Goal: Task Accomplishment & Management: Manage account settings

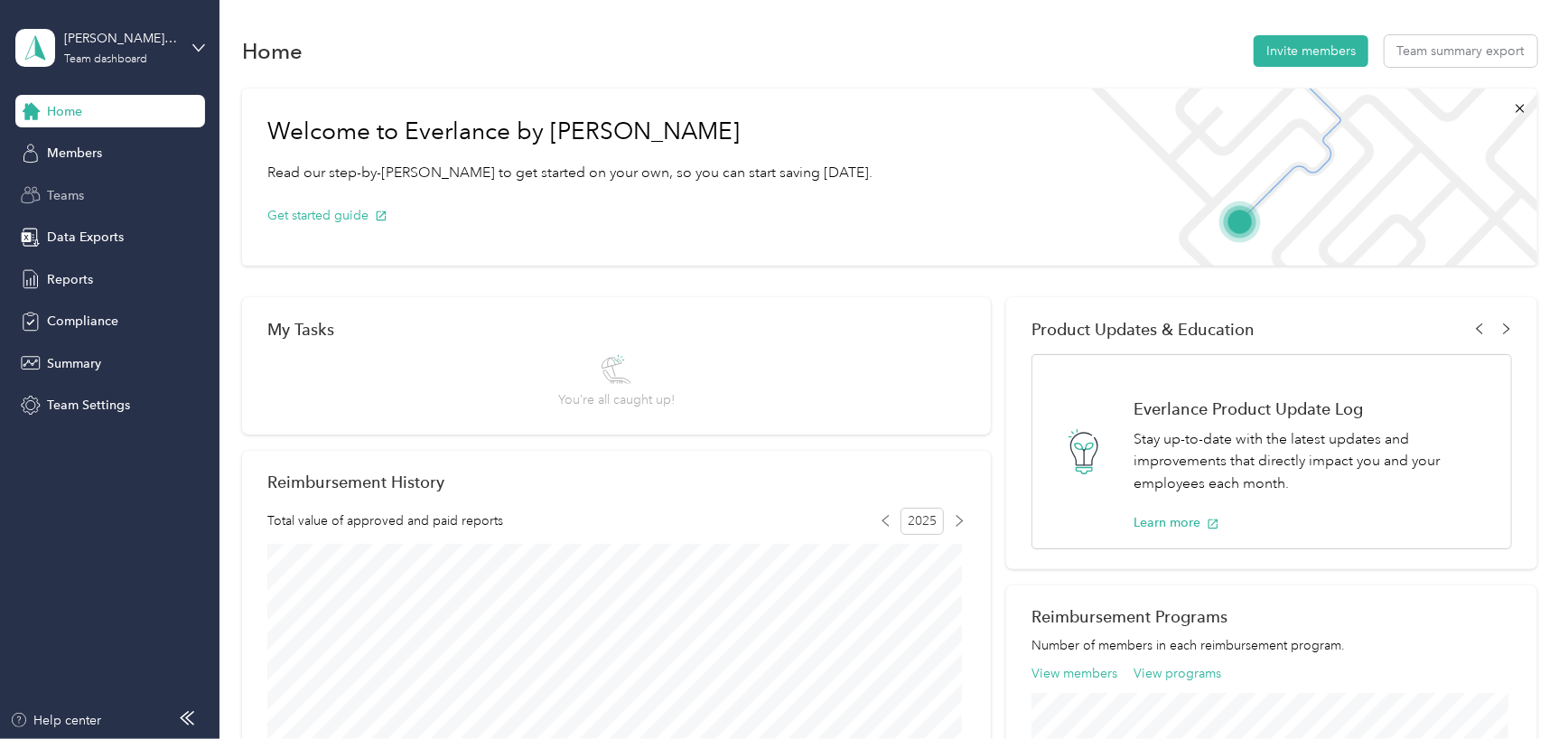
click at [64, 201] on span "Teams" at bounding box center [65, 196] width 37 height 19
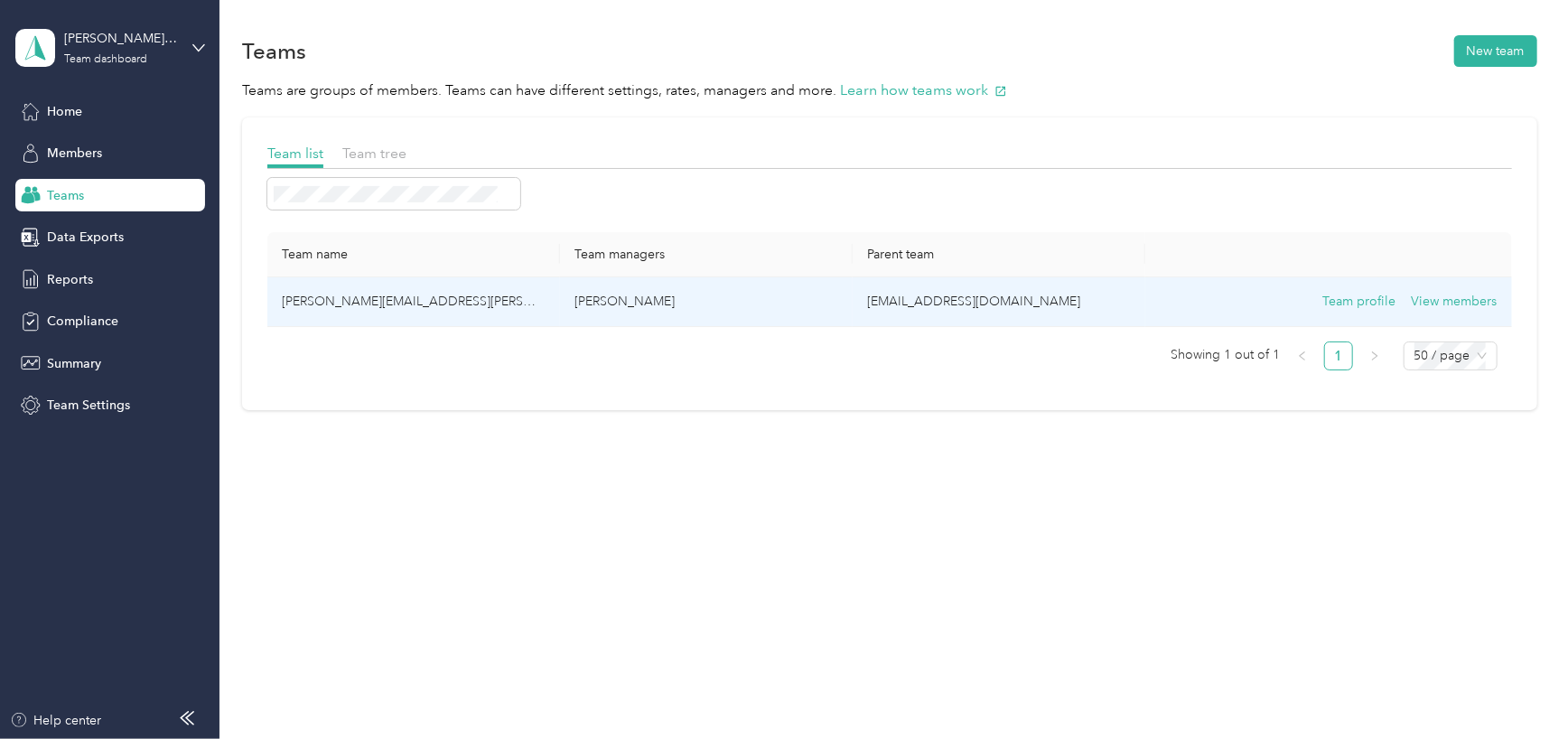
click at [683, 311] on p "[PERSON_NAME]" at bounding box center [707, 302] width 264 height 20
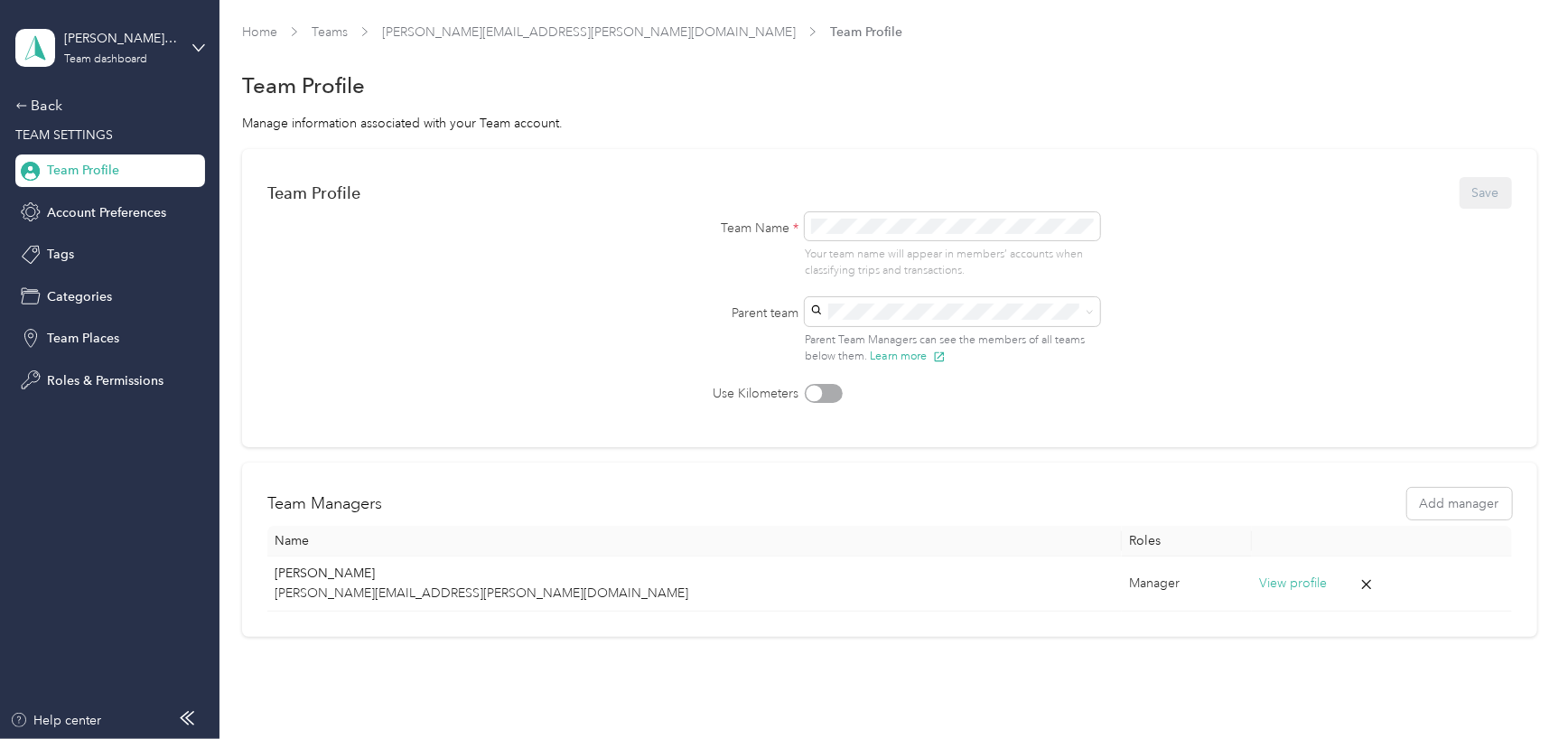
click at [830, 26] on span "Team Profile" at bounding box center [866, 32] width 72 height 19
click at [62, 170] on span "Team Profile" at bounding box center [83, 170] width 72 height 19
click at [51, 99] on div "Back" at bounding box center [106, 106] width 181 height 22
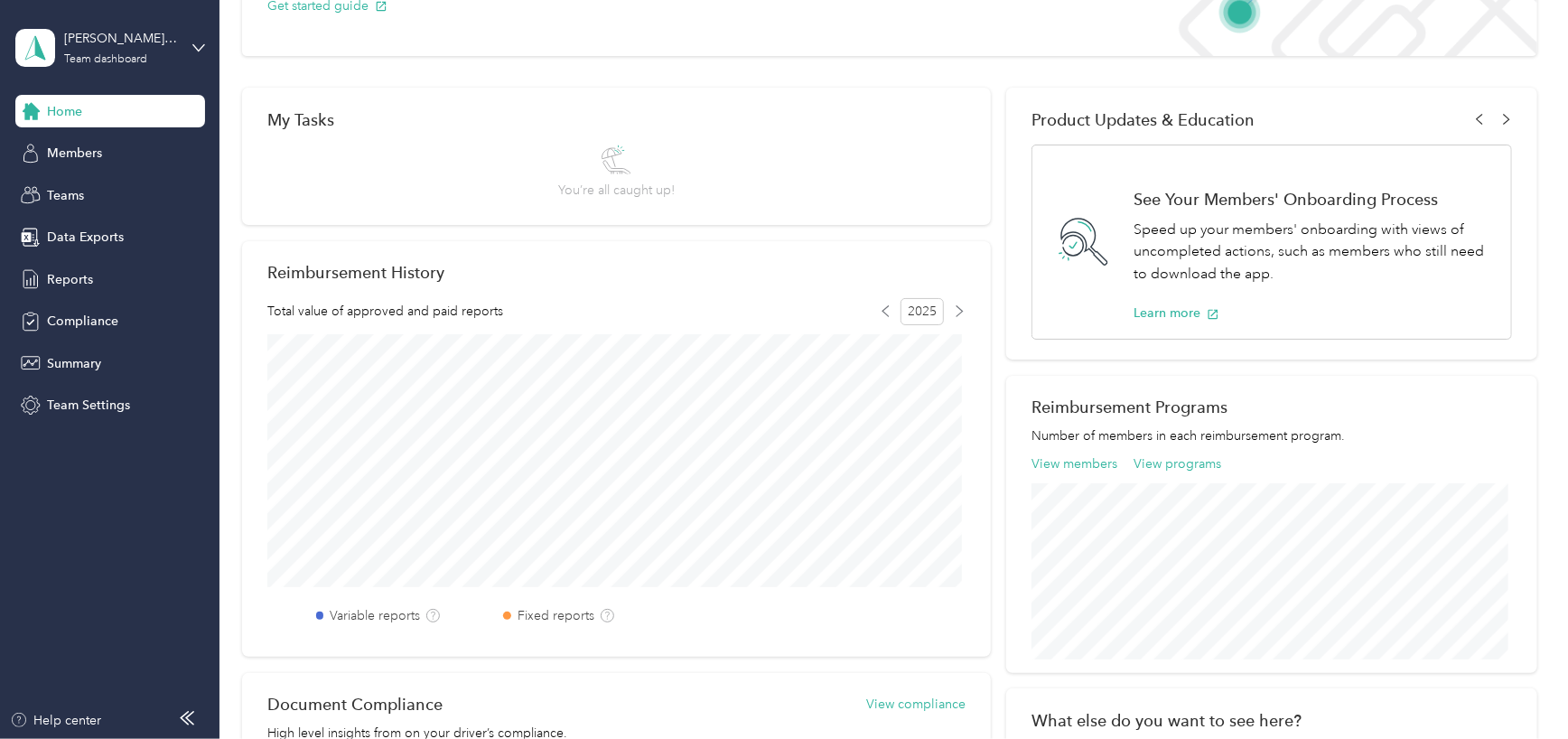
scroll to position [181, 0]
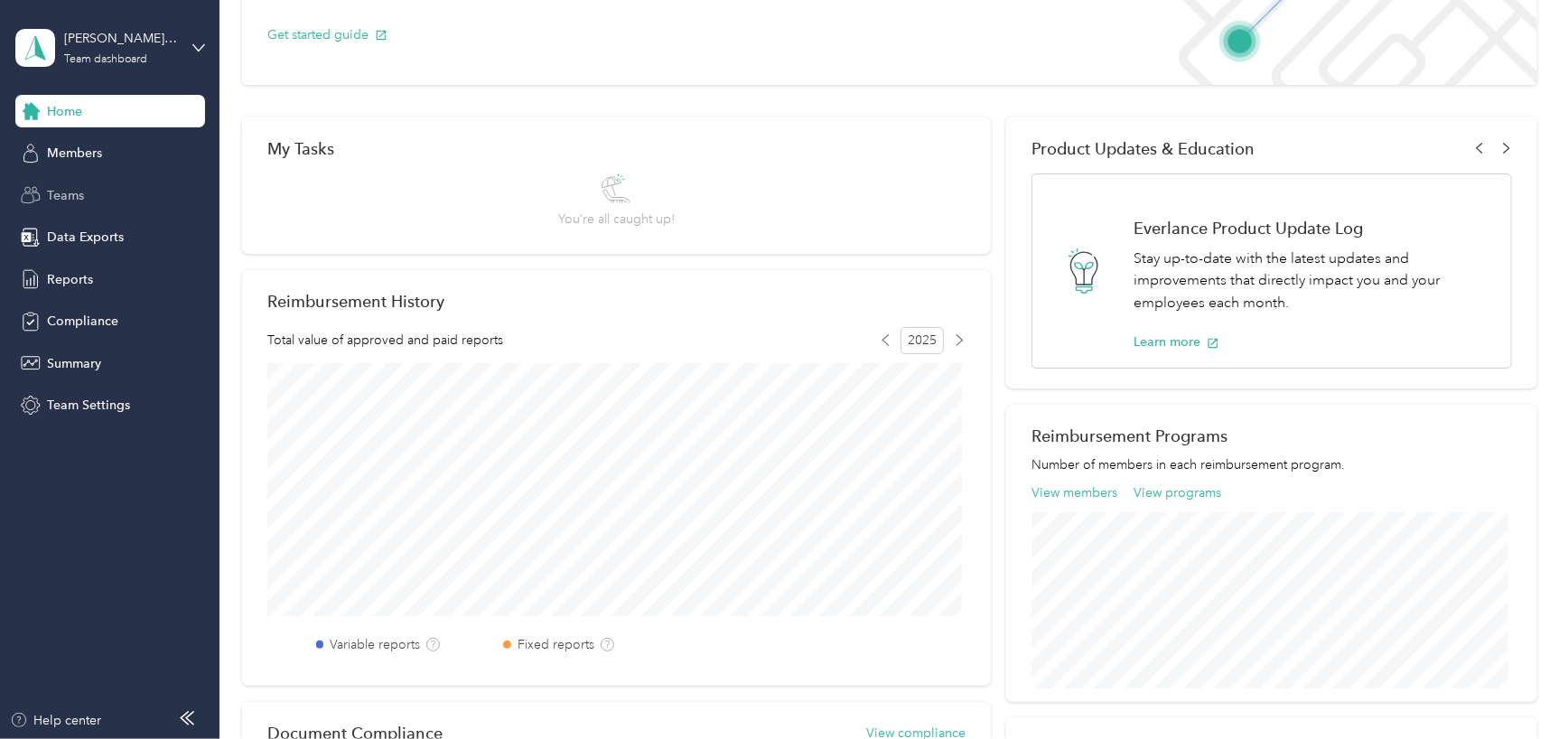
click at [53, 196] on span "Teams" at bounding box center [65, 196] width 37 height 19
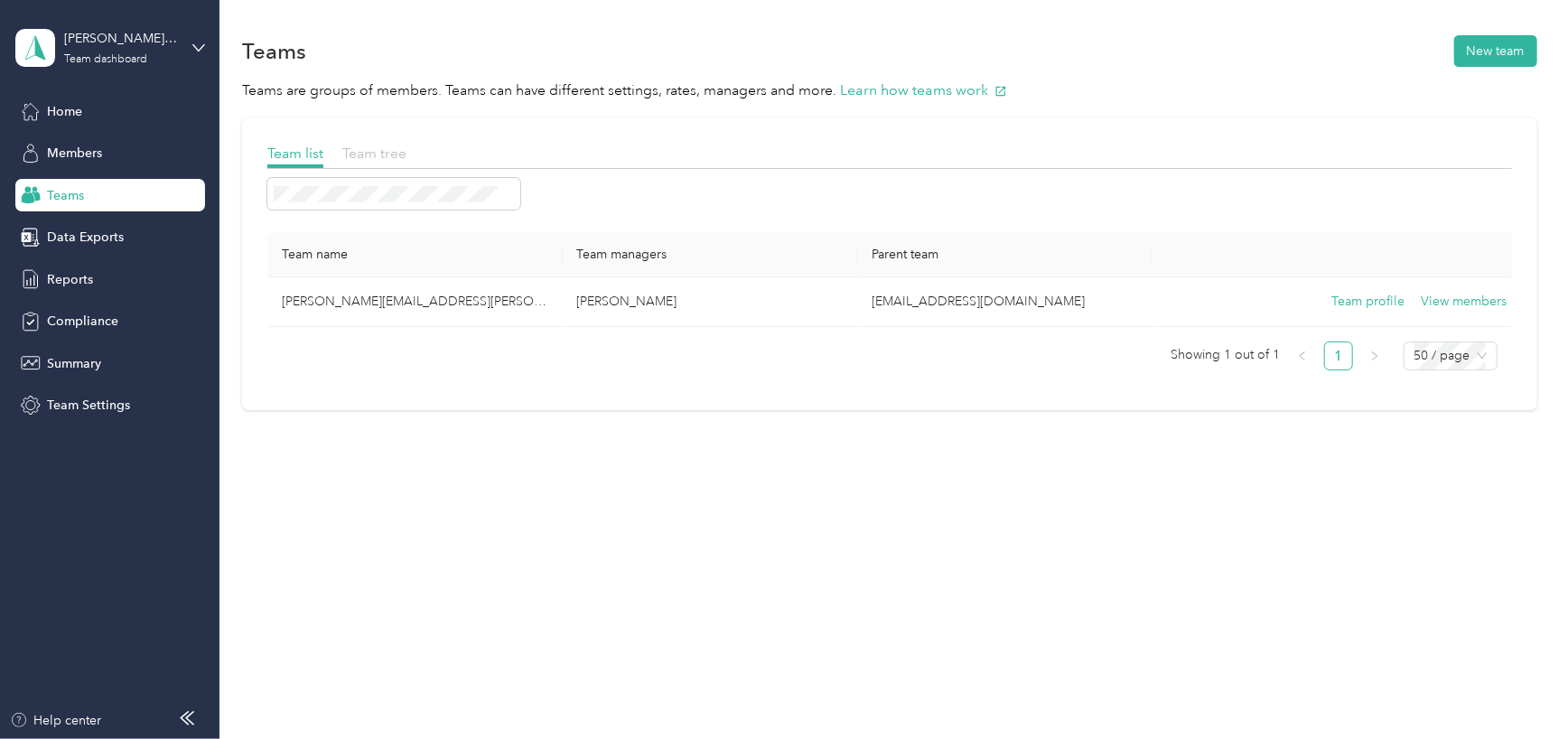
click at [367, 154] on span "Team tree" at bounding box center [374, 153] width 65 height 17
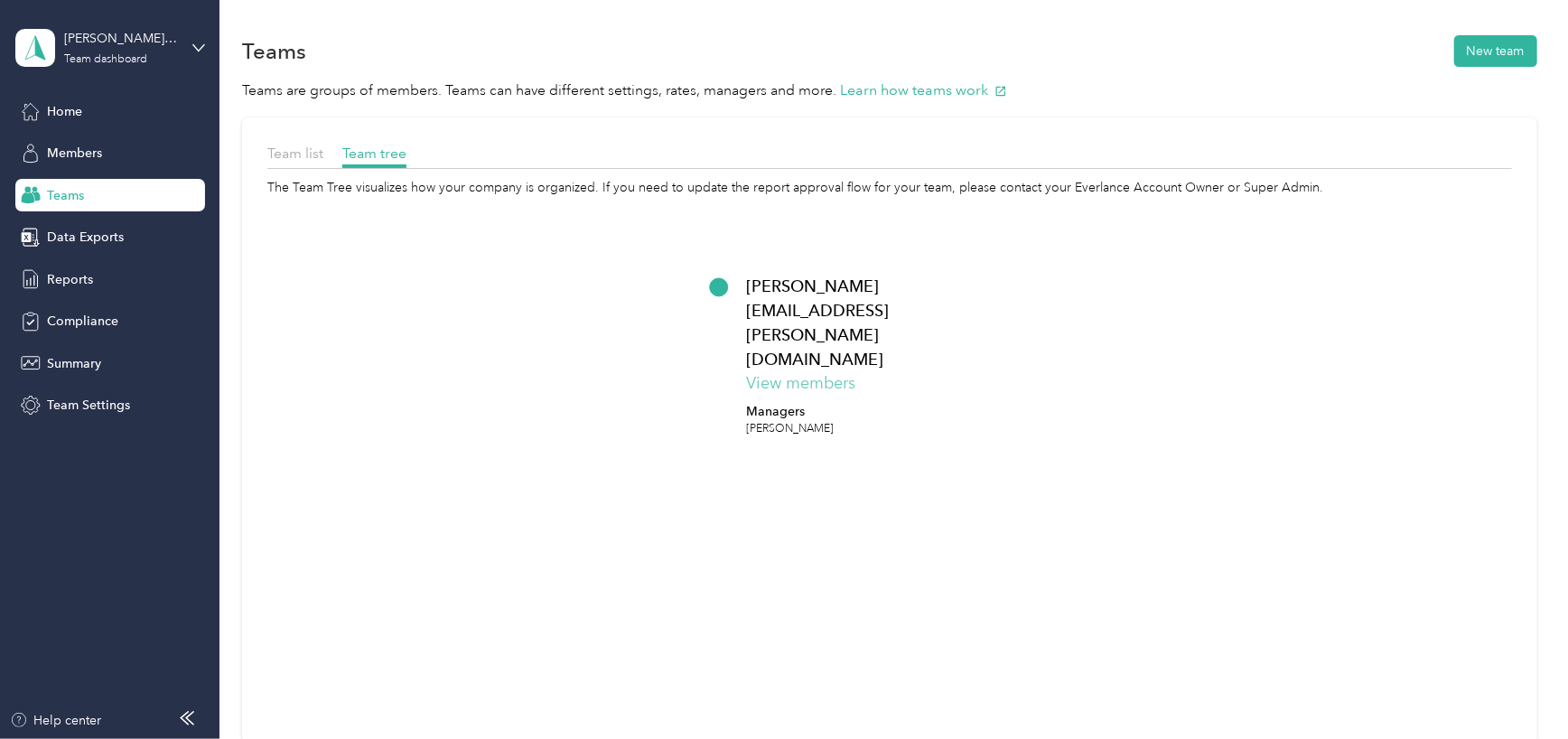
click at [836, 371] on button "View members" at bounding box center [800, 383] width 109 height 25
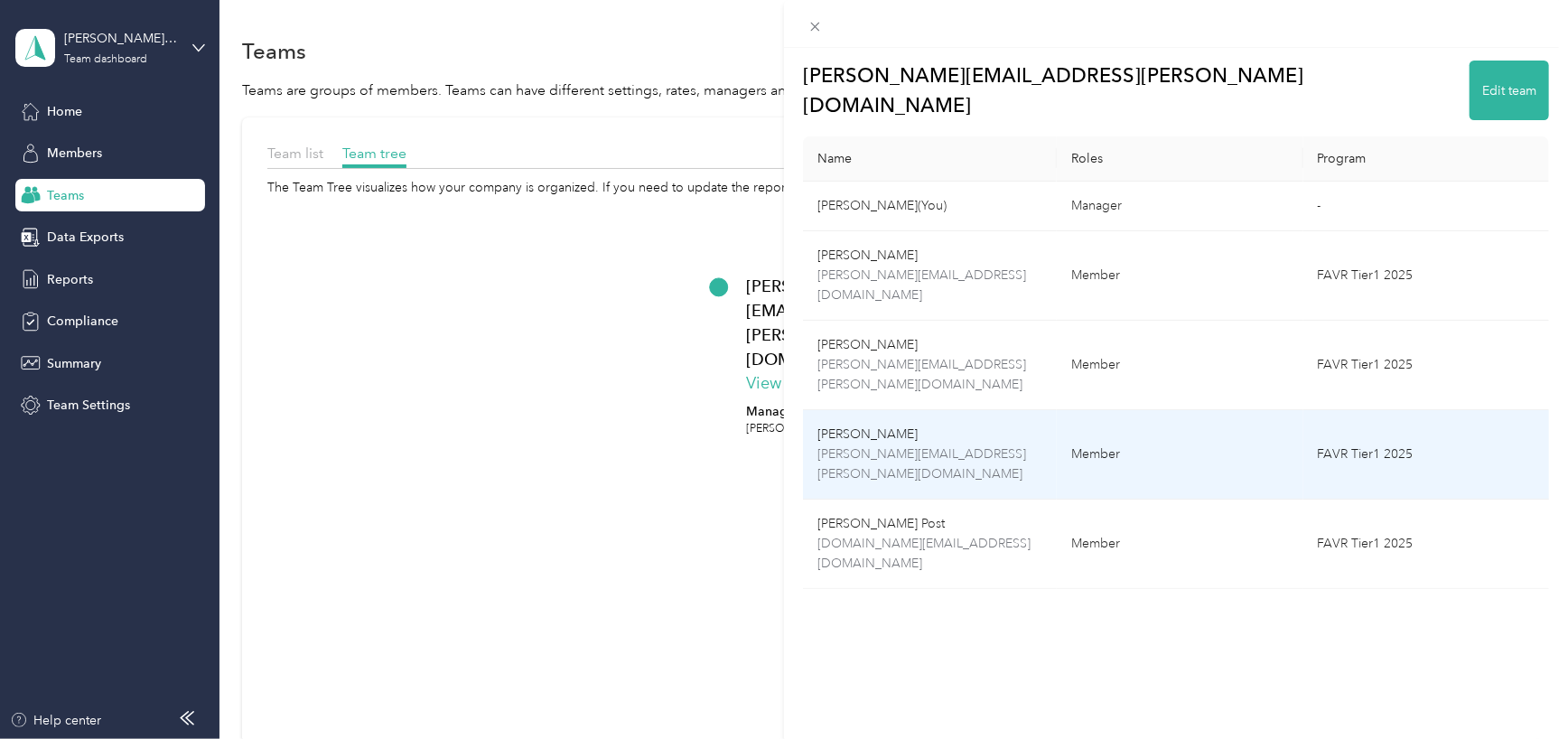
click at [900, 425] on p "[PERSON_NAME]" at bounding box center [930, 435] width 225 height 20
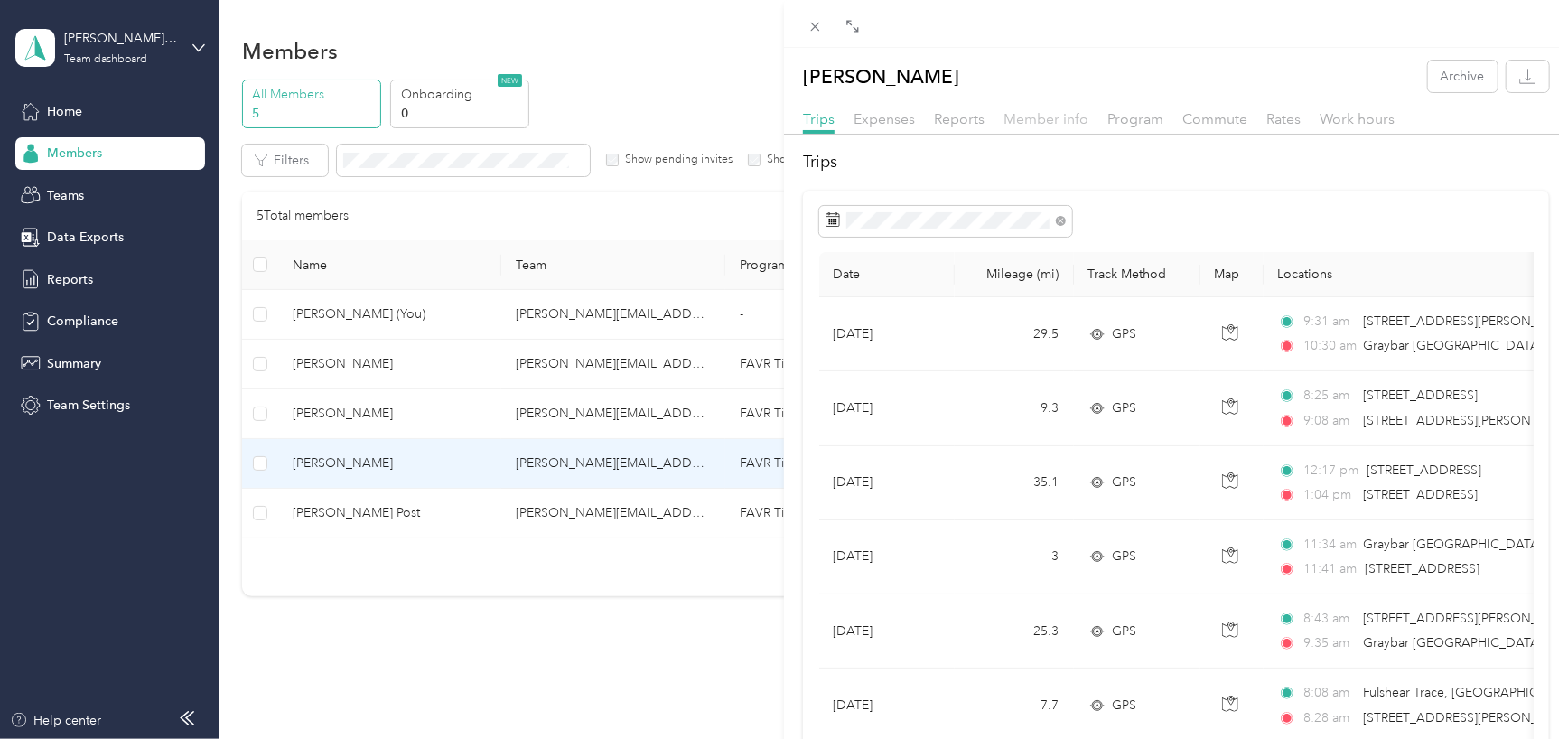
click at [1057, 120] on span "Member info" at bounding box center [1045, 118] width 85 height 17
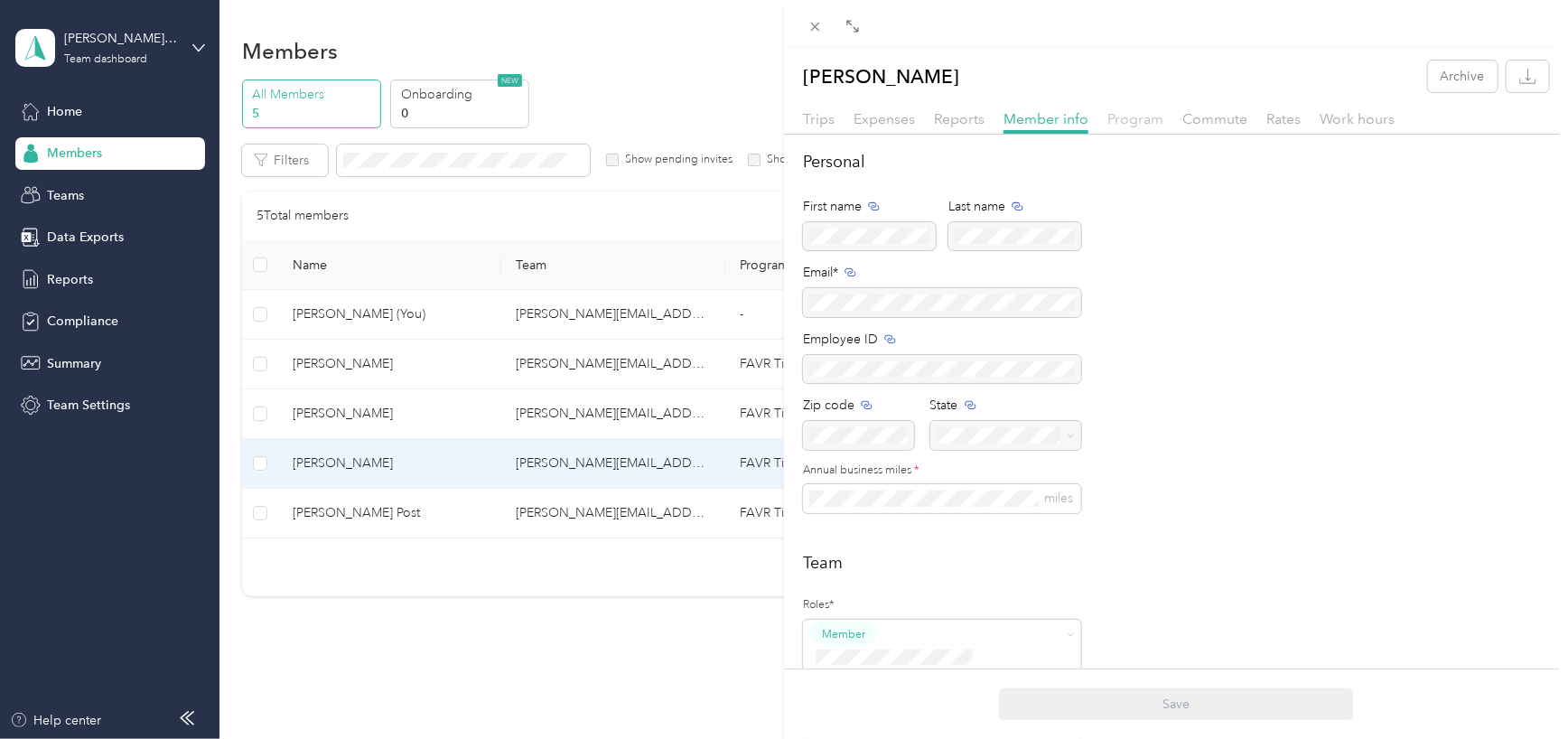
click at [1138, 115] on span "Program" at bounding box center [1136, 118] width 56 height 17
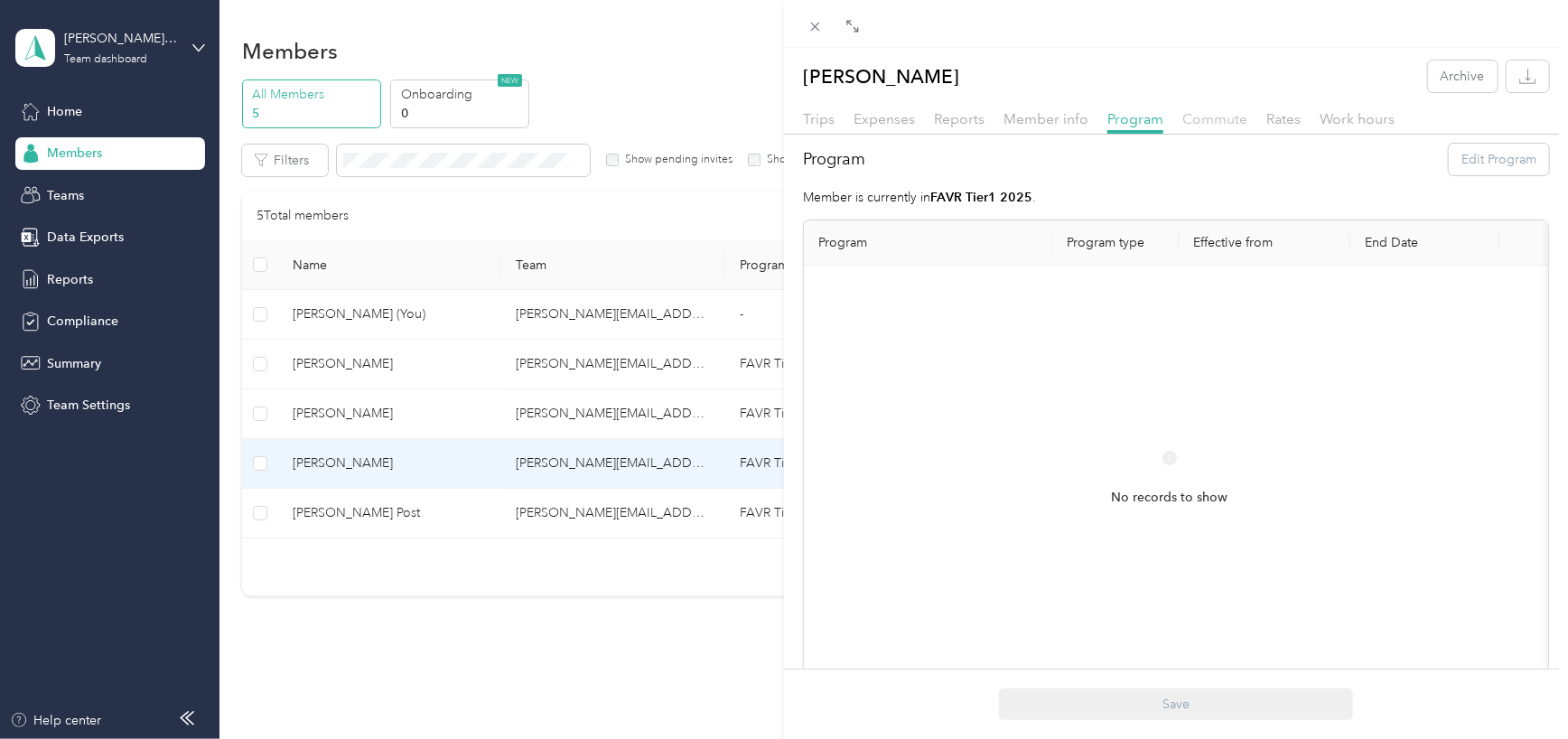
click at [1216, 120] on span "Commute" at bounding box center [1215, 118] width 65 height 17
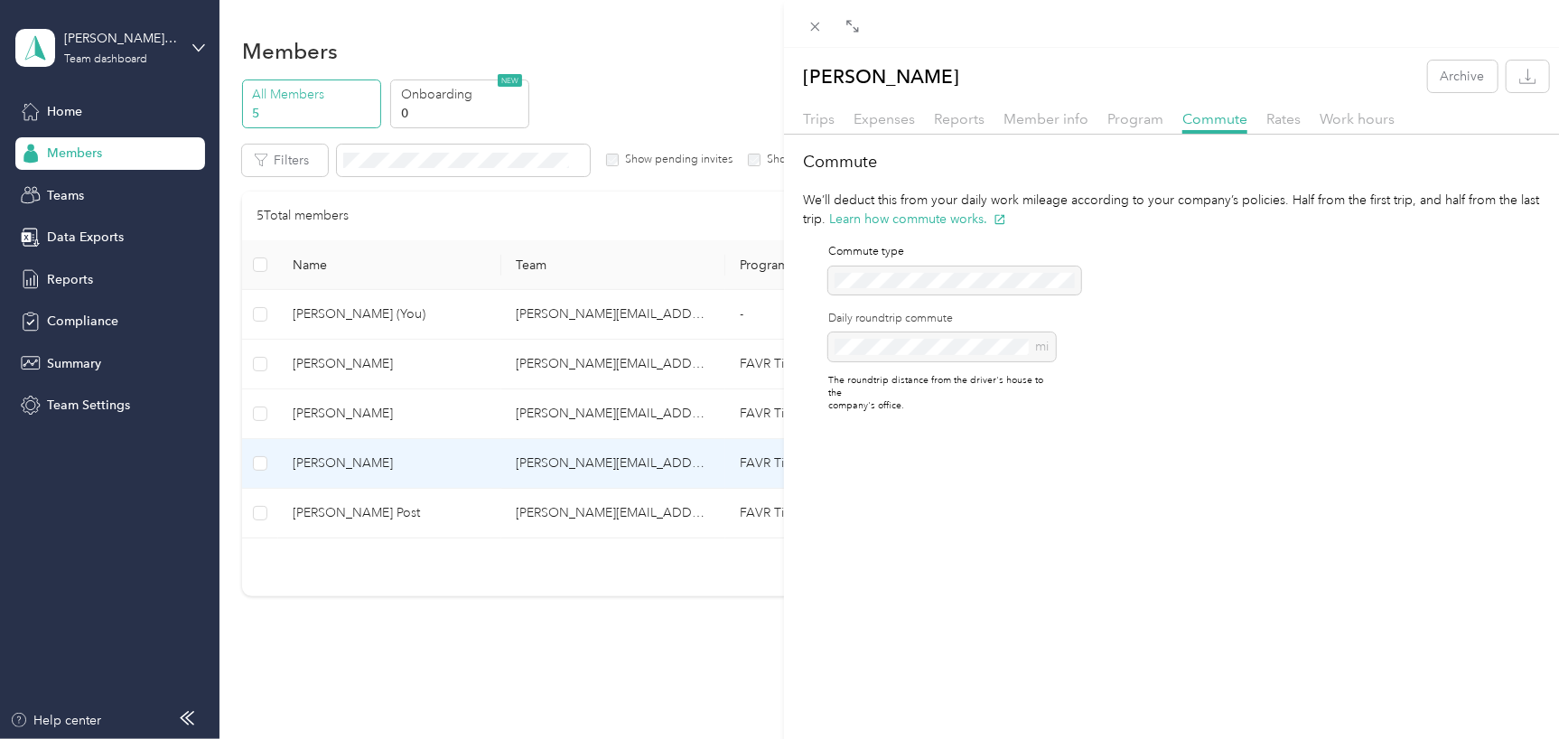
click at [1285, 130] on div "Trips Expenses Reports Member info Program Commute Rates Work hours" at bounding box center [1176, 121] width 784 height 26
click at [1285, 116] on span "Rates" at bounding box center [1283, 118] width 35 height 17
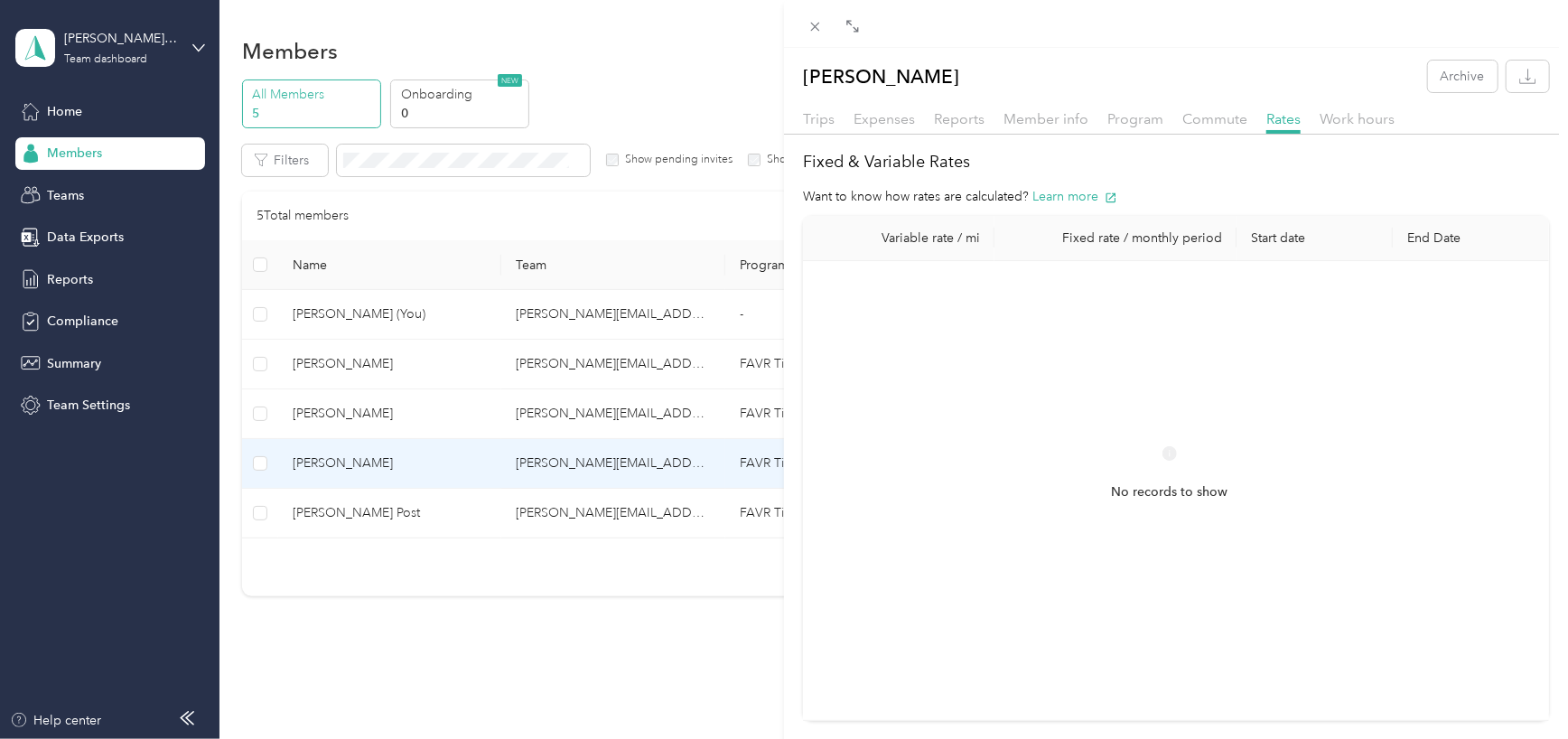
click at [322, 370] on div "[PERSON_NAME] Archive Trips Expenses Reports Member info Program Commute Rates …" at bounding box center [784, 370] width 1568 height 739
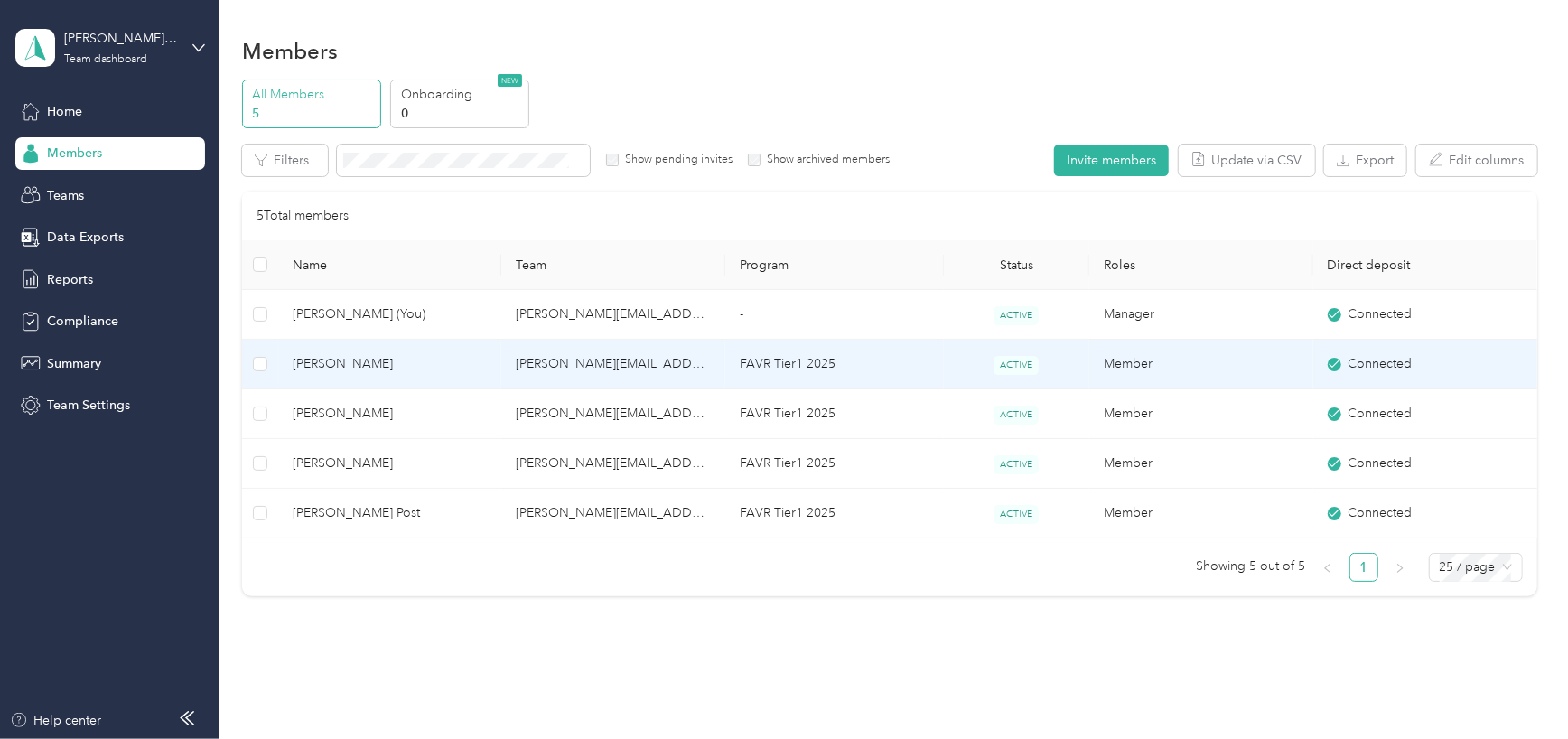
click at [316, 360] on span "[PERSON_NAME]" at bounding box center [390, 364] width 196 height 20
click at [316, 738] on div at bounding box center [779, 739] width 1559 height 0
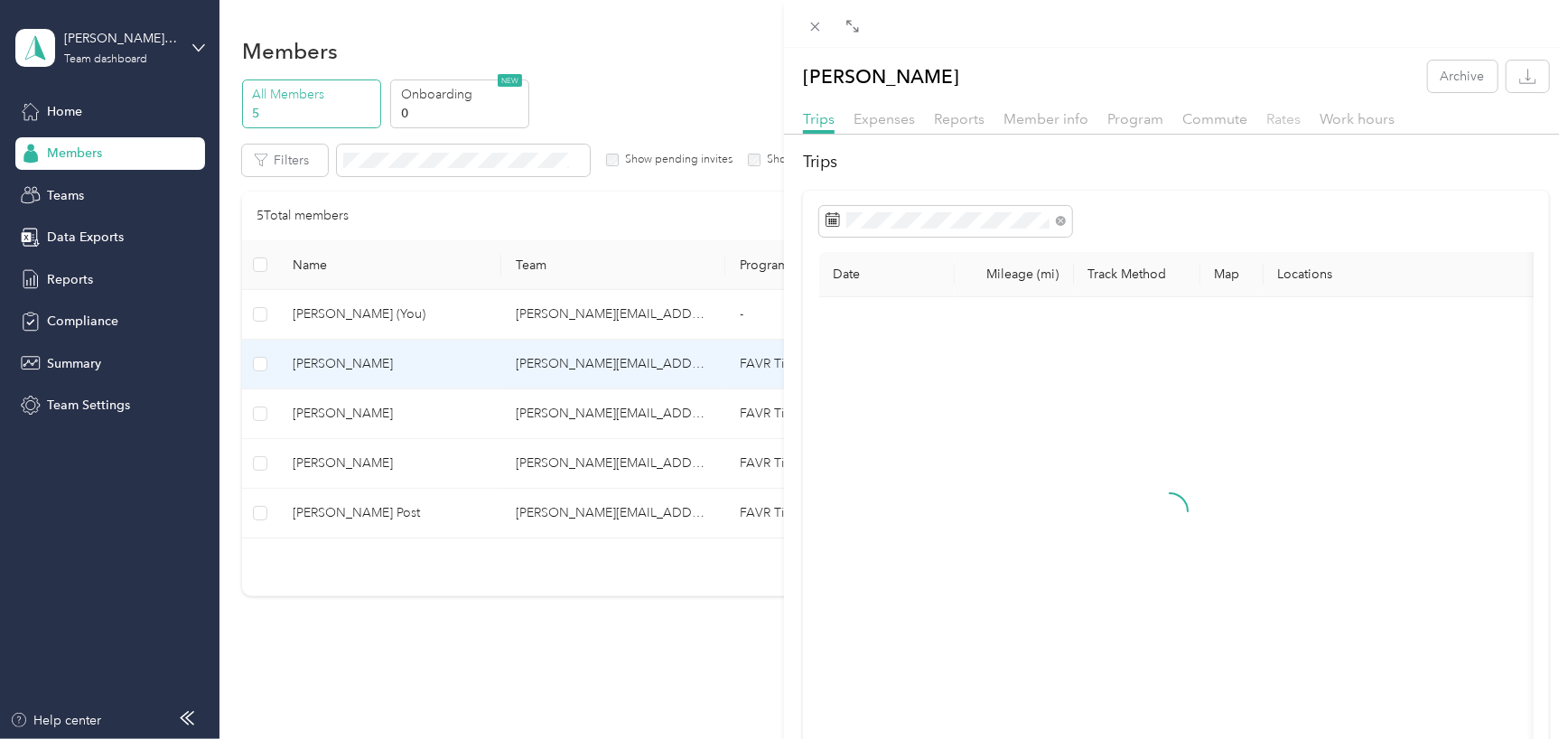
click at [1267, 116] on span "Rates" at bounding box center [1283, 118] width 35 height 17
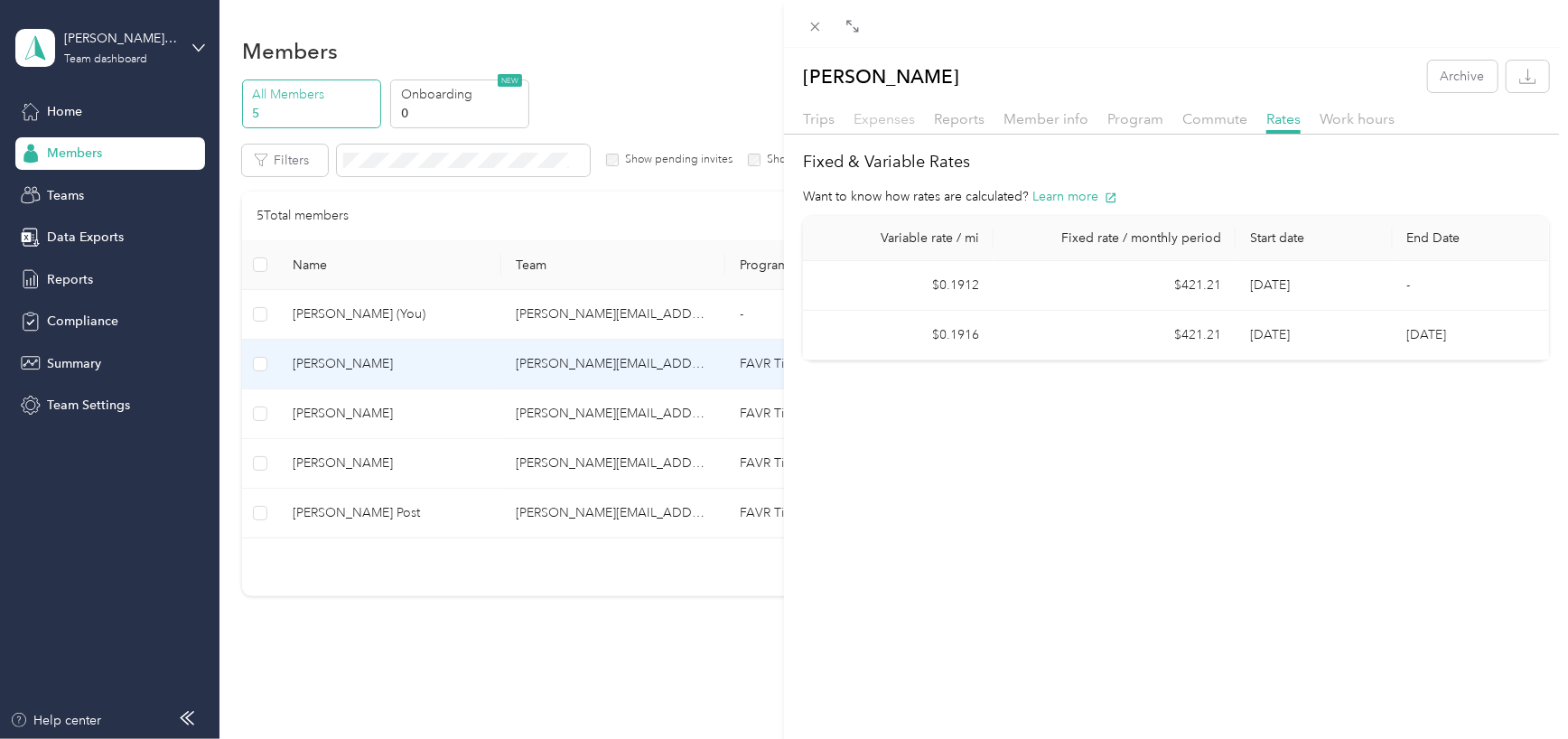
click at [890, 117] on span "Expenses" at bounding box center [885, 118] width 62 height 17
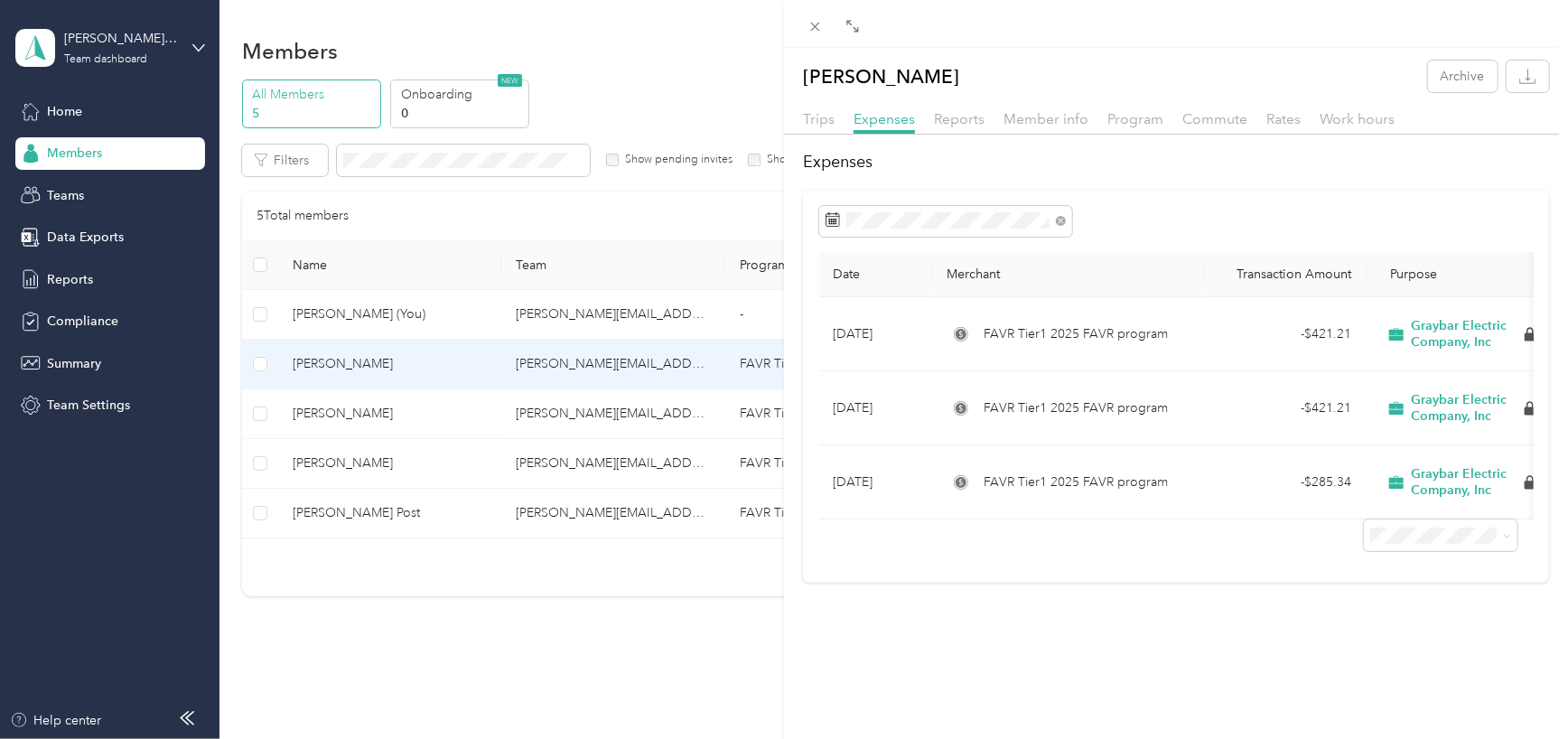
click at [72, 151] on div "[PERSON_NAME] Archive Trips Expenses Reports Member info Program Commute Rates …" at bounding box center [784, 370] width 1568 height 739
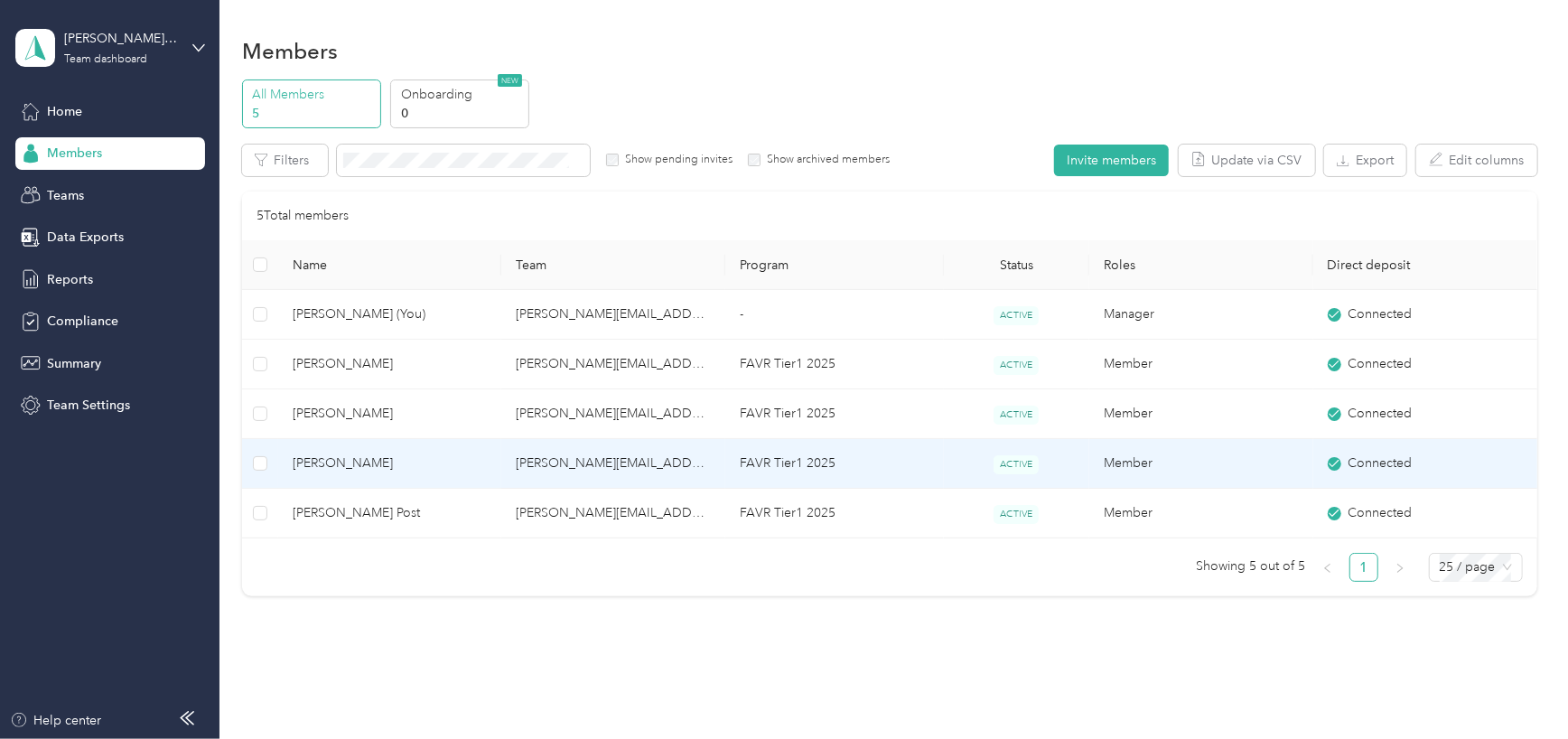
click at [316, 454] on span "[PERSON_NAME]" at bounding box center [390, 464] width 196 height 20
click at [316, 738] on div at bounding box center [779, 739] width 1559 height 0
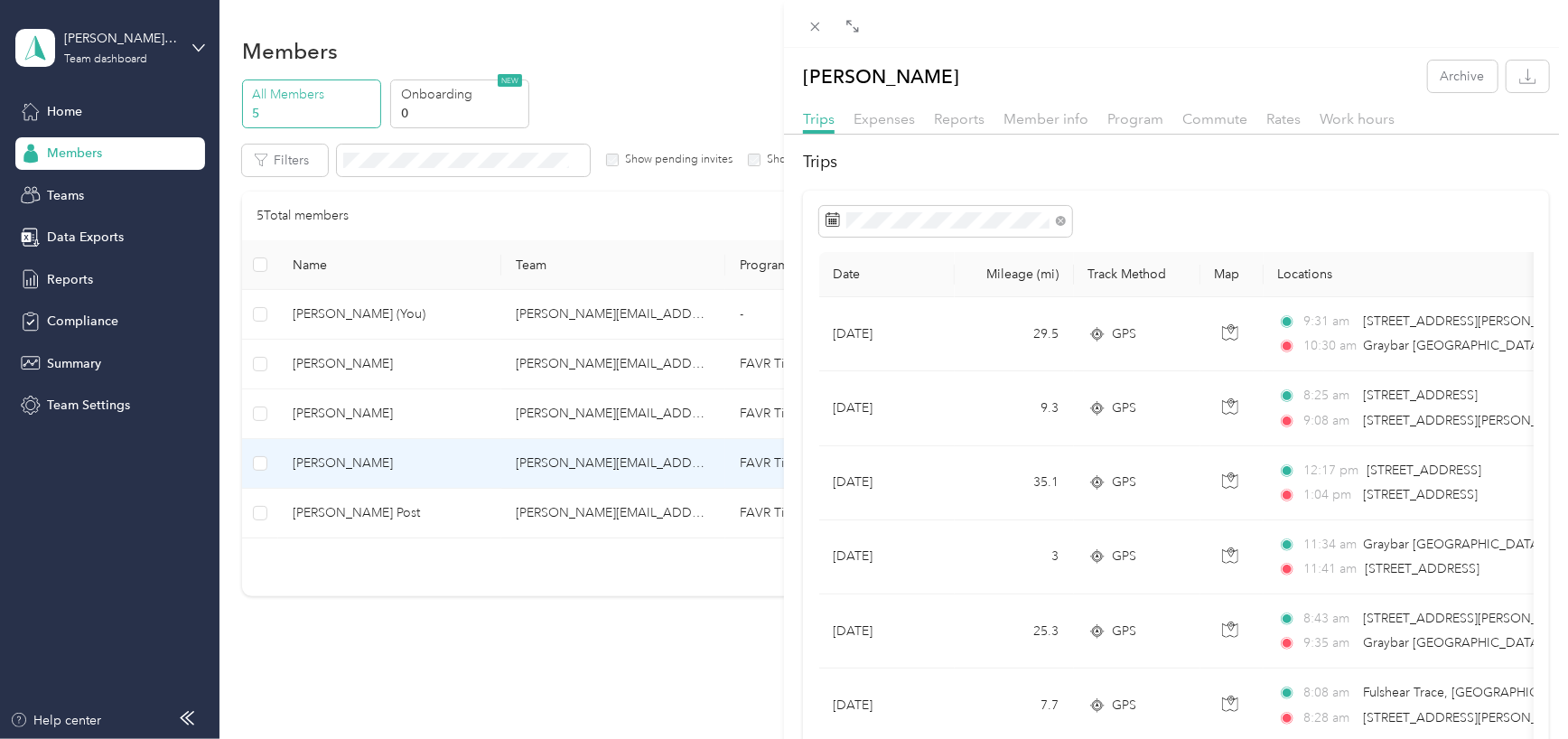
click at [351, 514] on div "[PERSON_NAME] Archive Trips Expenses Reports Member info Program Commute Rates …" at bounding box center [784, 370] width 1568 height 739
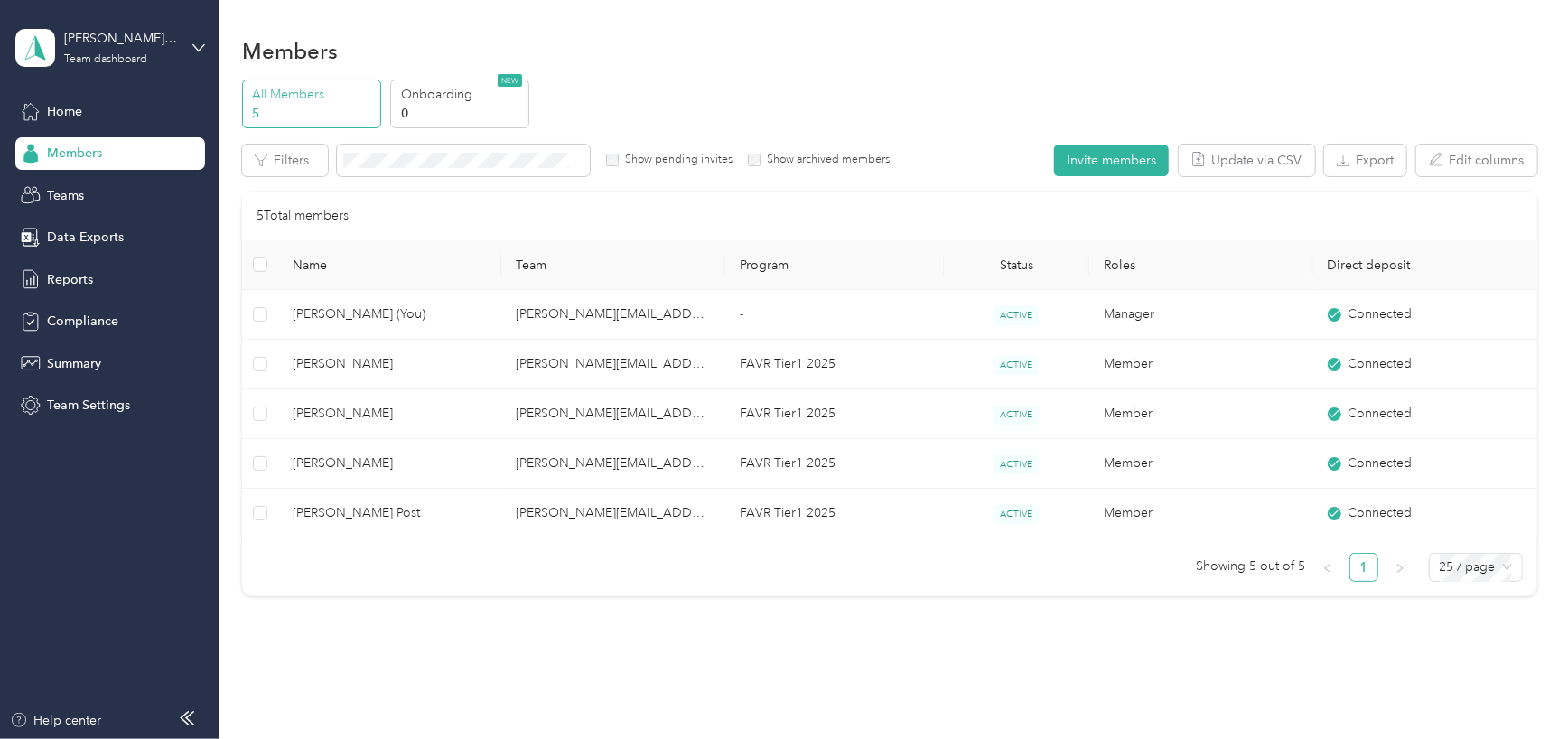
click at [346, 514] on div at bounding box center [784, 370] width 1568 height 739
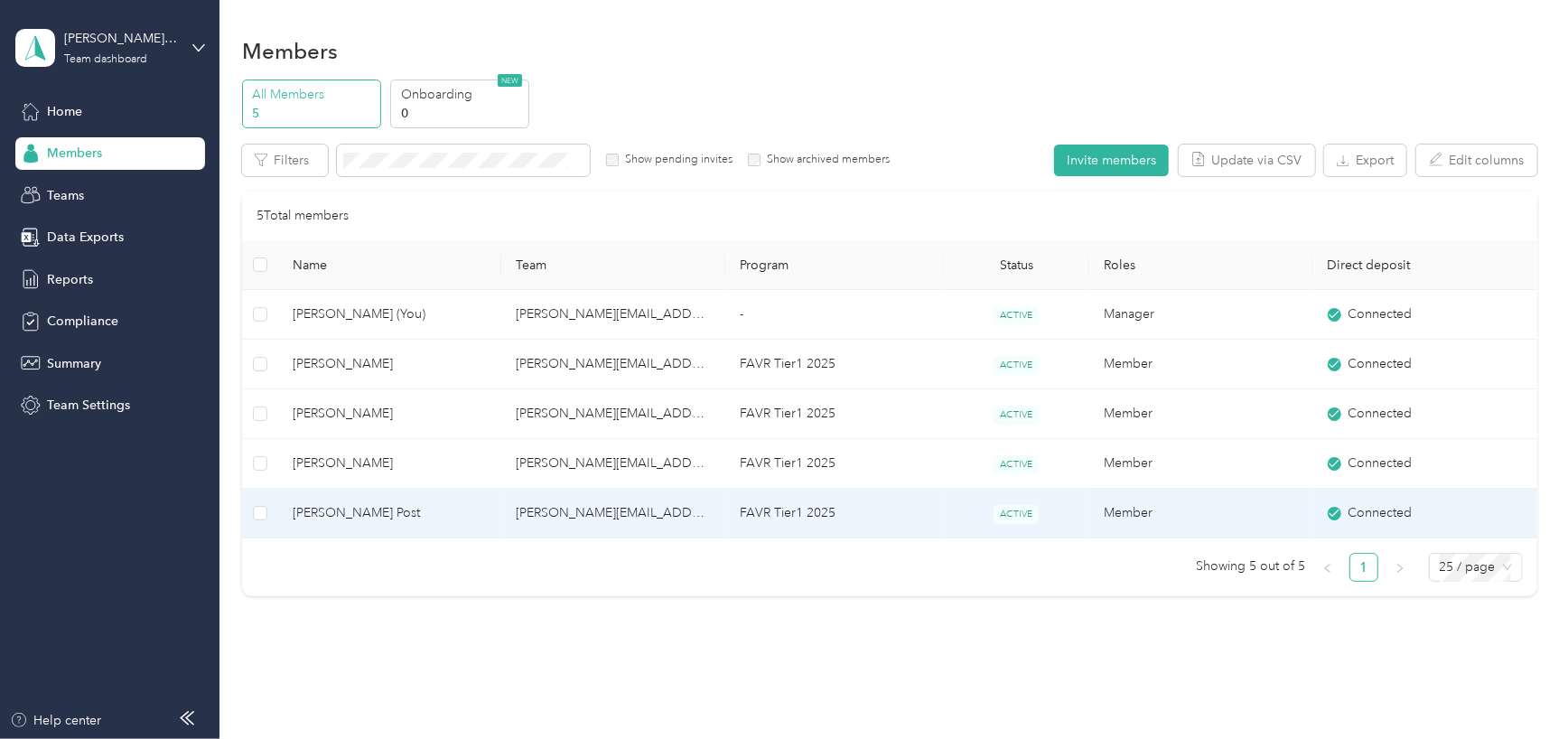
click at [342, 454] on span "[PERSON_NAME]" at bounding box center [390, 464] width 196 height 20
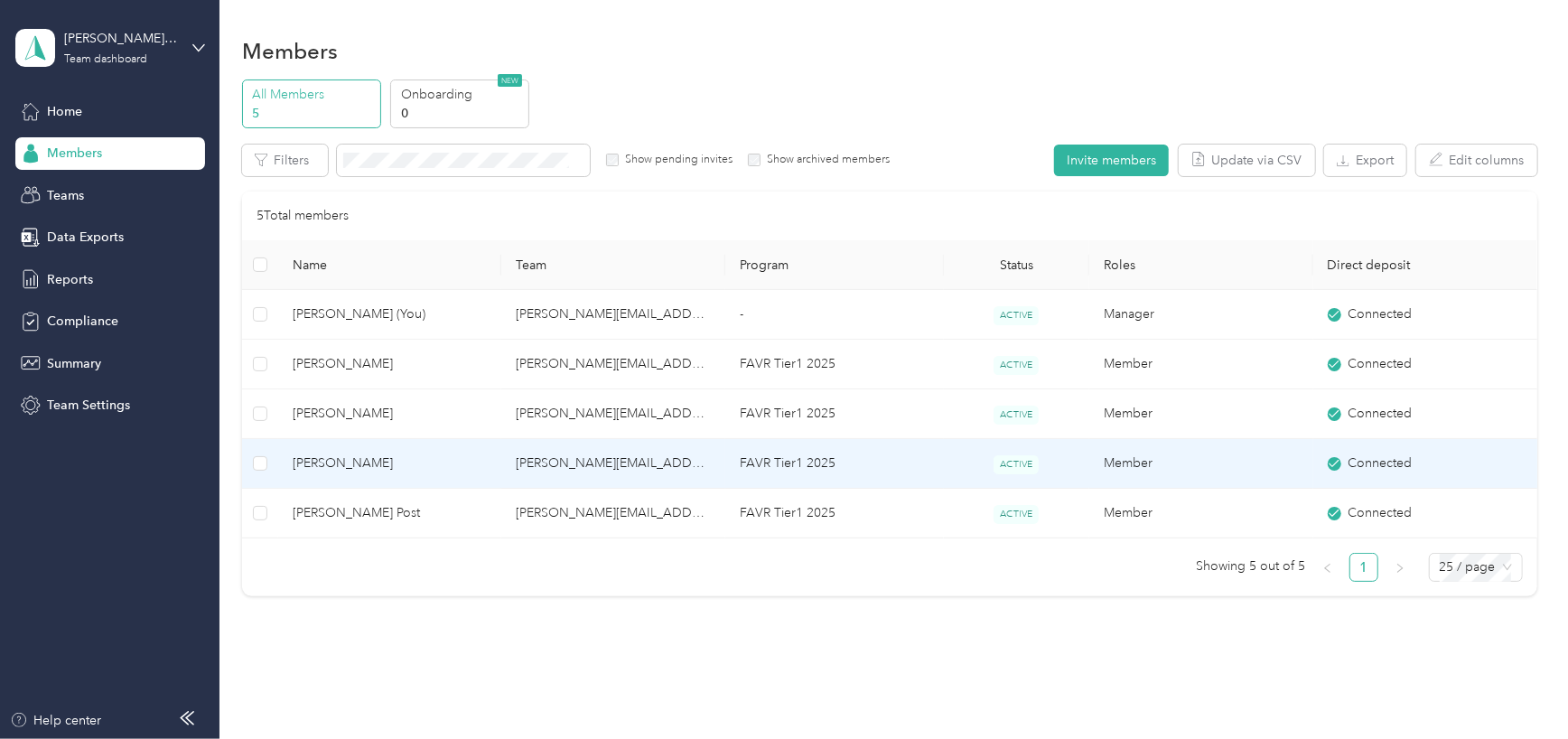
click at [342, 454] on div at bounding box center [784, 370] width 1568 height 739
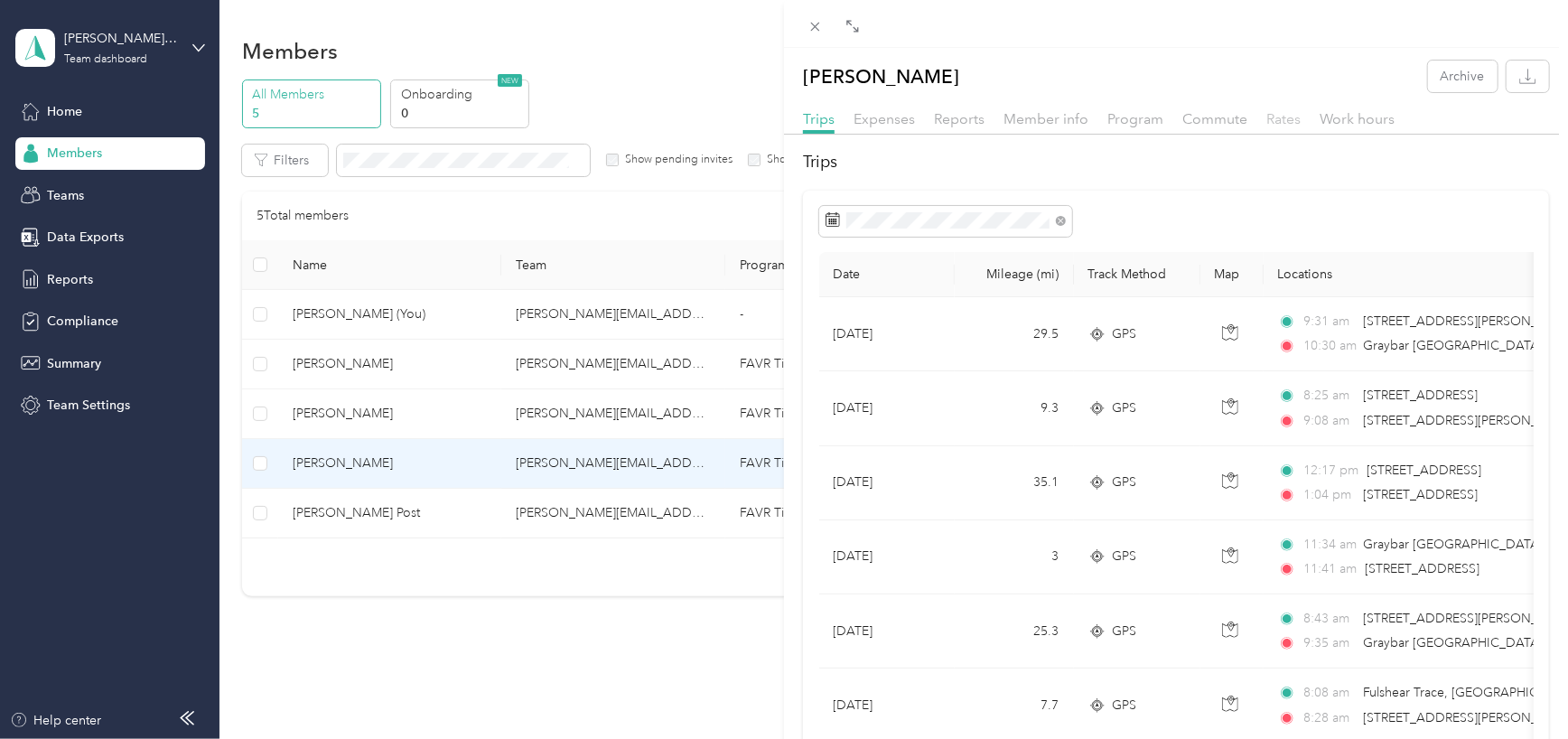
click at [1290, 116] on span "Rates" at bounding box center [1283, 118] width 35 height 17
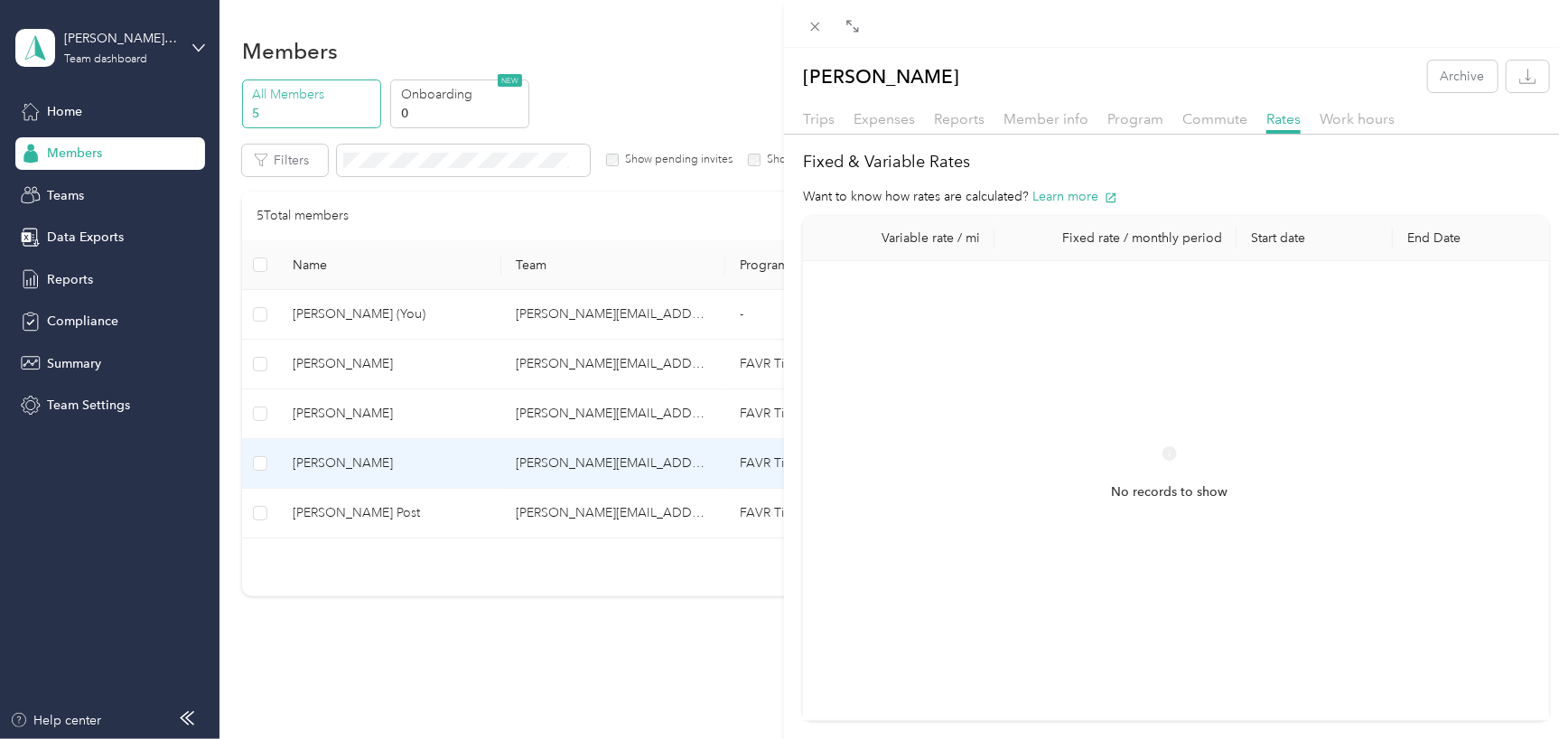
click at [341, 519] on div "[PERSON_NAME] Archive Trips Expenses Reports Member info Program Commute Rates …" at bounding box center [784, 370] width 1568 height 739
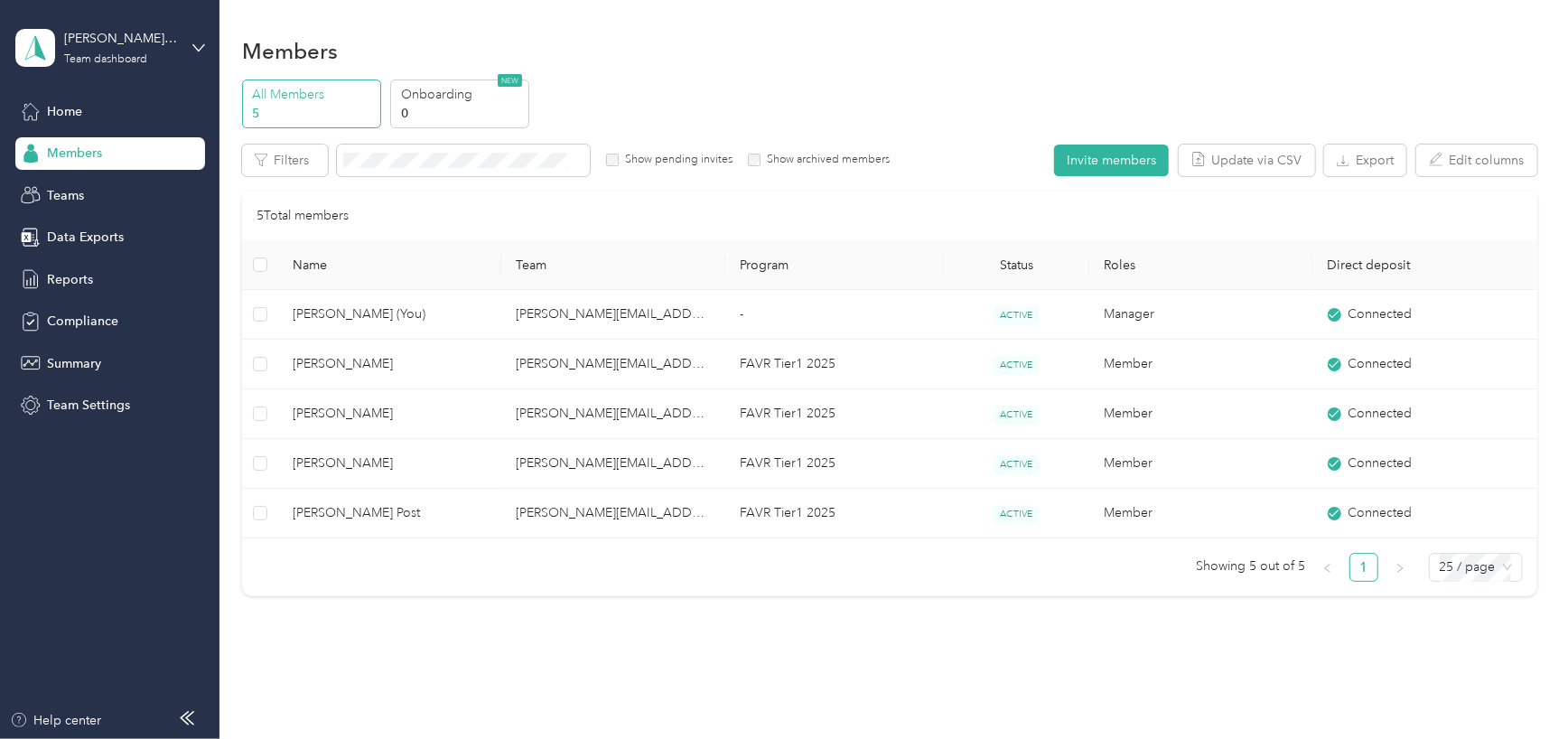
click at [341, 738] on div "Drag to resize Click to close [PERSON_NAME] Archive Trips Expenses Reports Memb…" at bounding box center [779, 739] width 1559 height 0
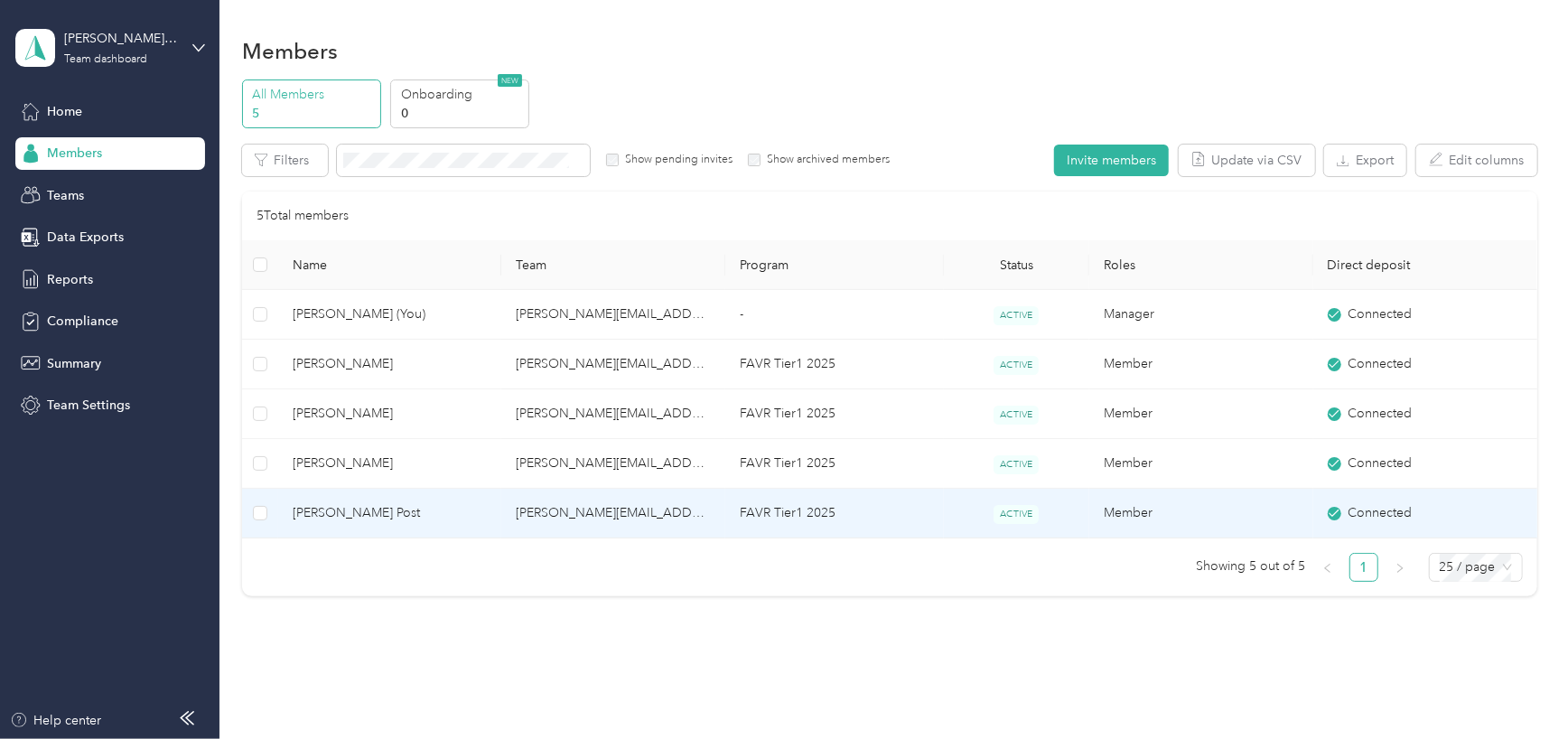
click at [345, 516] on span "[PERSON_NAME] Post" at bounding box center [390, 513] width 196 height 20
click at [345, 738] on div at bounding box center [779, 739] width 1559 height 0
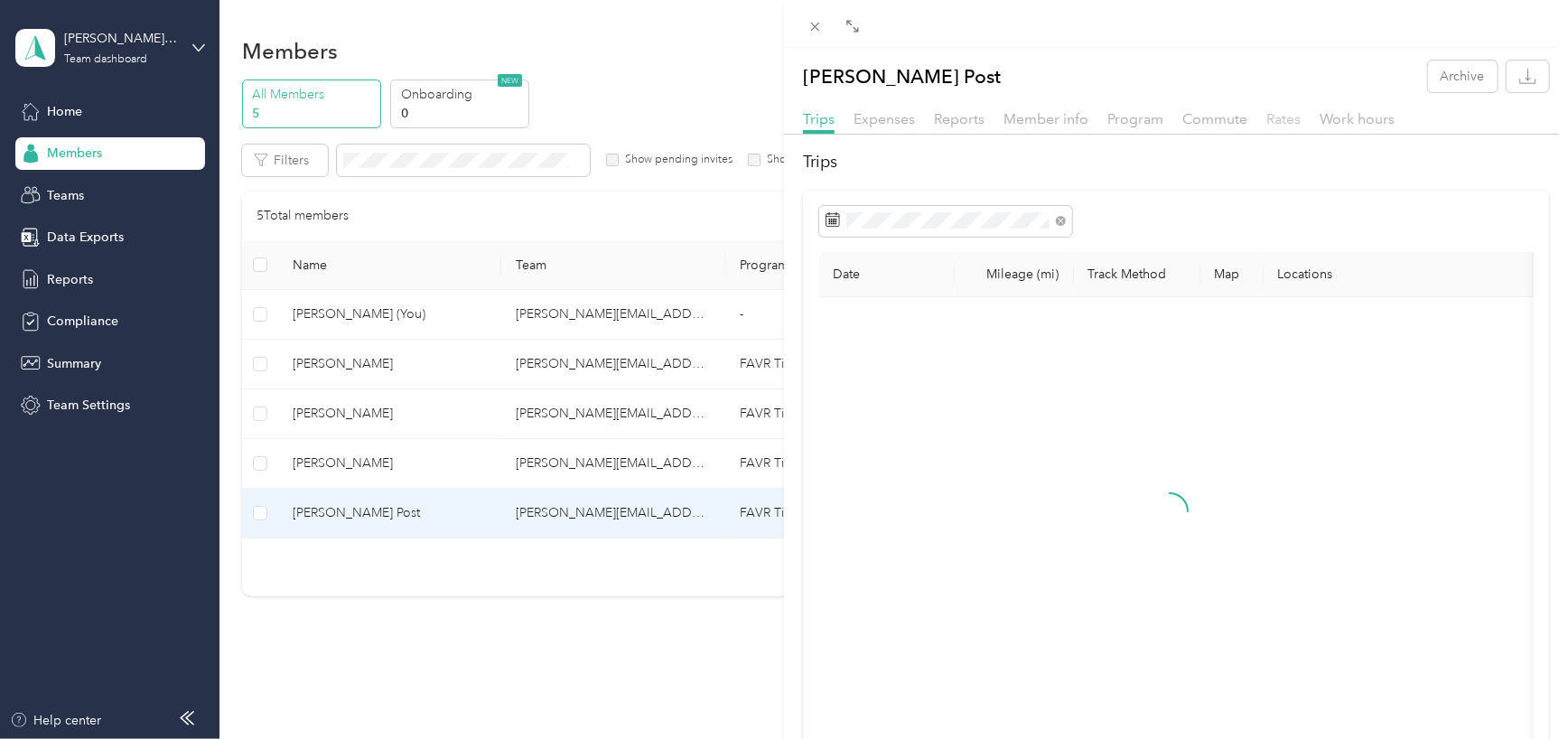
click at [1282, 116] on span "Rates" at bounding box center [1283, 118] width 35 height 17
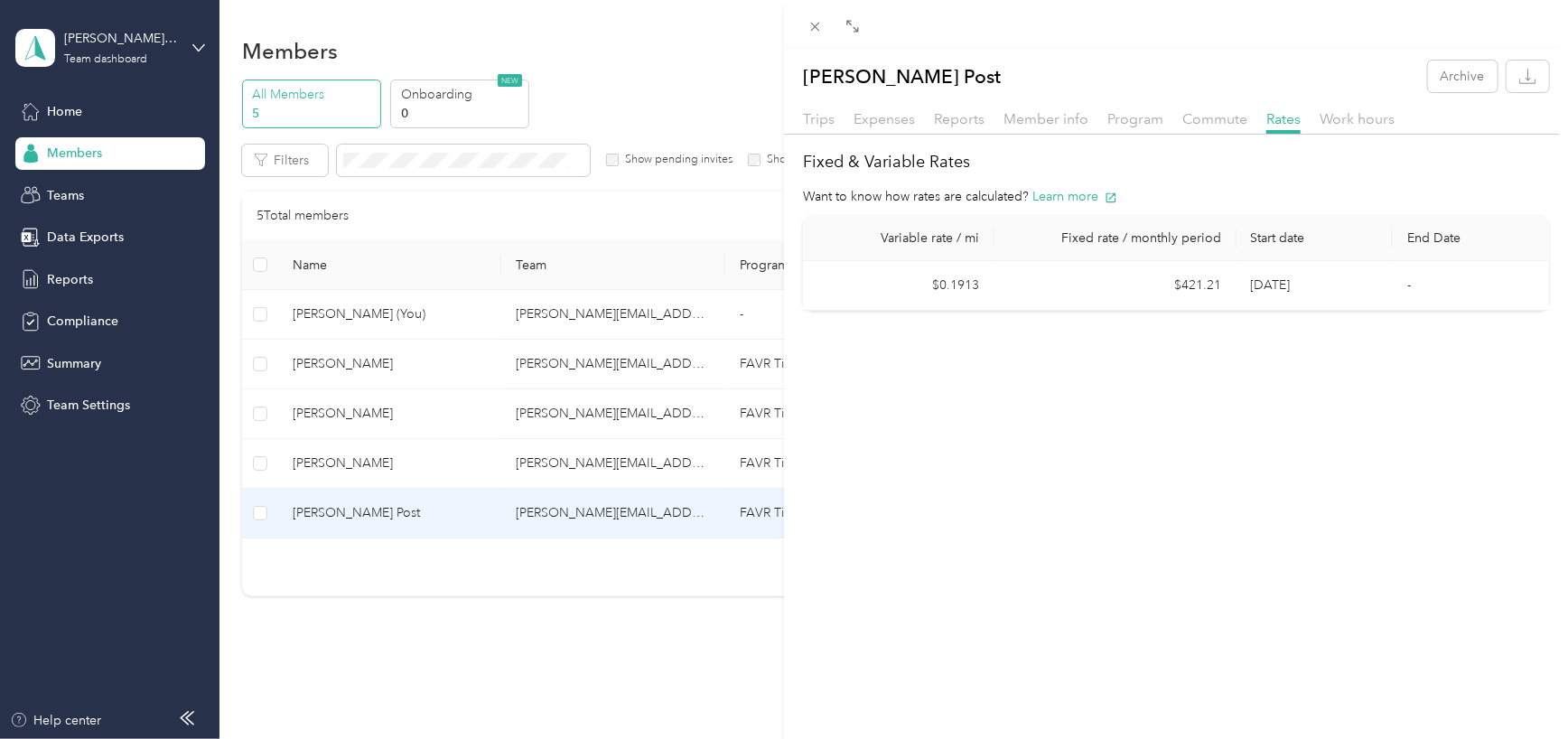
click at [357, 463] on div "[PERSON_NAME] Post Archive Trips Expenses Reports Member info Program Commute R…" at bounding box center [784, 370] width 1568 height 739
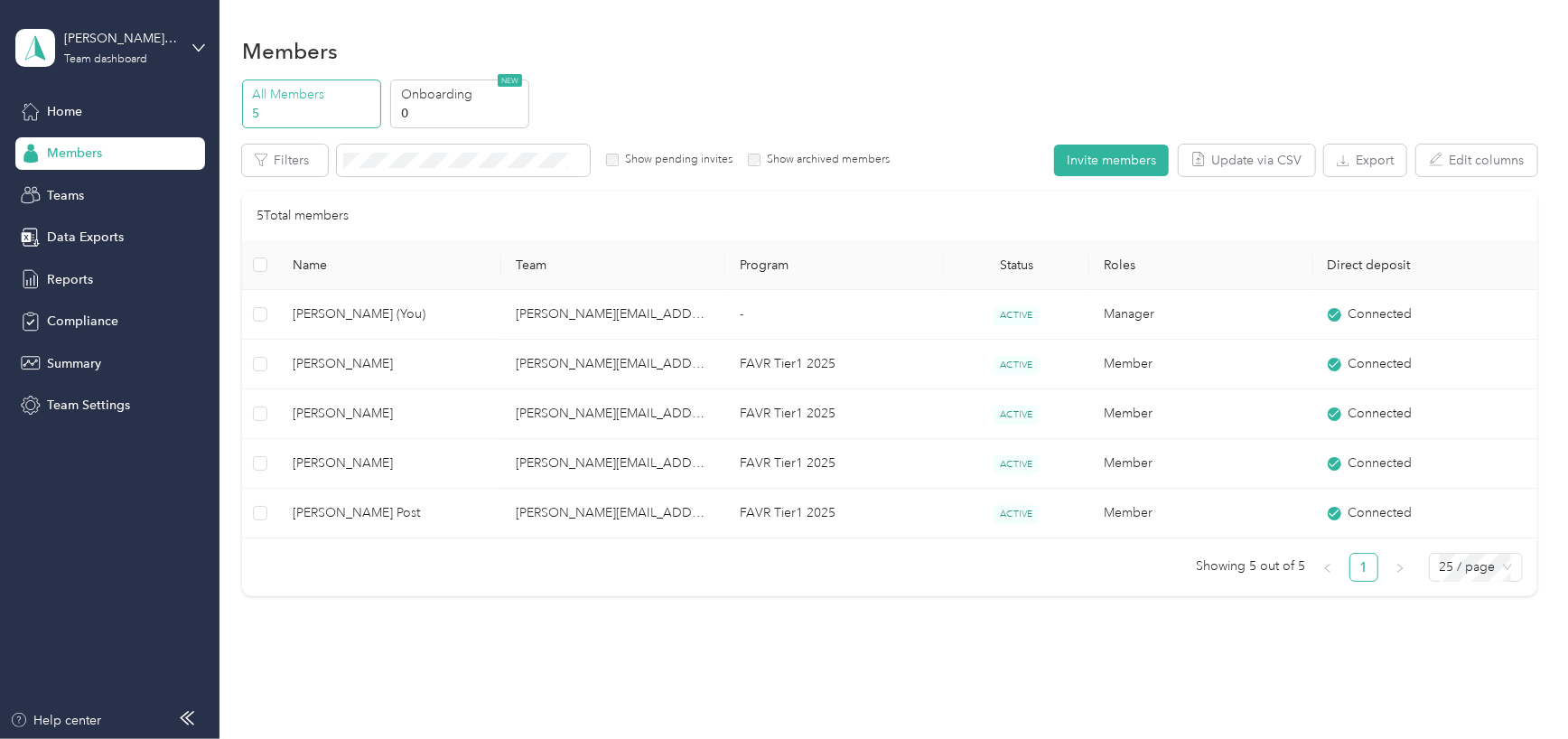
click at [357, 738] on div "Drag to resize Click to close [PERSON_NAME] Post Archive Trips Expenses Reports…" at bounding box center [779, 739] width 1559 height 0
click at [77, 274] on span "Reports" at bounding box center [70, 279] width 46 height 19
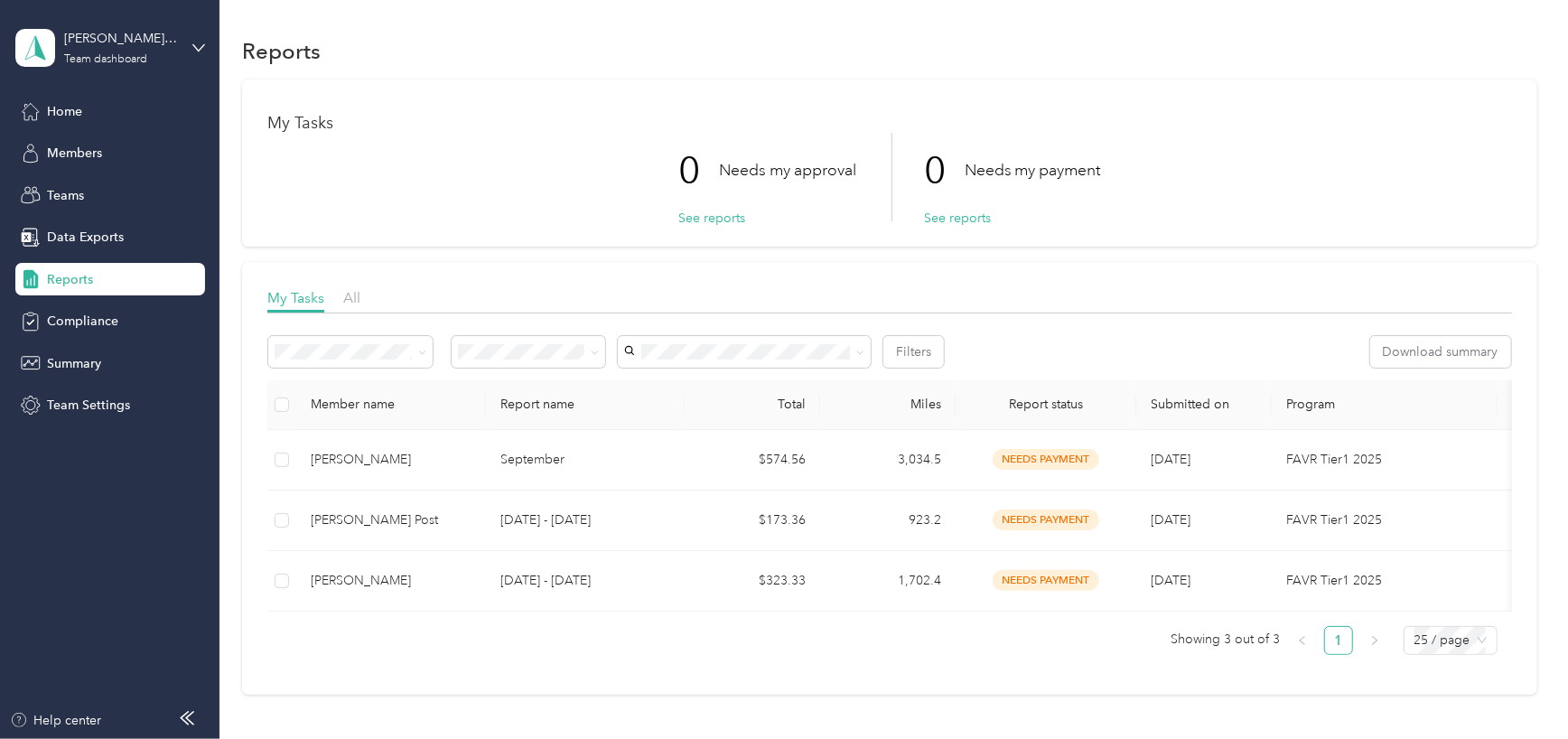
click at [61, 284] on span "Reports" at bounding box center [70, 279] width 46 height 19
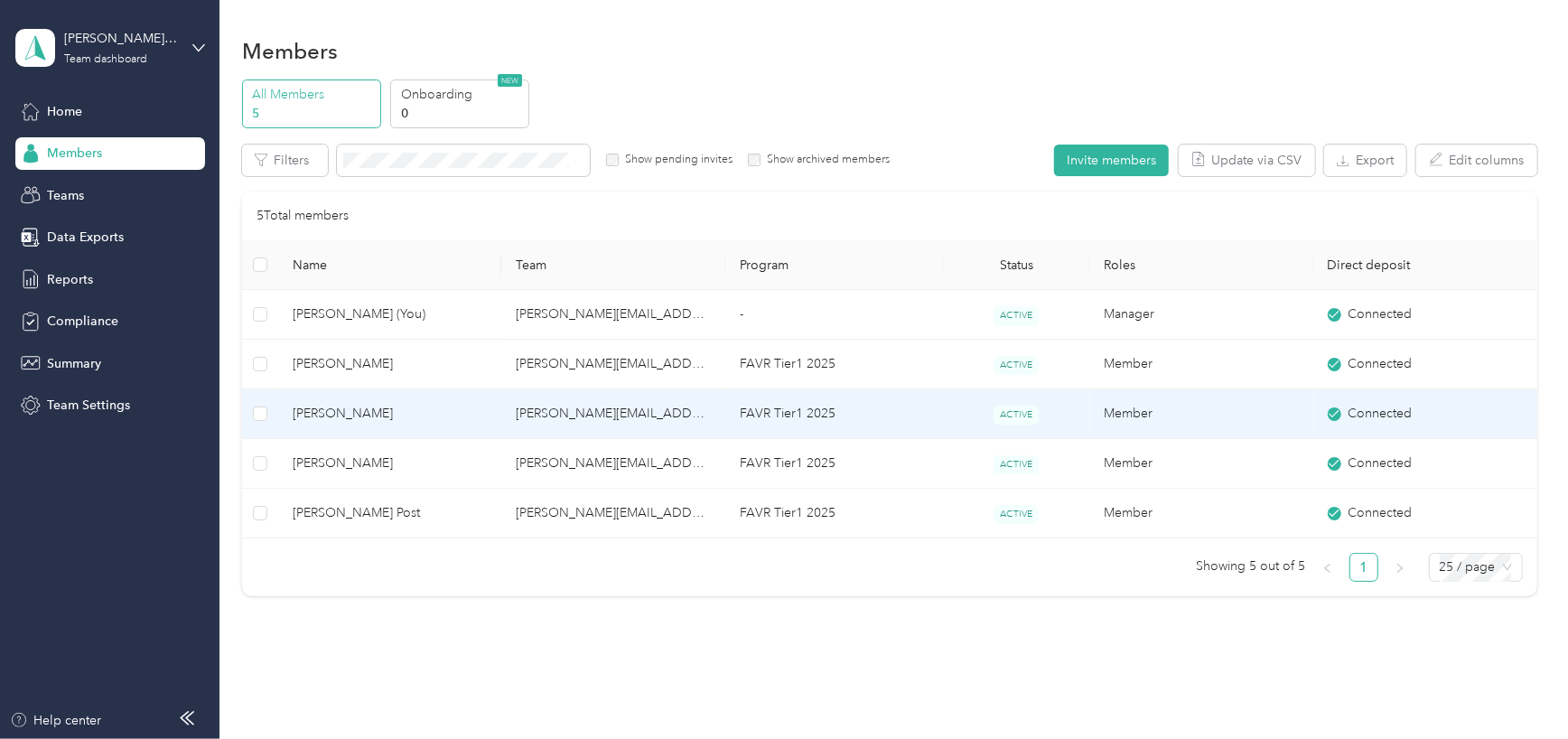
click at [459, 419] on span "[PERSON_NAME]" at bounding box center [390, 414] width 196 height 20
click at [459, 419] on div at bounding box center [784, 370] width 1568 height 739
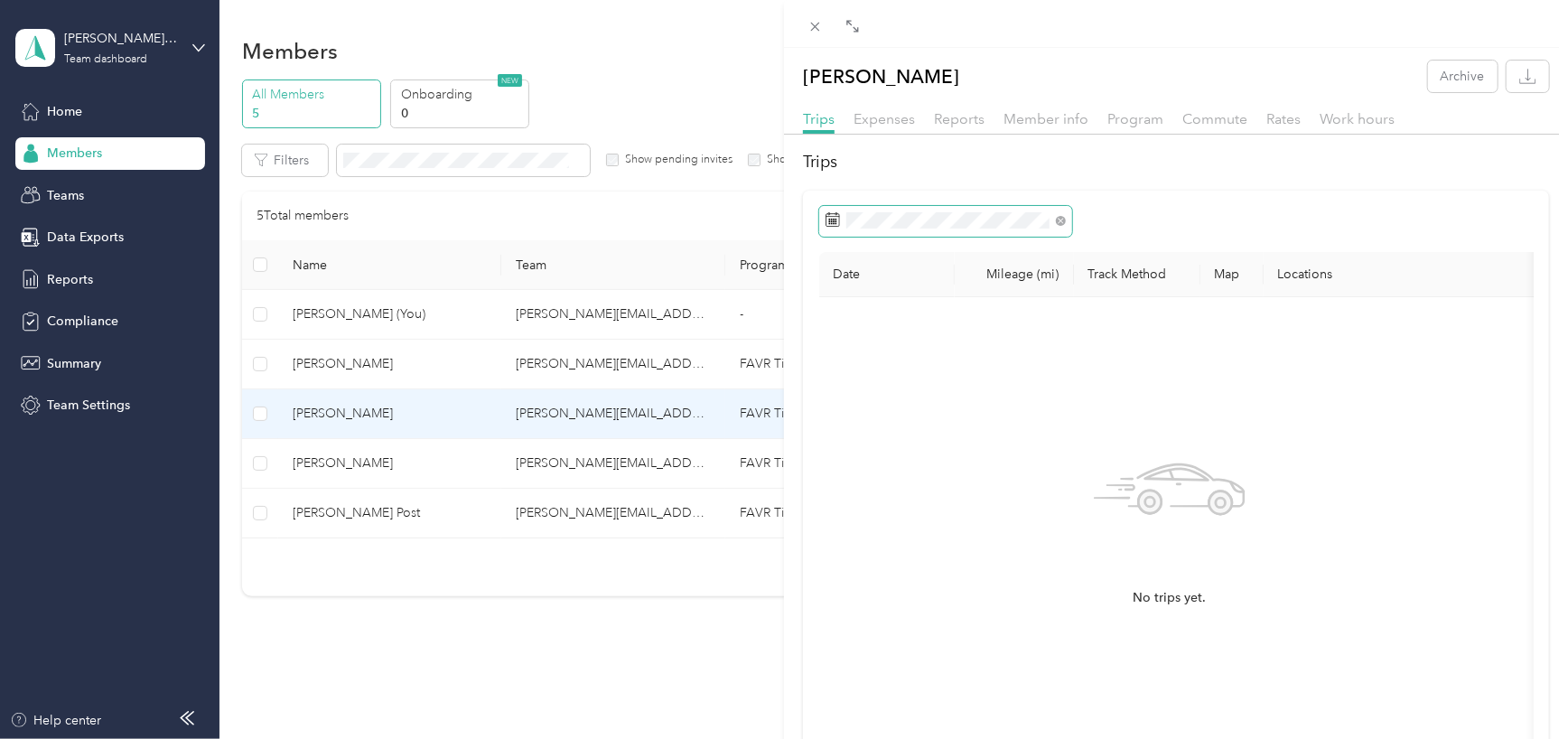
click at [1056, 226] on span at bounding box center [1060, 219] width 10 height 15
click at [874, 124] on span "Expenses" at bounding box center [885, 118] width 62 height 17
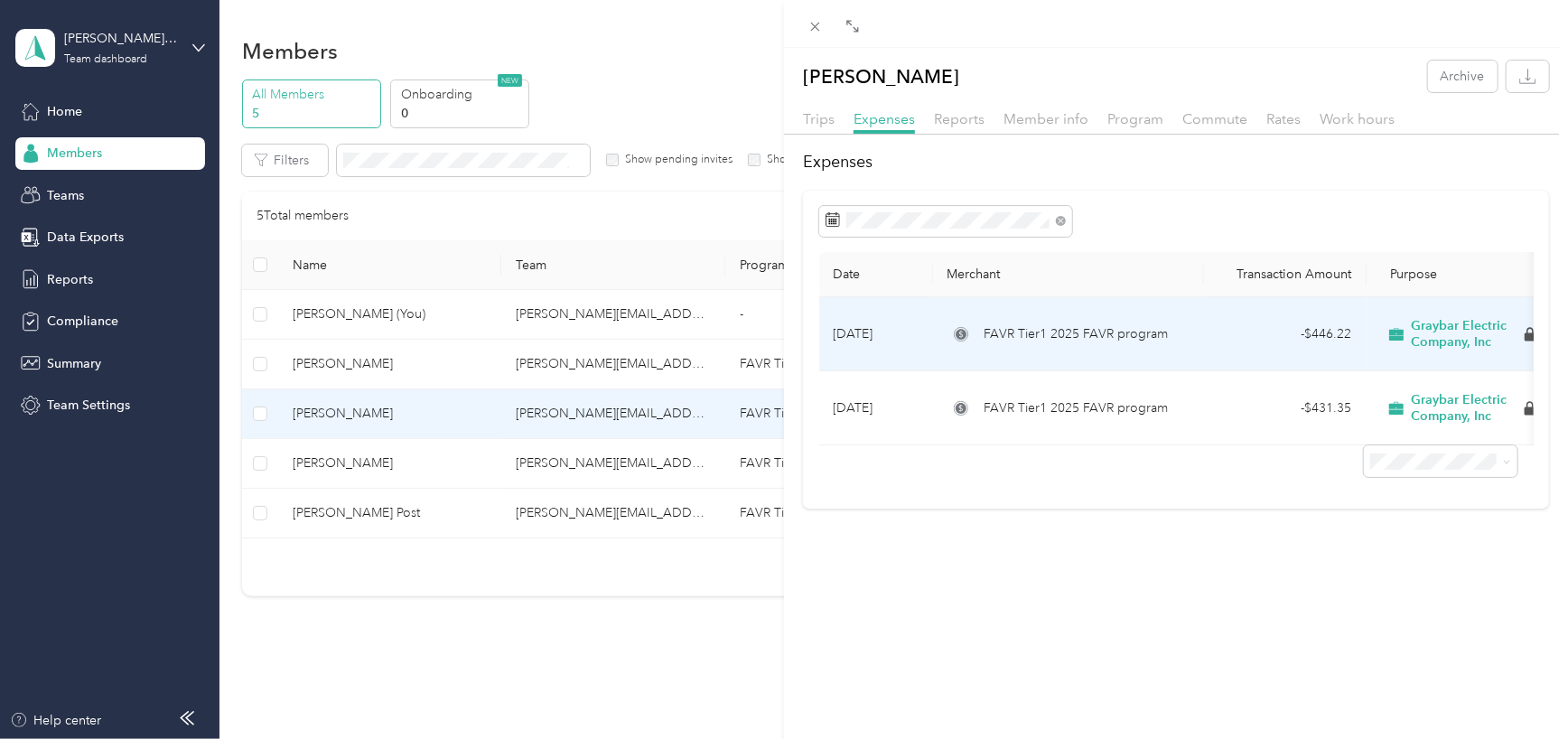
click at [1161, 341] on span "FAVR Tier1 2025 FAVR program" at bounding box center [1076, 335] width 185 height 20
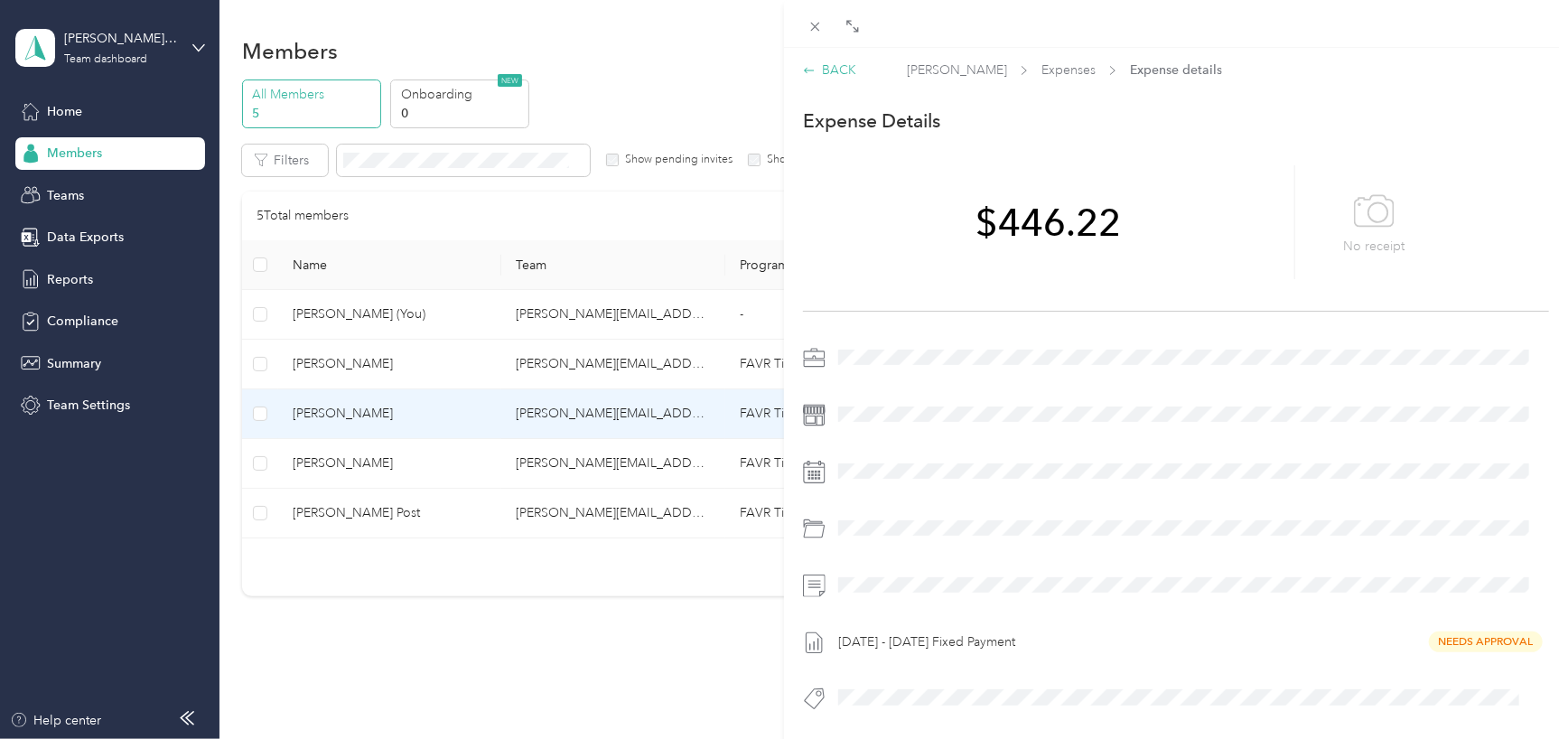
click at [839, 65] on div "BACK" at bounding box center [829, 70] width 54 height 19
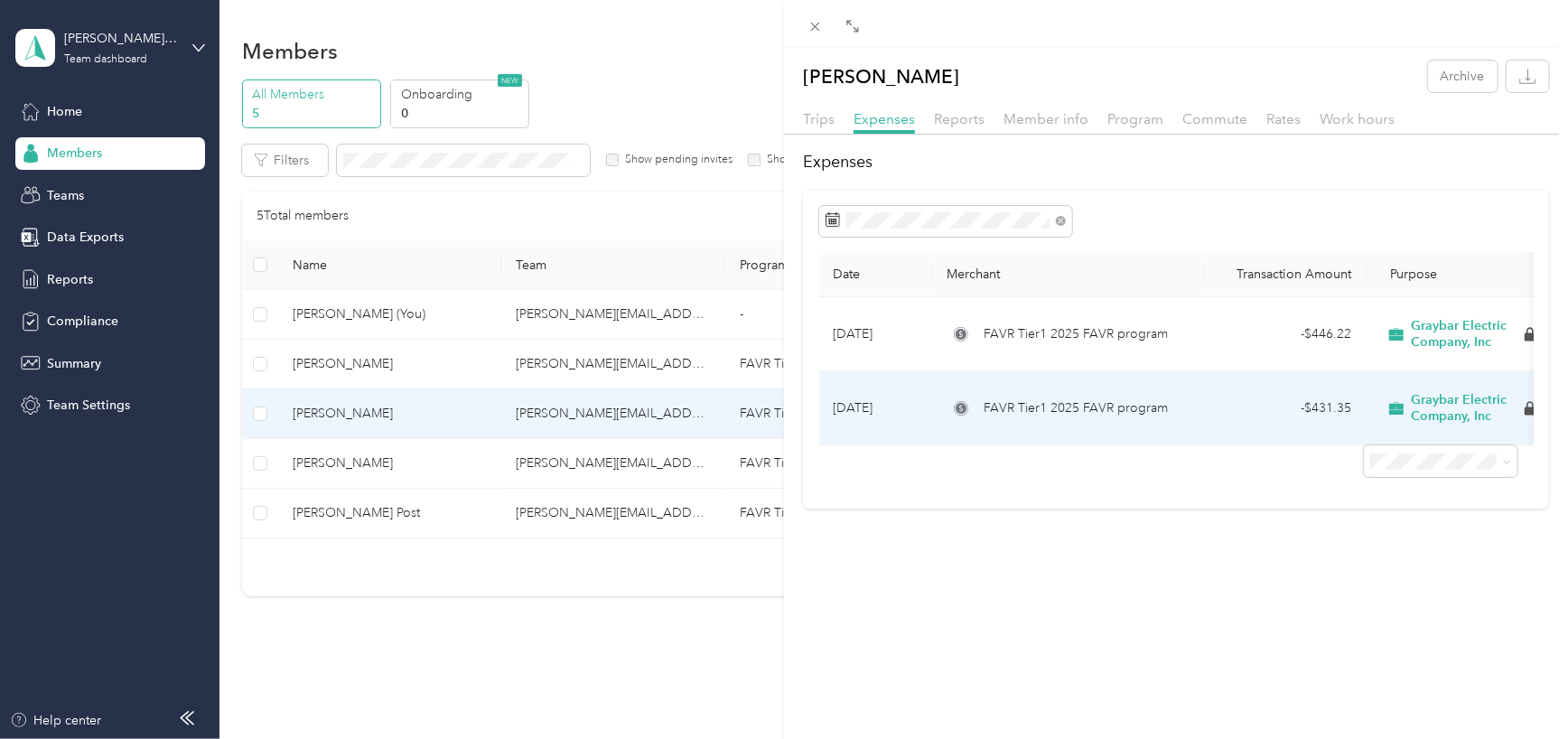
click at [1101, 400] on span "FAVR Tier1 2025 FAVR program" at bounding box center [1076, 409] width 185 height 20
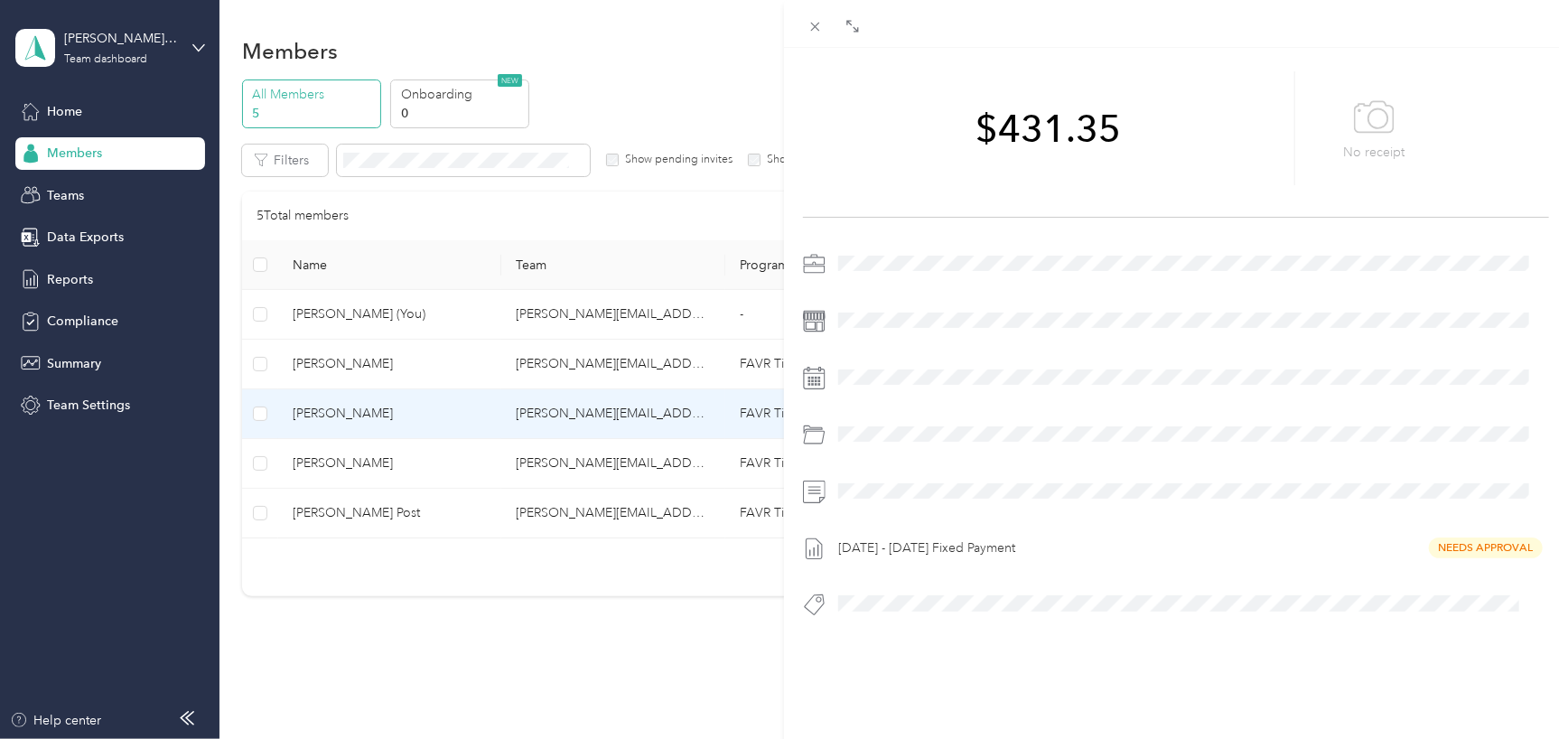
scroll to position [107, 0]
click at [1230, 549] on div "[DATE] - [DATE] Fixed Payment Needs Approval" at bounding box center [1191, 549] width 718 height 29
click at [990, 232] on div "Expense Details Save $431.35 No receipt [DATE] - [DATE] Fixed Payment Needs App…" at bounding box center [1176, 348] width 784 height 692
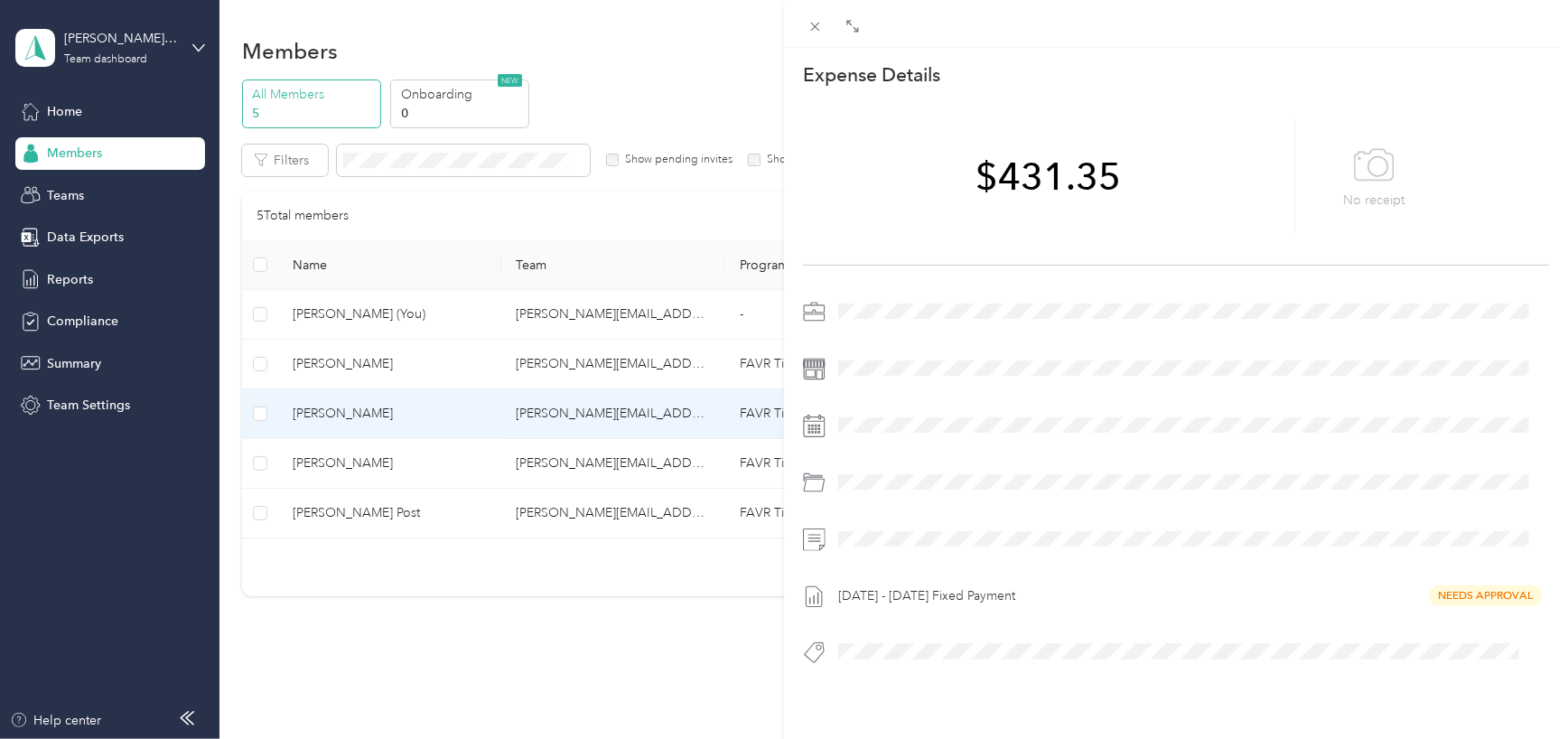
scroll to position [0, 0]
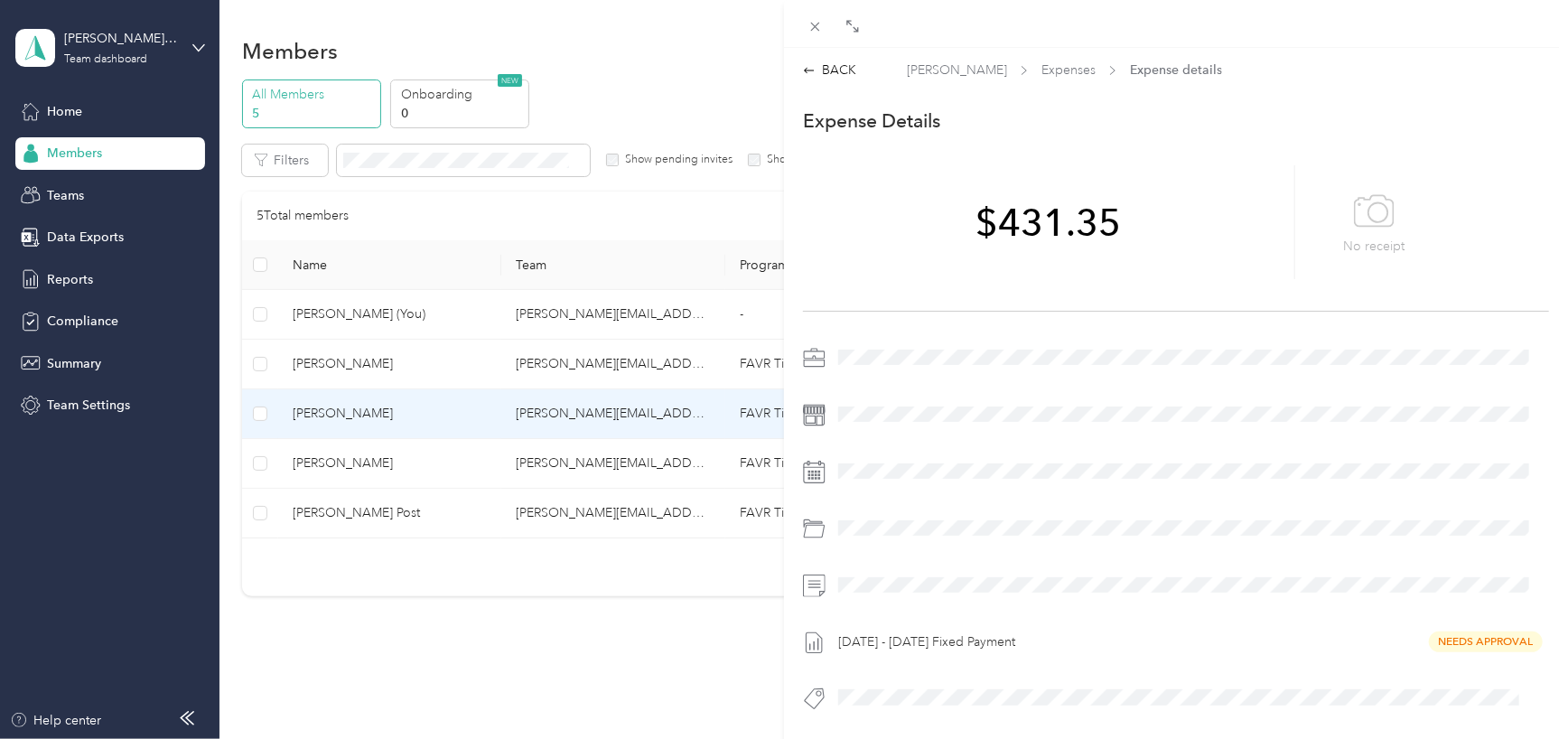
click at [1130, 65] on span "Expense details" at bounding box center [1175, 70] width 92 height 19
click at [1462, 641] on div "[DATE] - [DATE] Fixed Payment Needs Approval" at bounding box center [1191, 643] width 718 height 29
click at [1380, 522] on div at bounding box center [1191, 529] width 718 height 29
click at [837, 71] on div "BACK" at bounding box center [829, 70] width 54 height 19
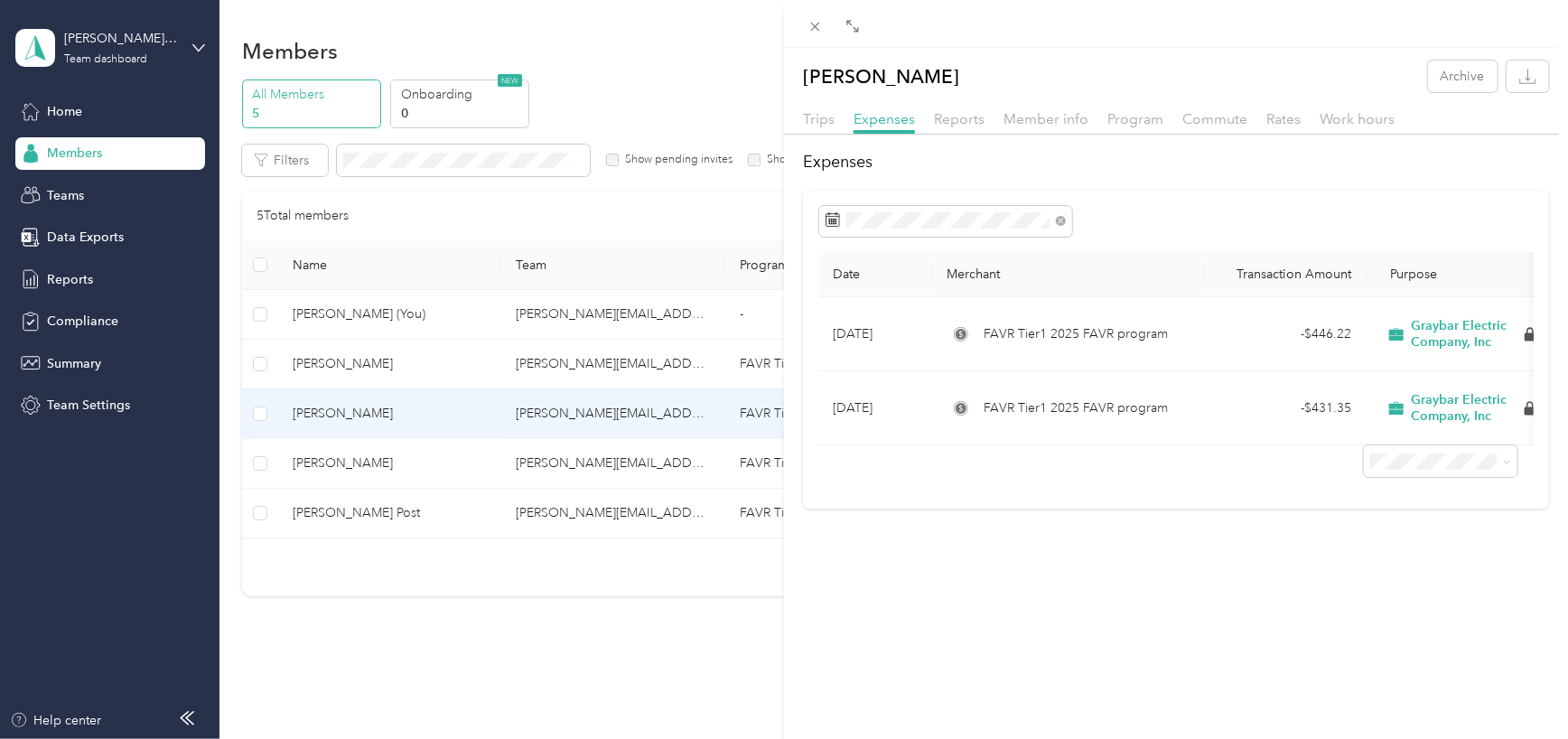
click at [302, 108] on div "[PERSON_NAME] Archive Trips Expenses Reports Member info Program Commute Rates …" at bounding box center [784, 370] width 1568 height 739
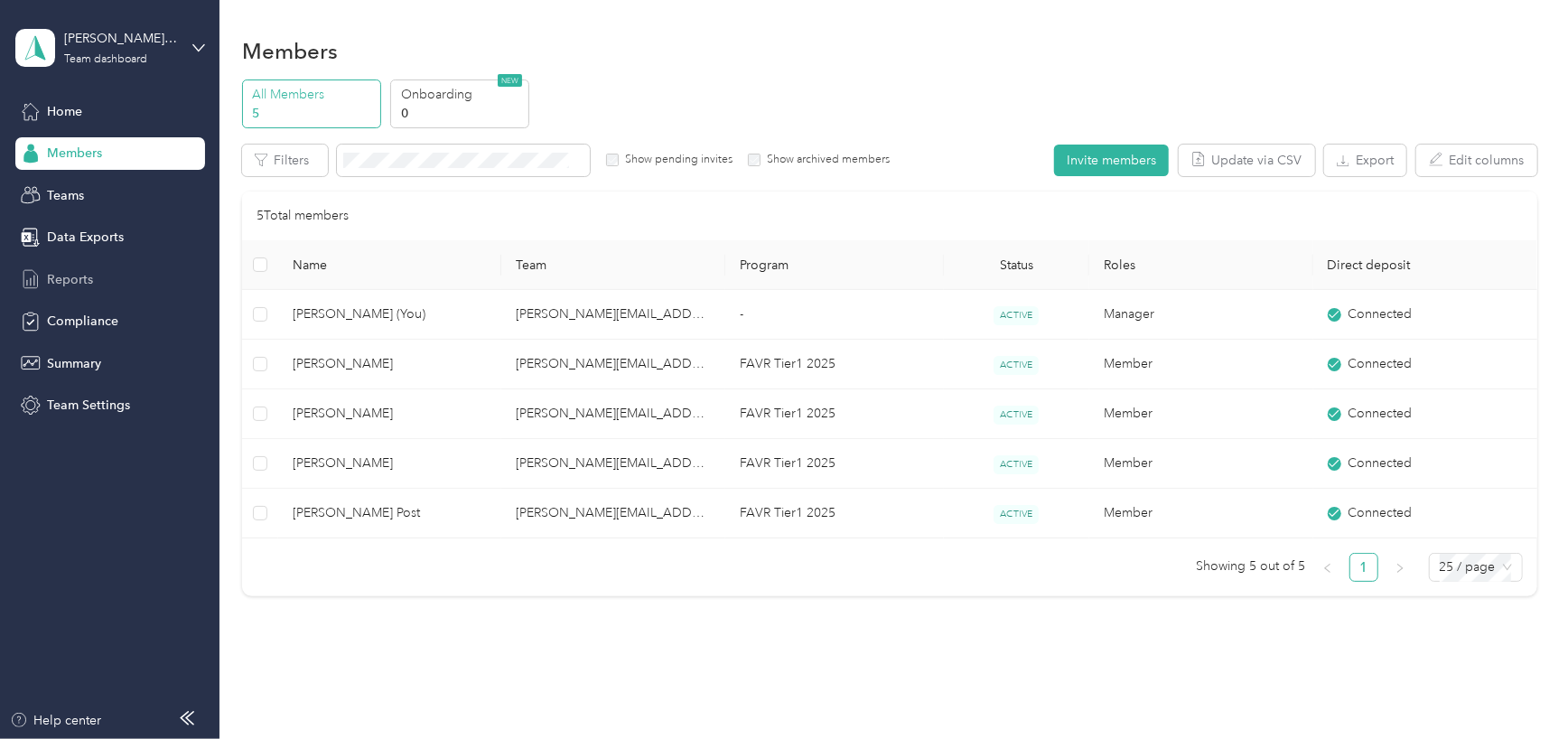
click at [64, 281] on span "Reports" at bounding box center [70, 279] width 46 height 19
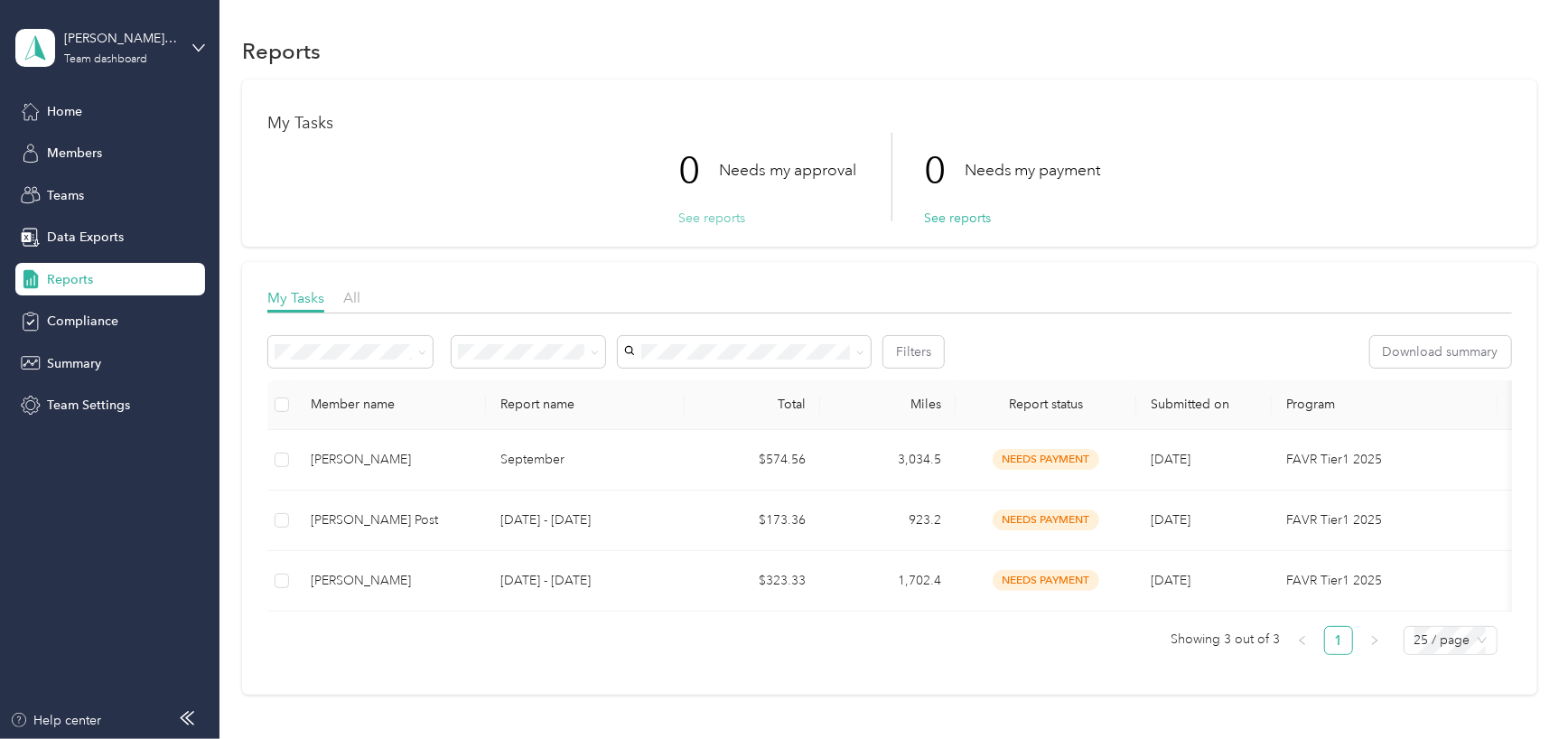
click at [720, 216] on button "See reports" at bounding box center [711, 218] width 66 height 19
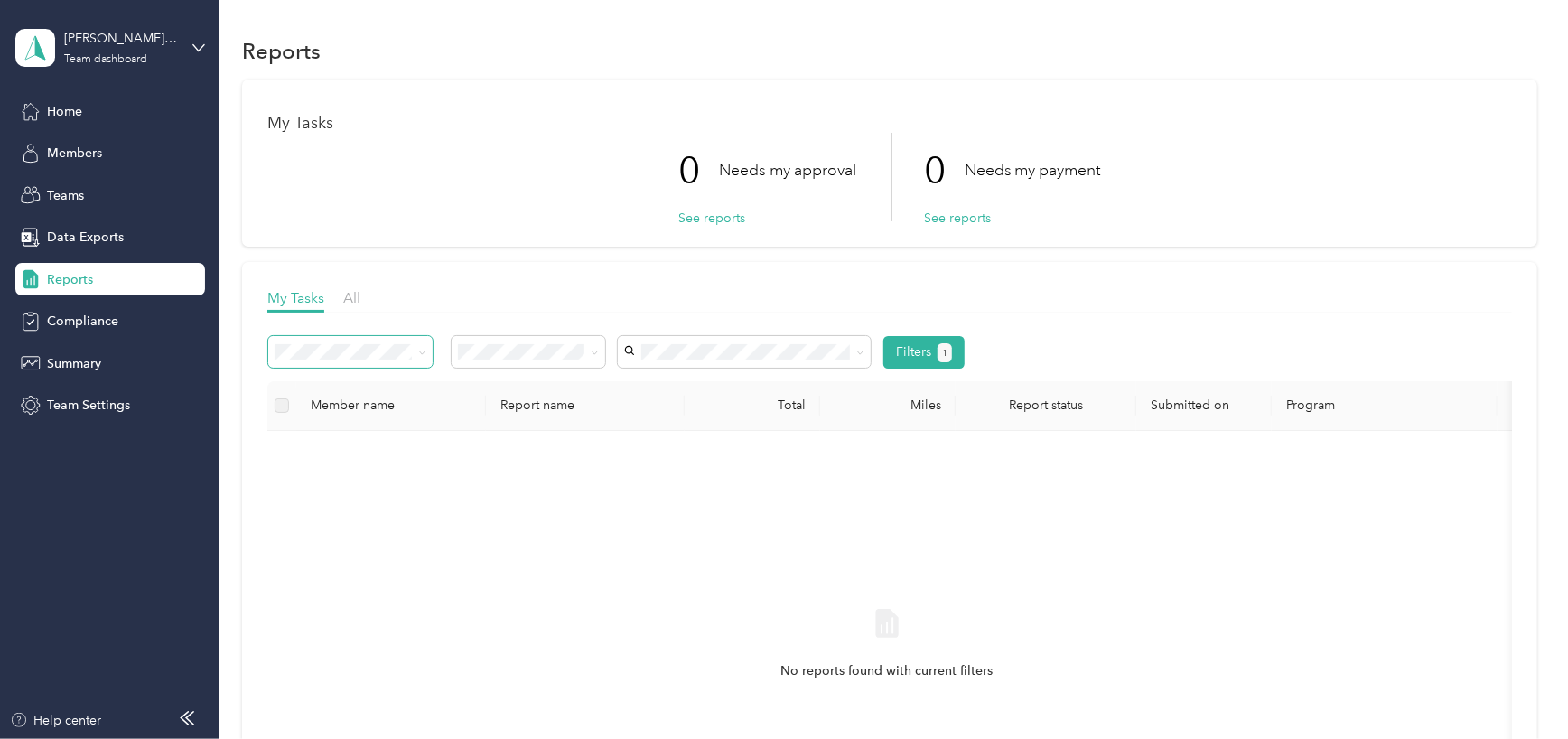
click at [415, 350] on span at bounding box center [419, 351] width 15 height 19
click at [544, 390] on li "All" at bounding box center [528, 384] width 154 height 32
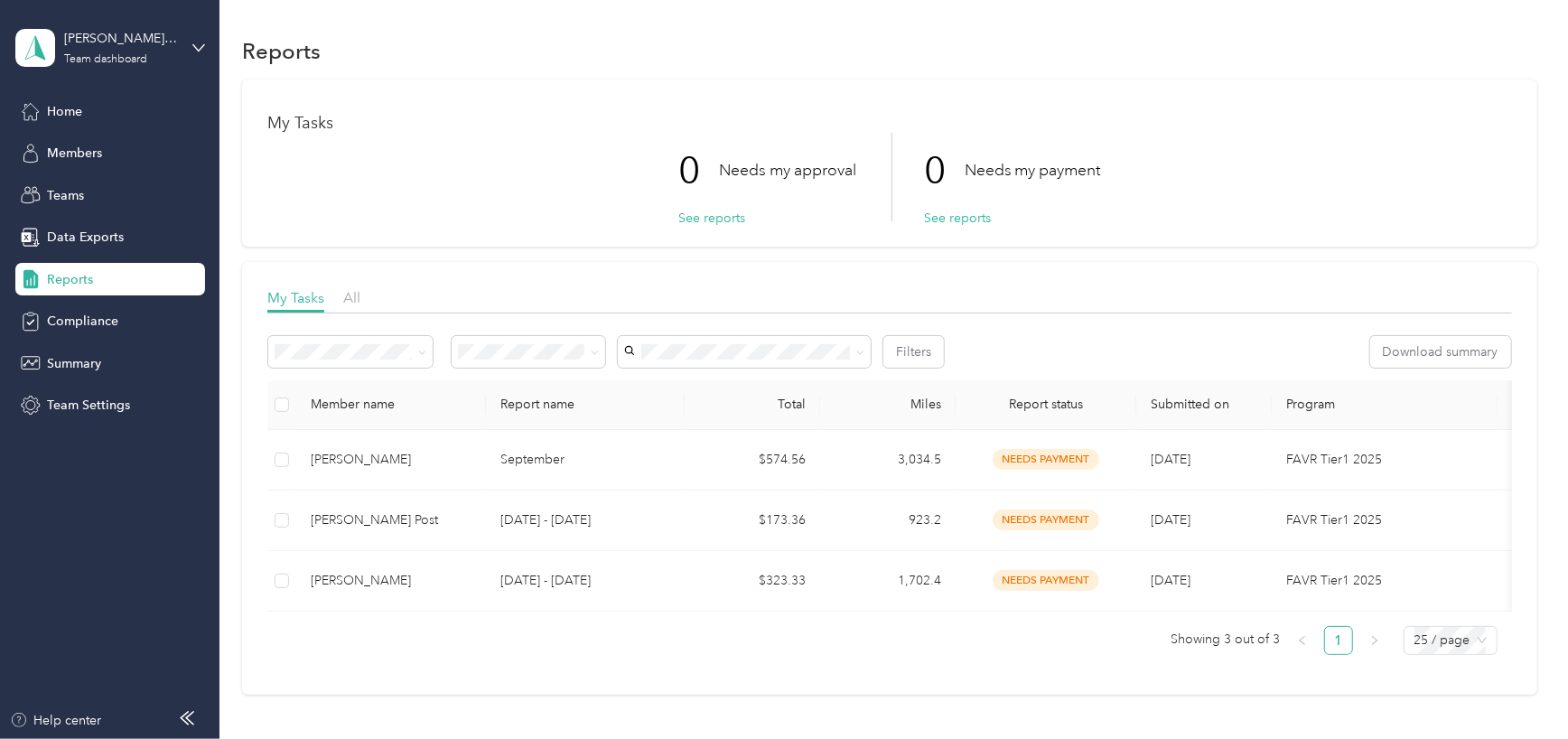
click at [93, 280] on div "Reports" at bounding box center [110, 279] width 190 height 33
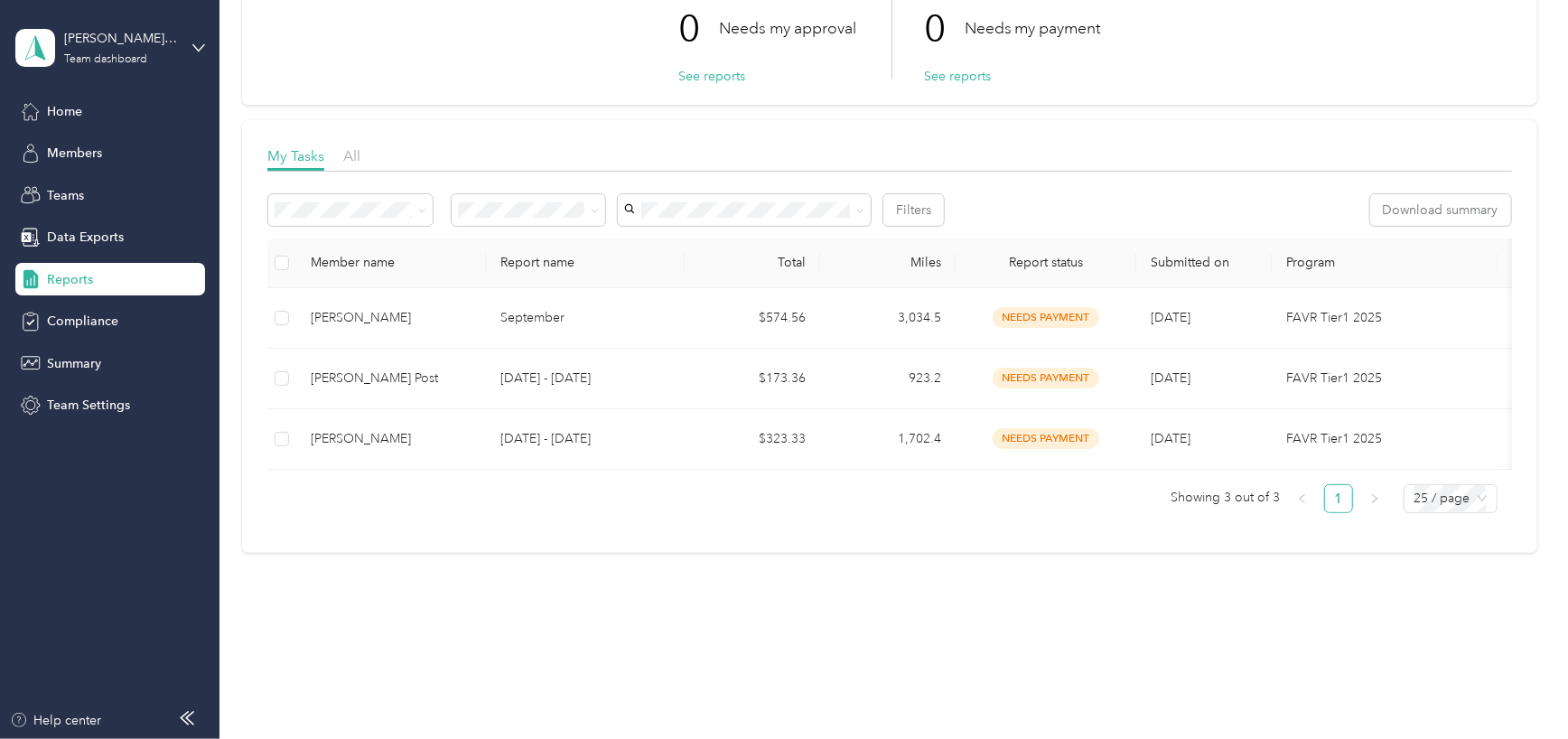
scroll to position [65, 0]
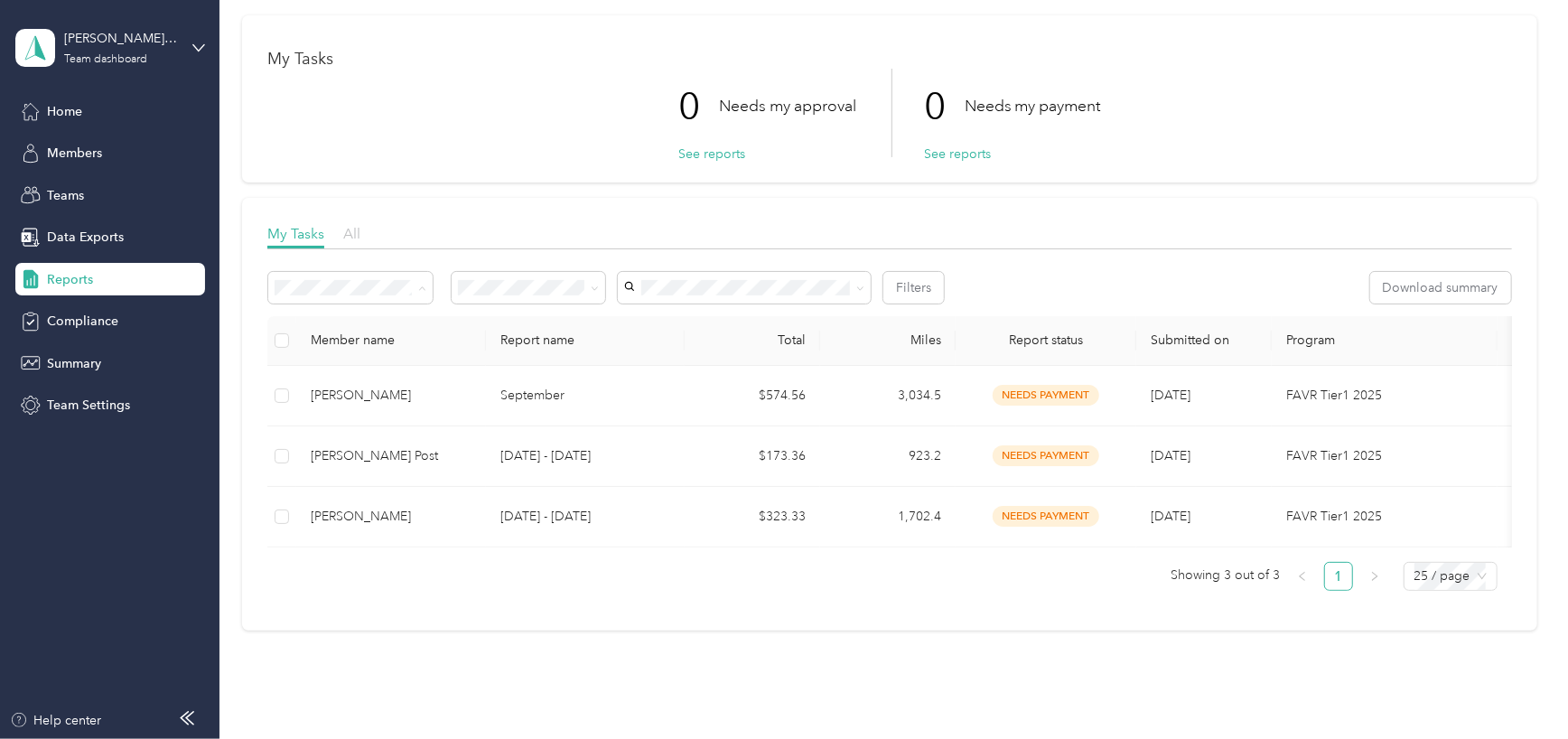
click at [347, 234] on span "All" at bounding box center [351, 233] width 17 height 17
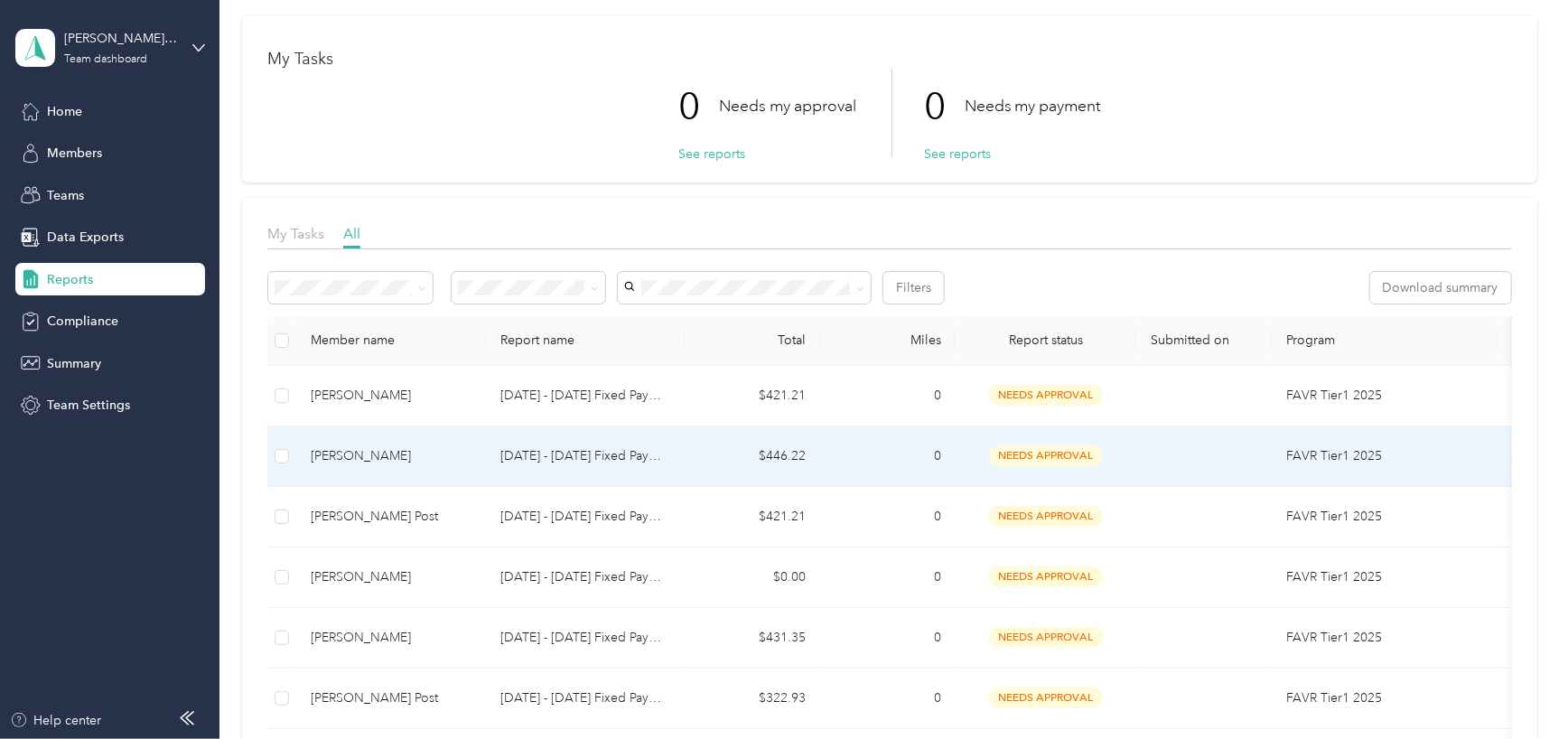
click at [336, 449] on div "[PERSON_NAME]" at bounding box center [391, 457] width 161 height 20
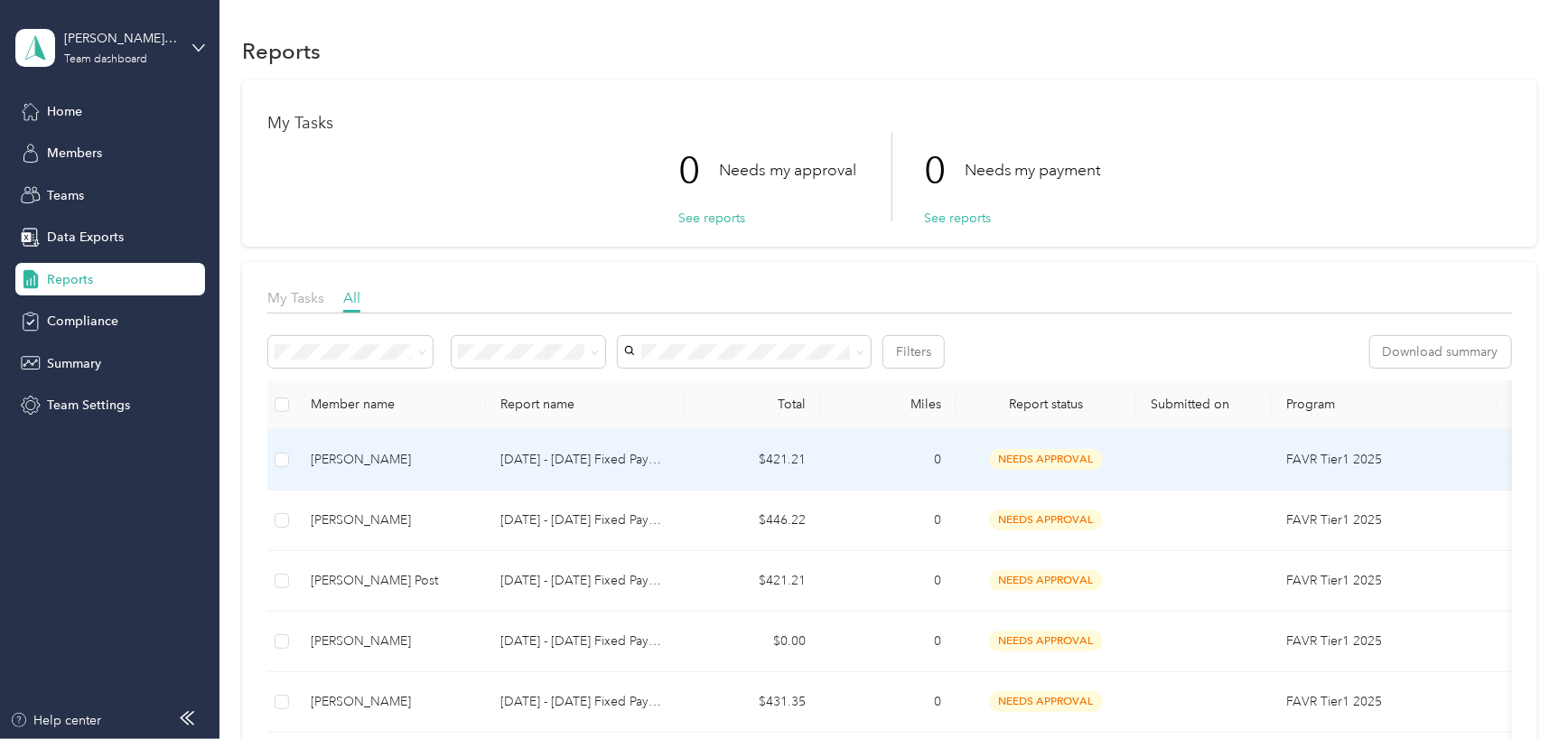
scroll to position [90, 0]
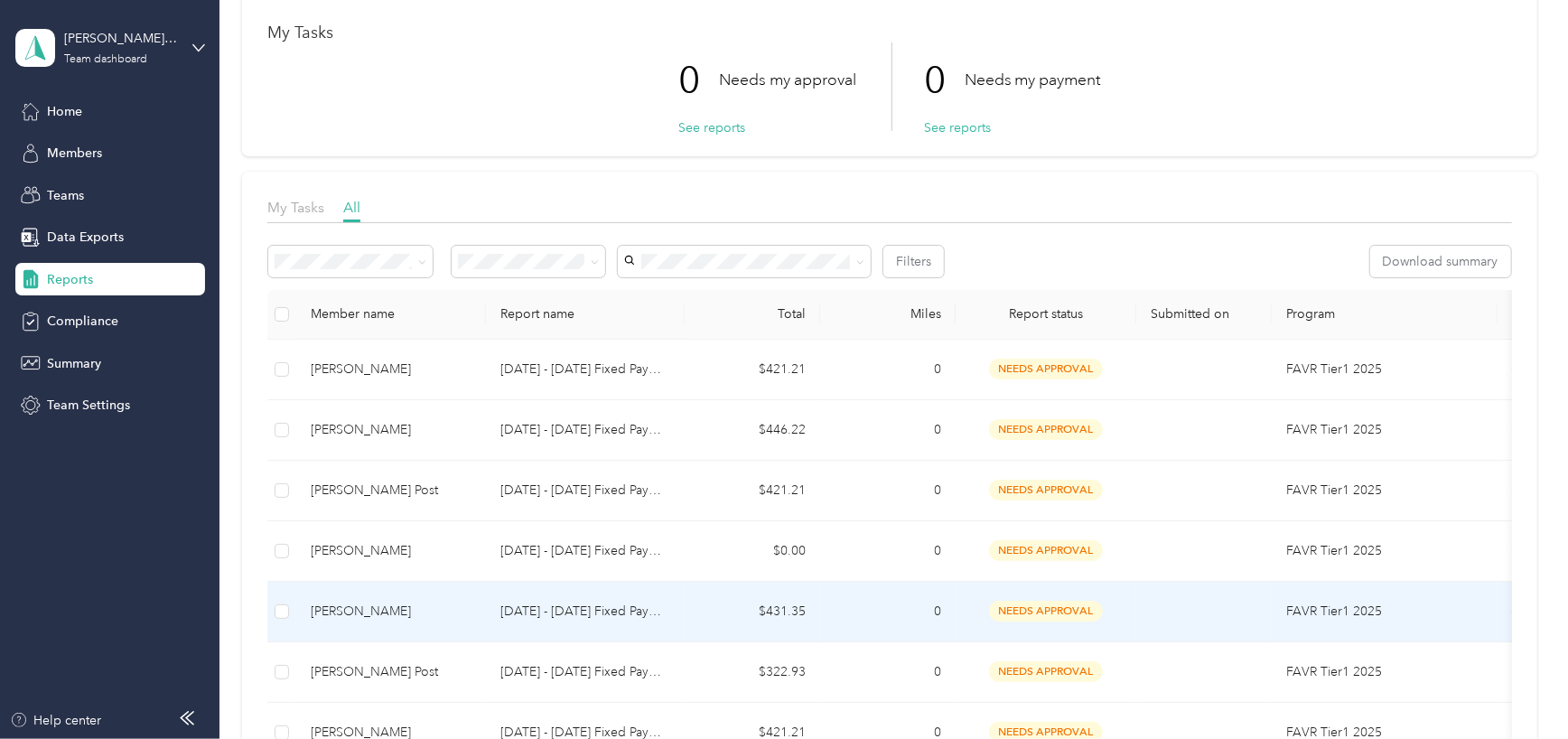
click at [599, 611] on p "[DATE] - [DATE] Fixed Payment" at bounding box center [585, 612] width 170 height 20
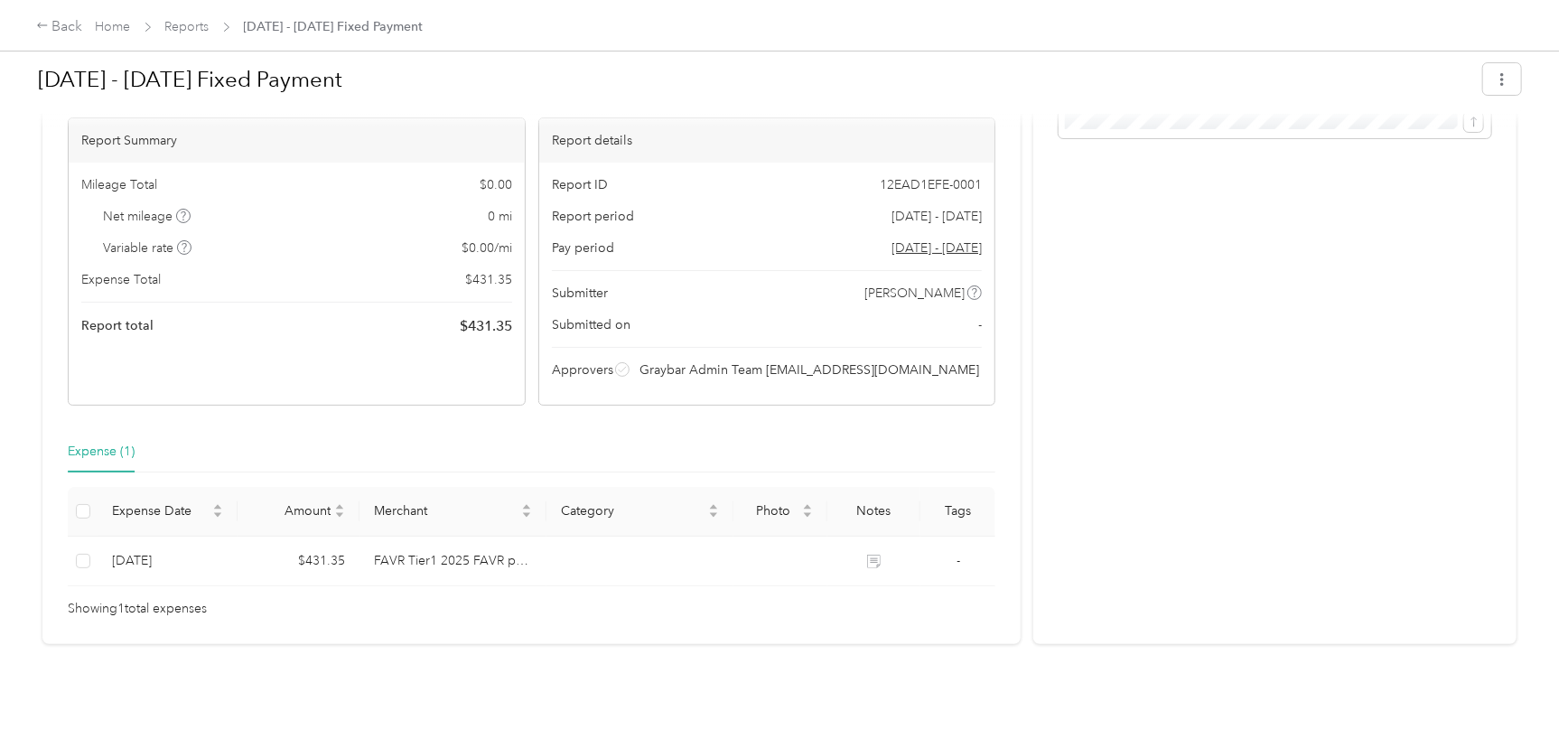
scroll to position [117, 0]
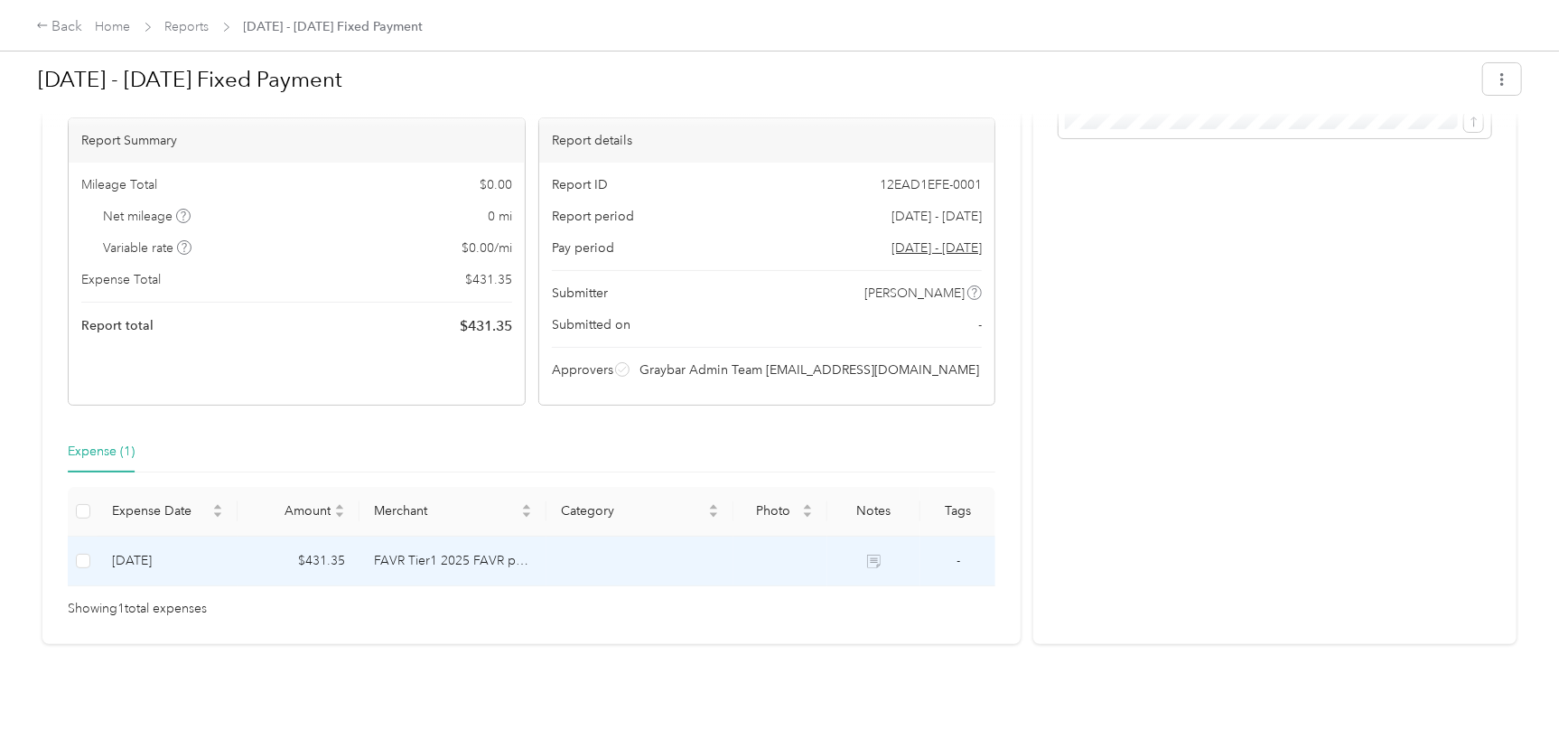
click at [417, 542] on td "FAVR Tier1 2025 FAVR program" at bounding box center [453, 562] width 187 height 50
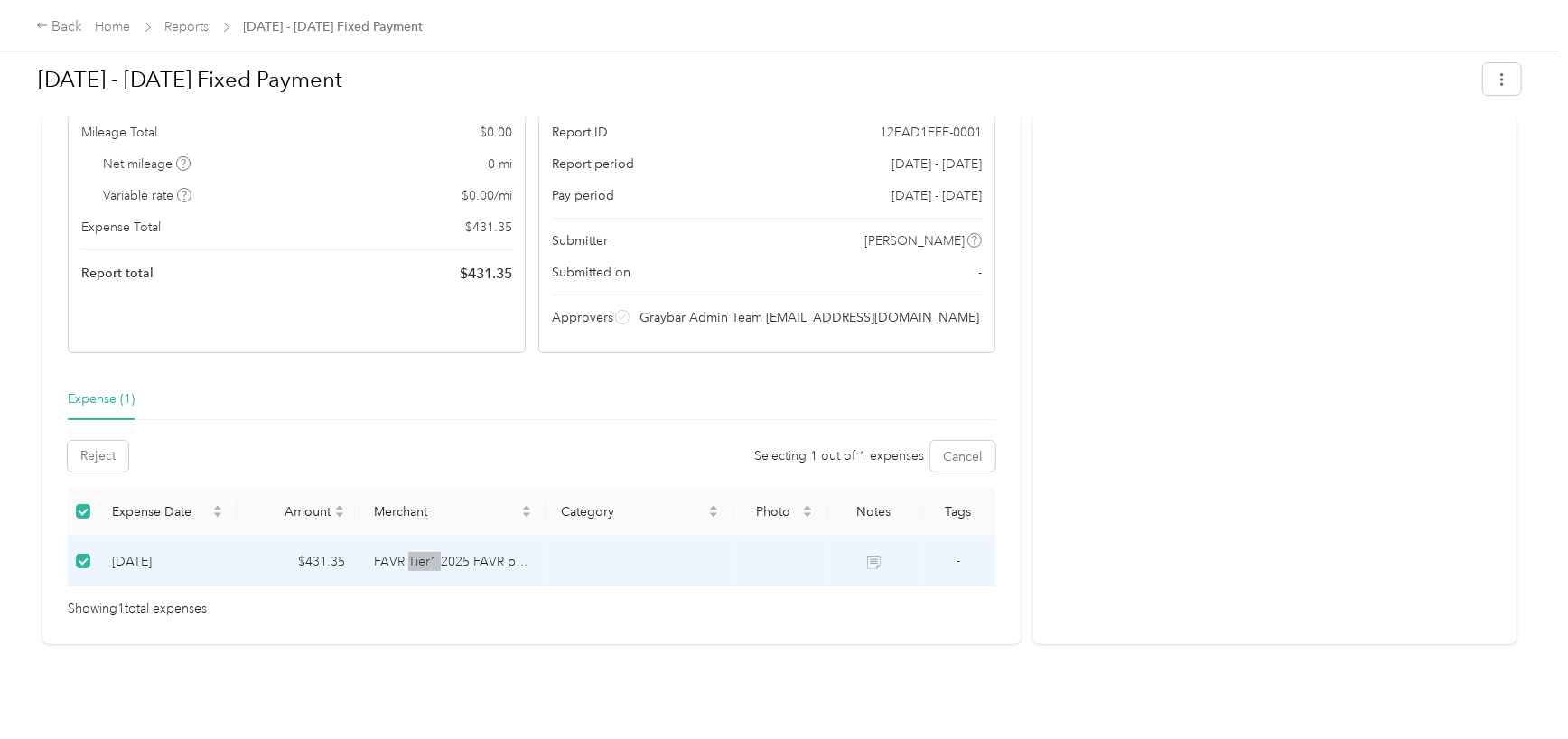
scroll to position [0, 0]
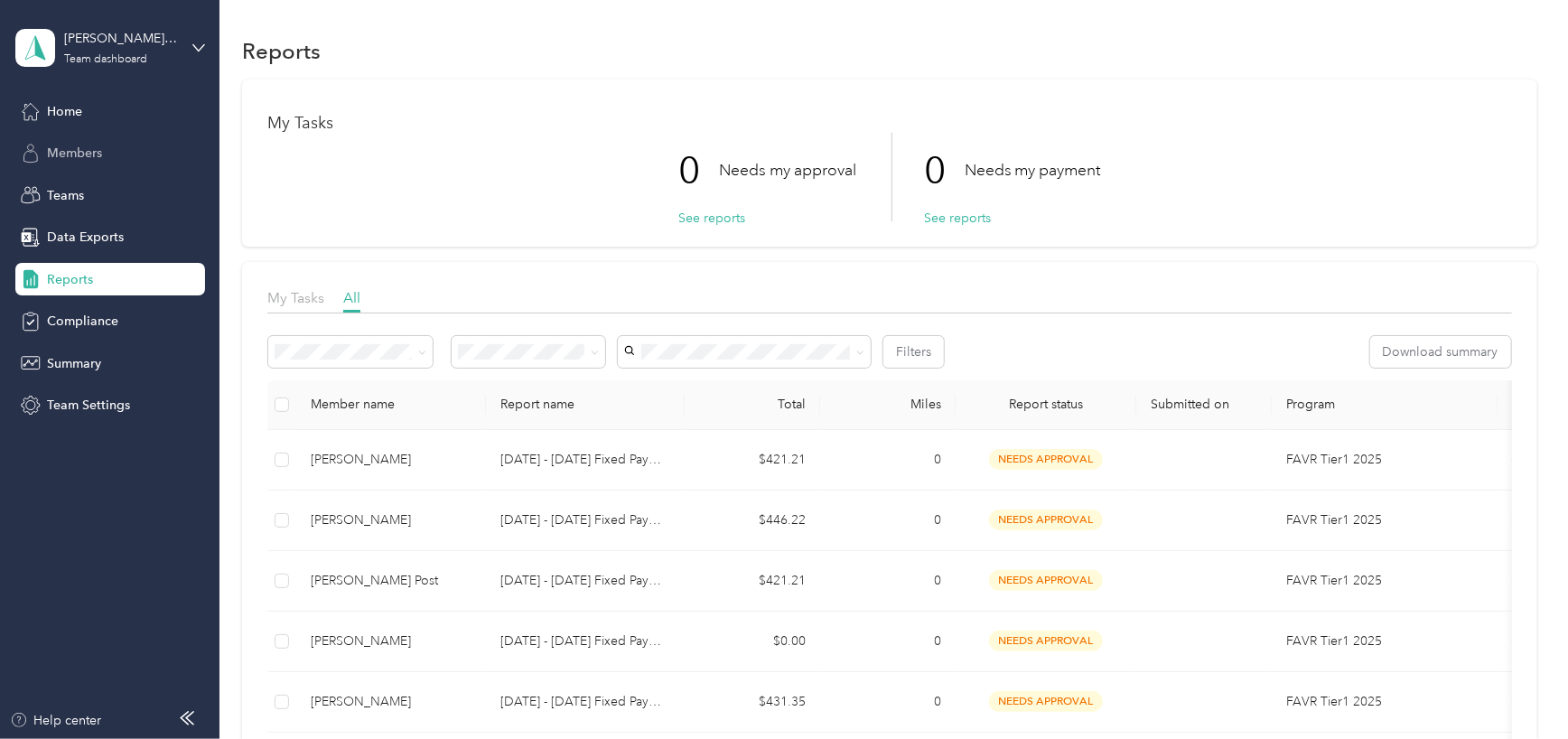
click at [73, 153] on span "Members" at bounding box center [75, 153] width 55 height 19
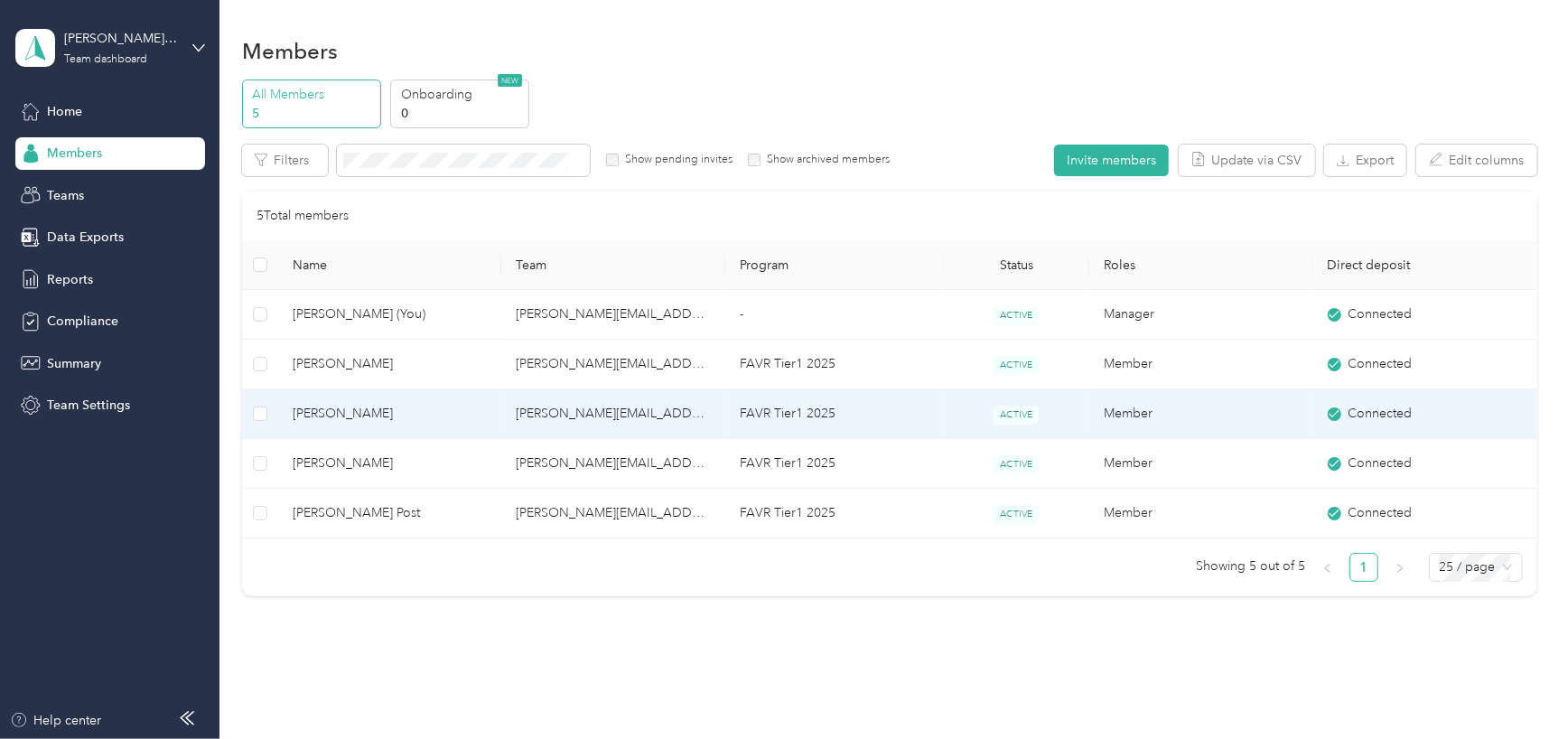
click at [478, 410] on span "[PERSON_NAME]" at bounding box center [390, 414] width 196 height 20
click at [478, 738] on div at bounding box center [779, 739] width 1559 height 0
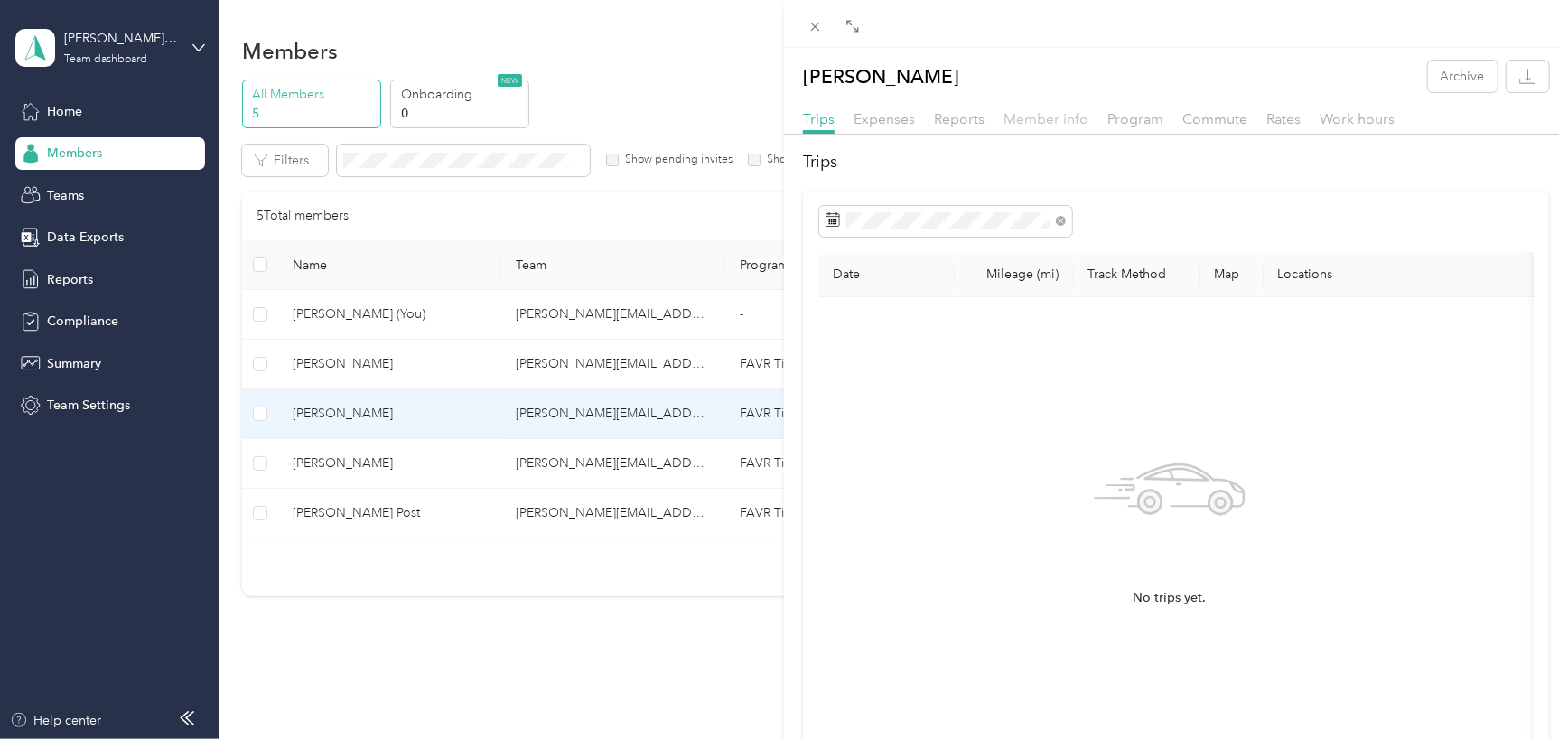
click at [1050, 116] on span "Member info" at bounding box center [1045, 118] width 85 height 17
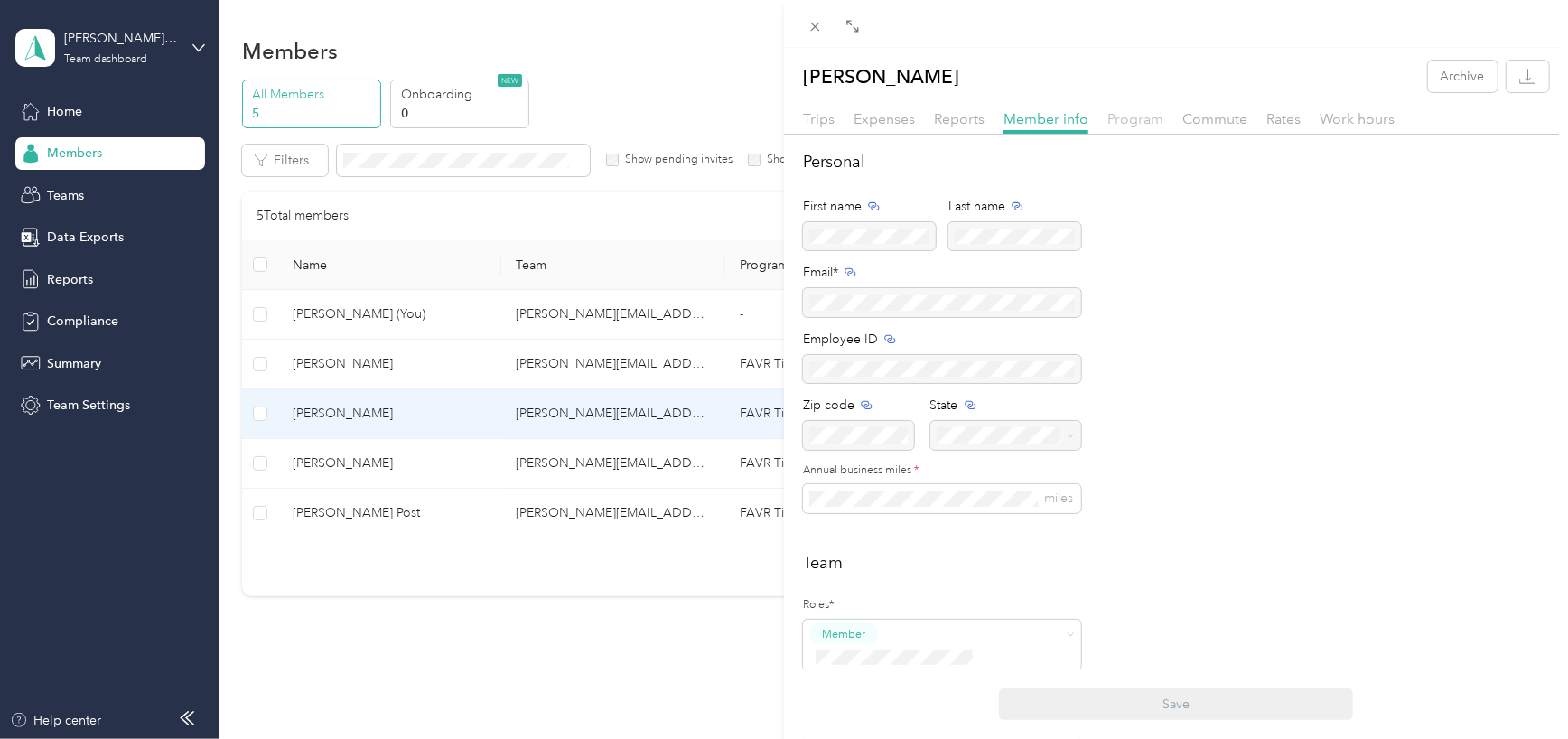
click at [1140, 111] on span "Program" at bounding box center [1136, 118] width 56 height 17
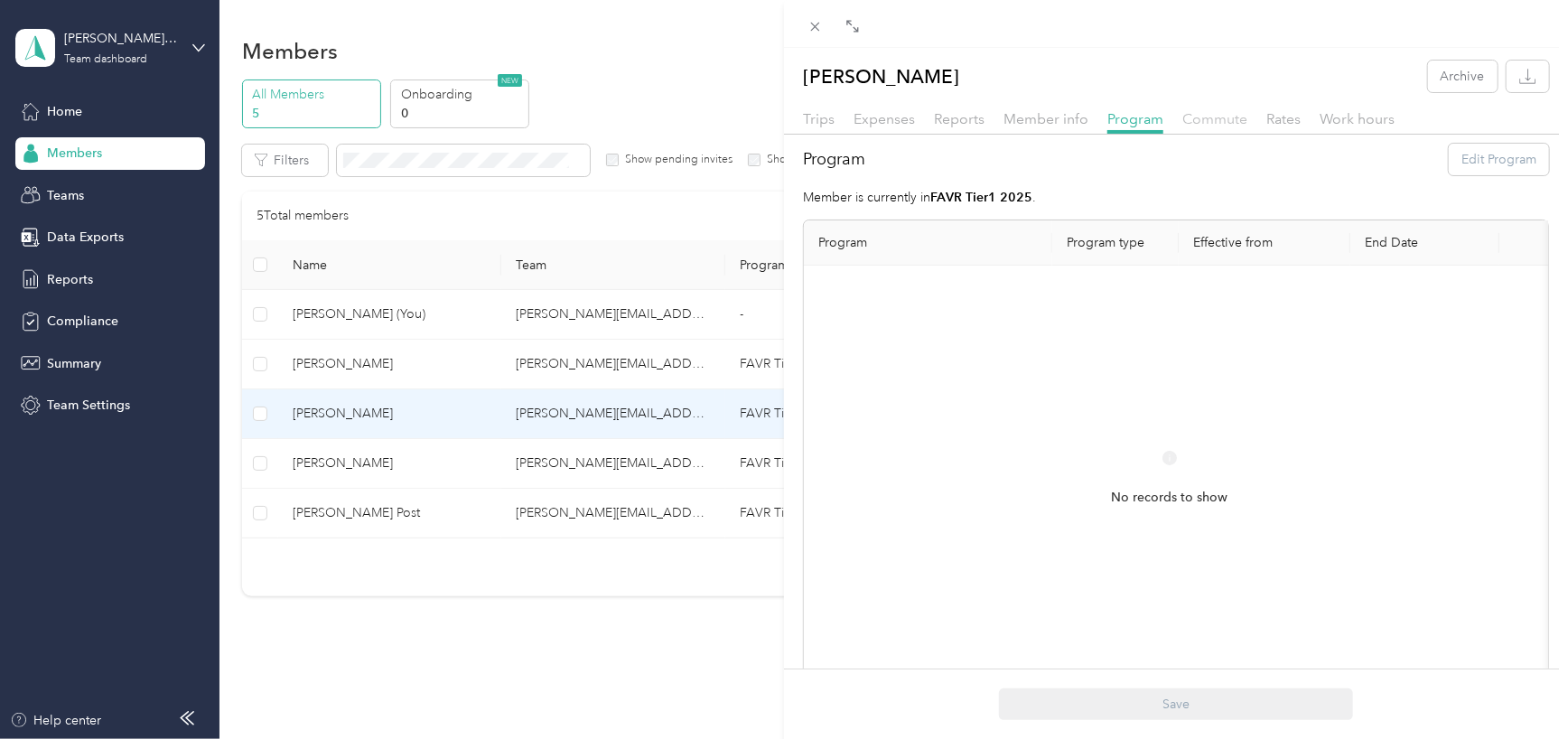
click at [1209, 121] on span "Commute" at bounding box center [1215, 118] width 65 height 17
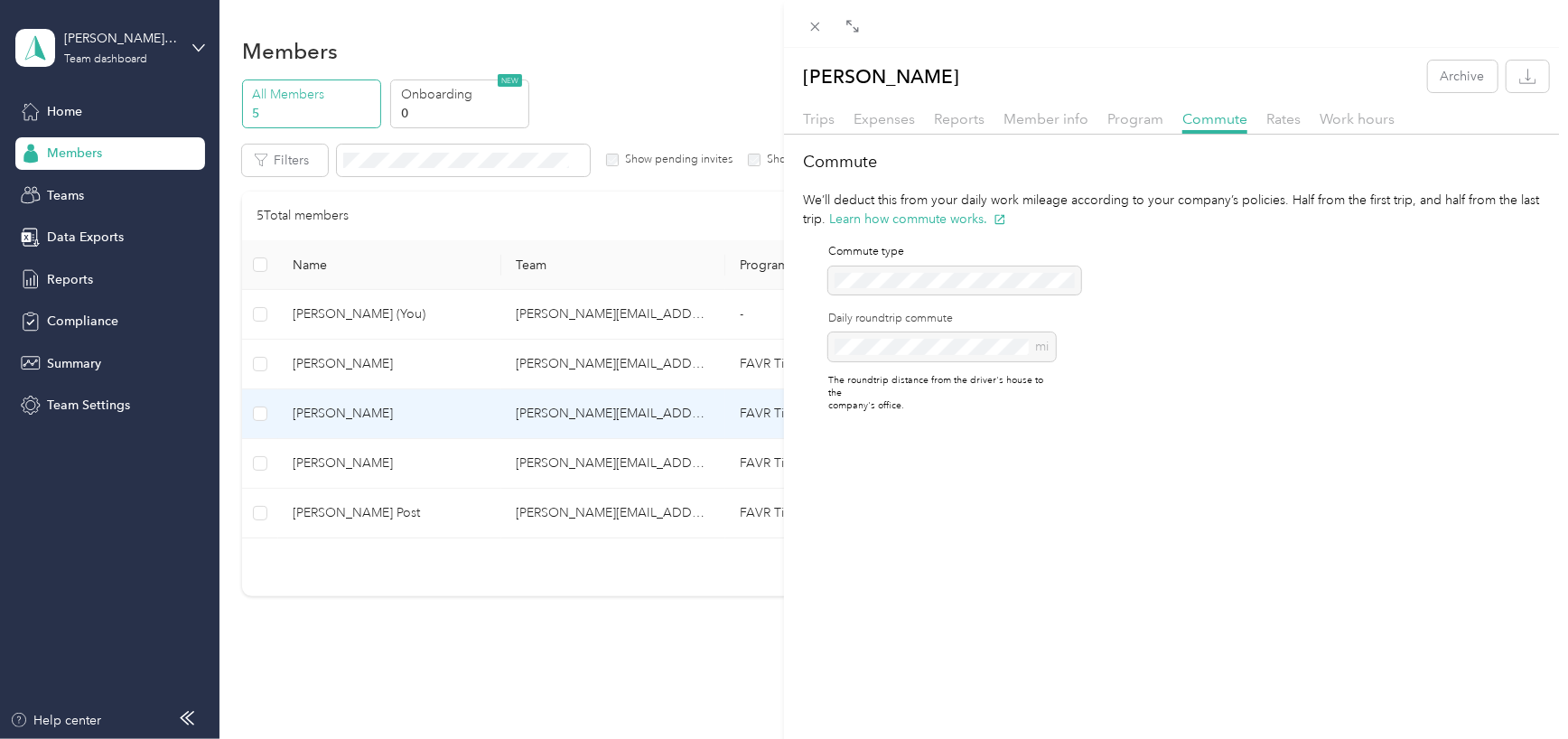
click at [1309, 118] on div "Trips Expenses Reports Member info Program Commute Rates Work hours" at bounding box center [1176, 121] width 784 height 26
click at [1281, 118] on span "Rates" at bounding box center [1283, 118] width 35 height 17
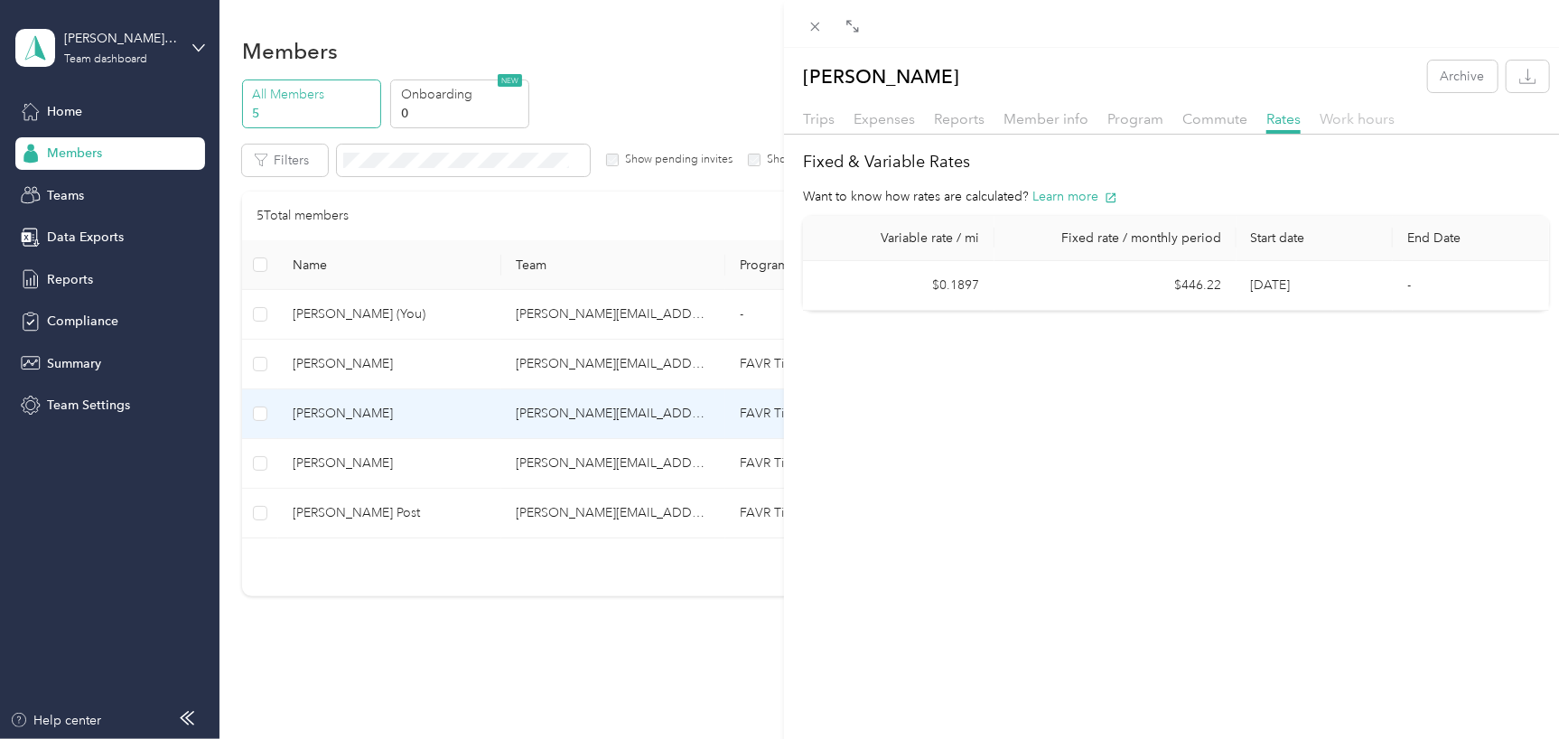
click at [1346, 121] on span "Work hours" at bounding box center [1357, 118] width 75 height 17
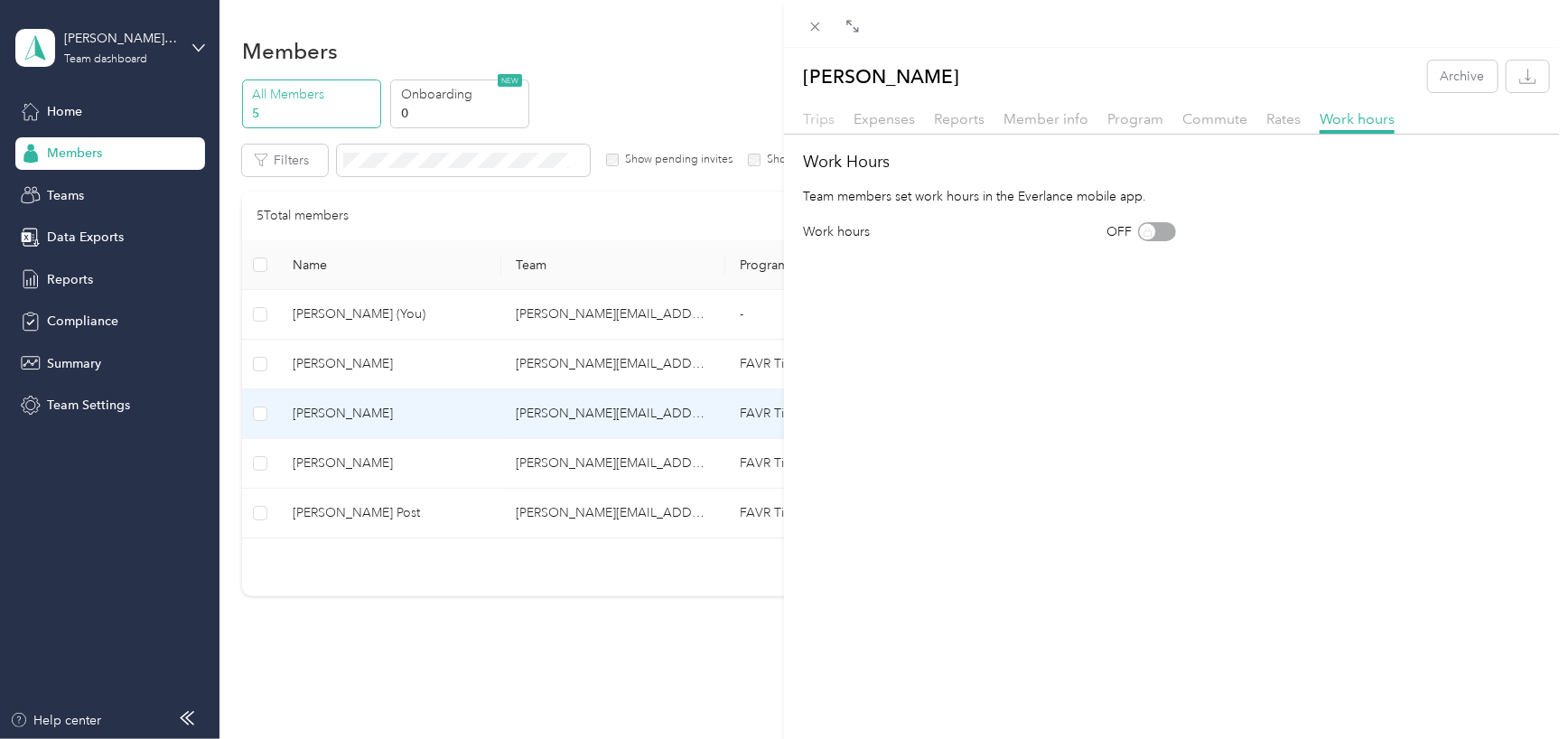
click at [812, 116] on span "Trips" at bounding box center [819, 118] width 32 height 17
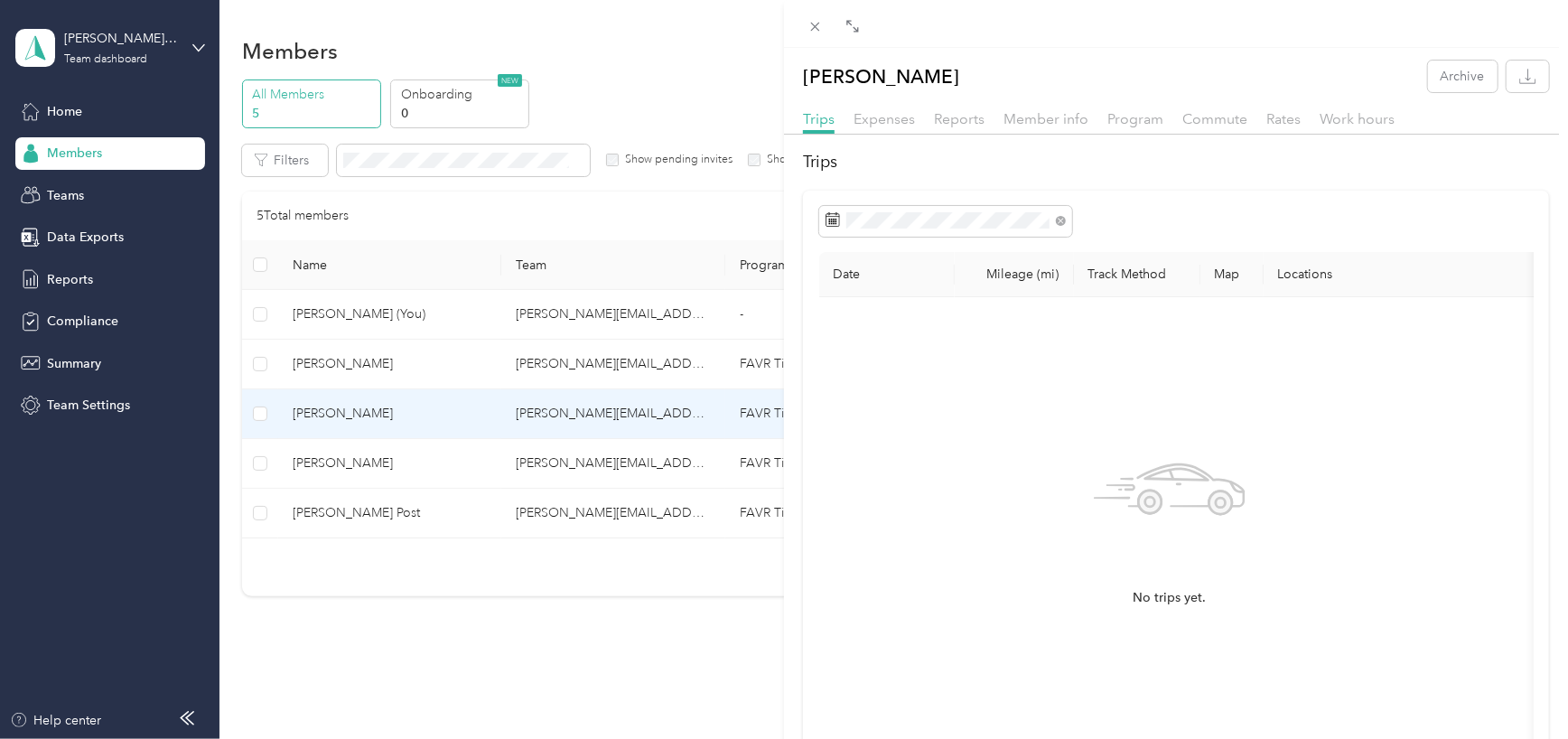
click at [339, 363] on div "[PERSON_NAME] Archive Trips Expenses Reports Member info Program Commute Rates …" at bounding box center [784, 370] width 1568 height 739
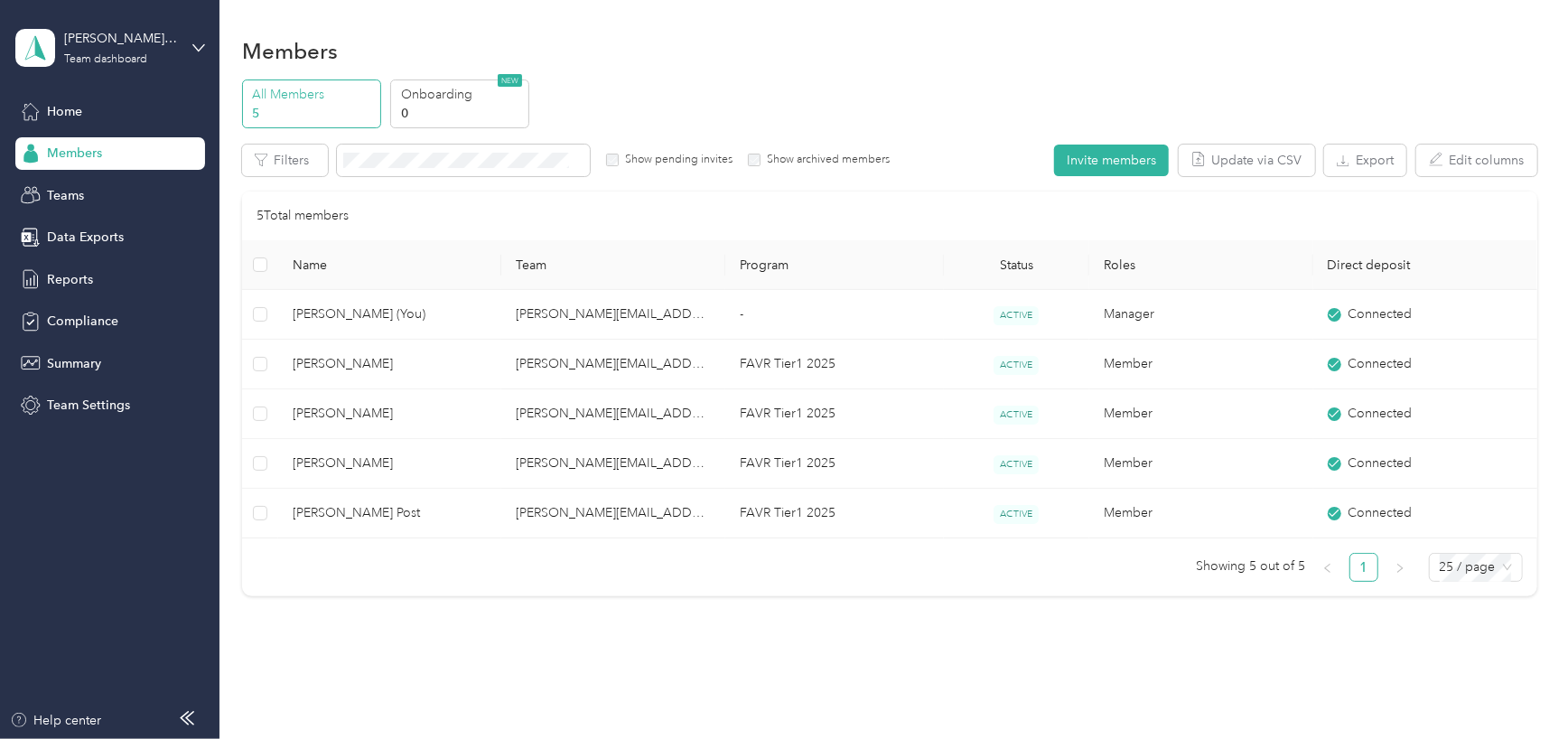
click at [339, 363] on div at bounding box center [784, 370] width 1568 height 739
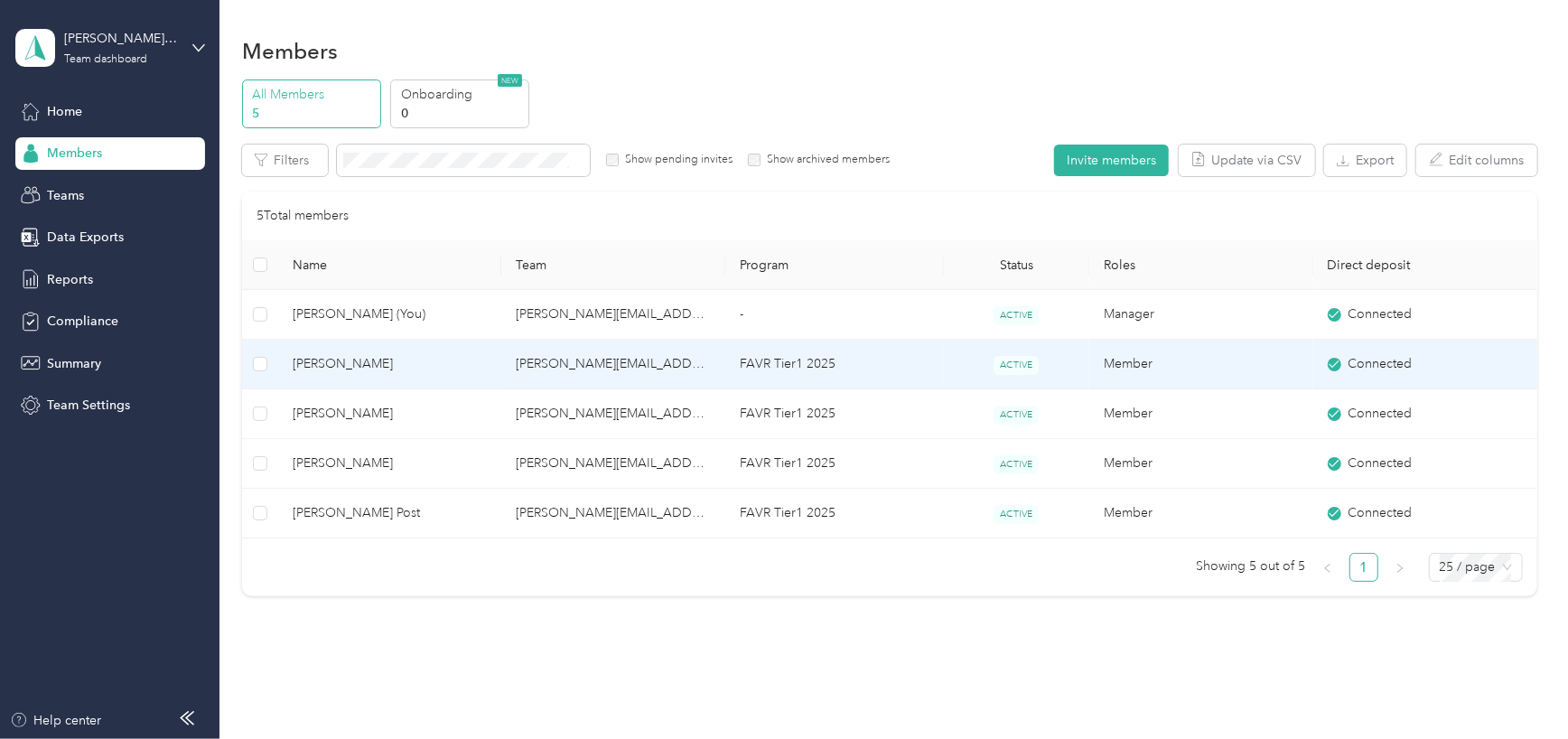
click at [329, 362] on span "[PERSON_NAME]" at bounding box center [390, 364] width 196 height 20
click at [329, 362] on div at bounding box center [784, 370] width 1568 height 739
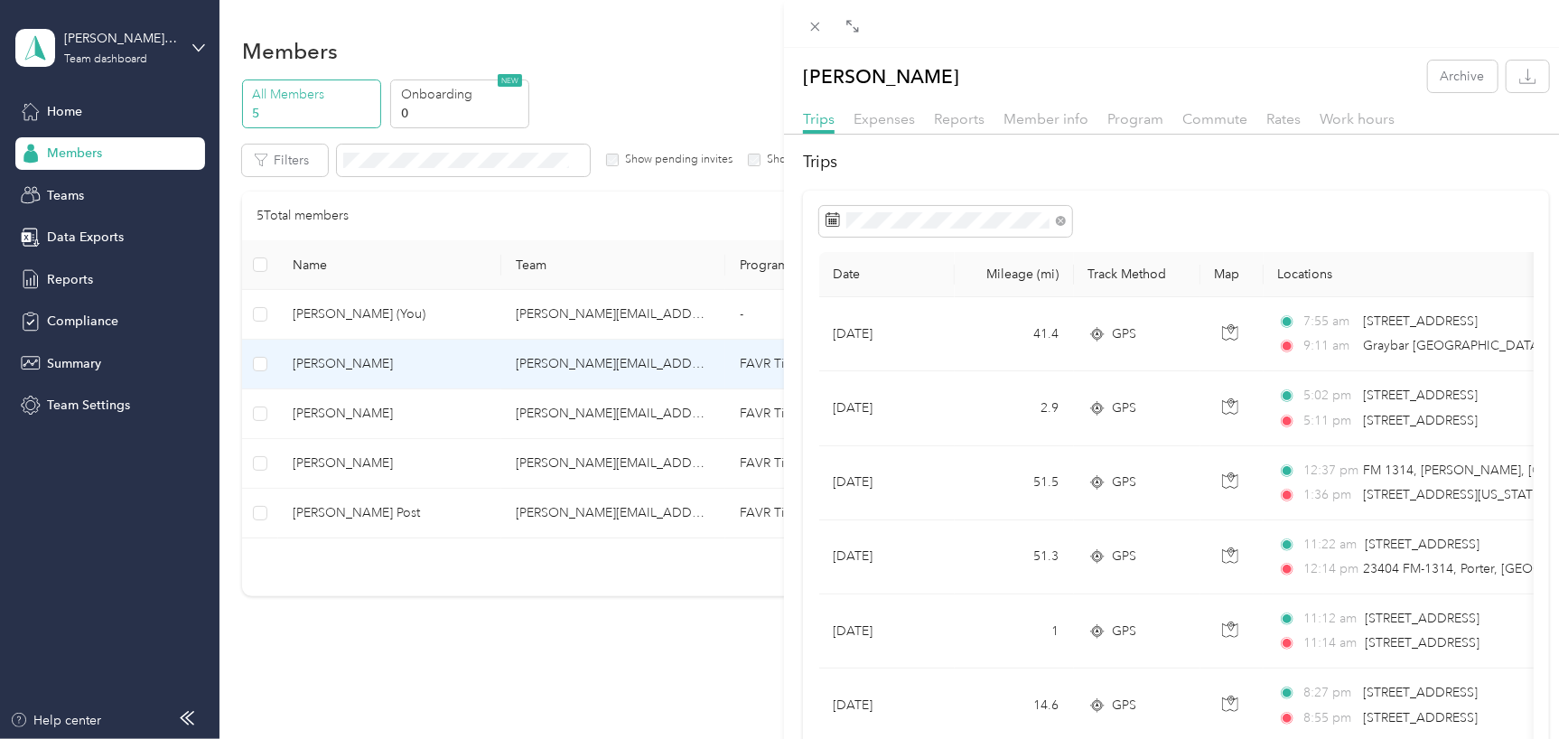
drag, startPoint x: 895, startPoint y: 120, endPoint x: 892, endPoint y: 129, distance: 9.5
click at [895, 120] on span "Expenses" at bounding box center [885, 118] width 62 height 17
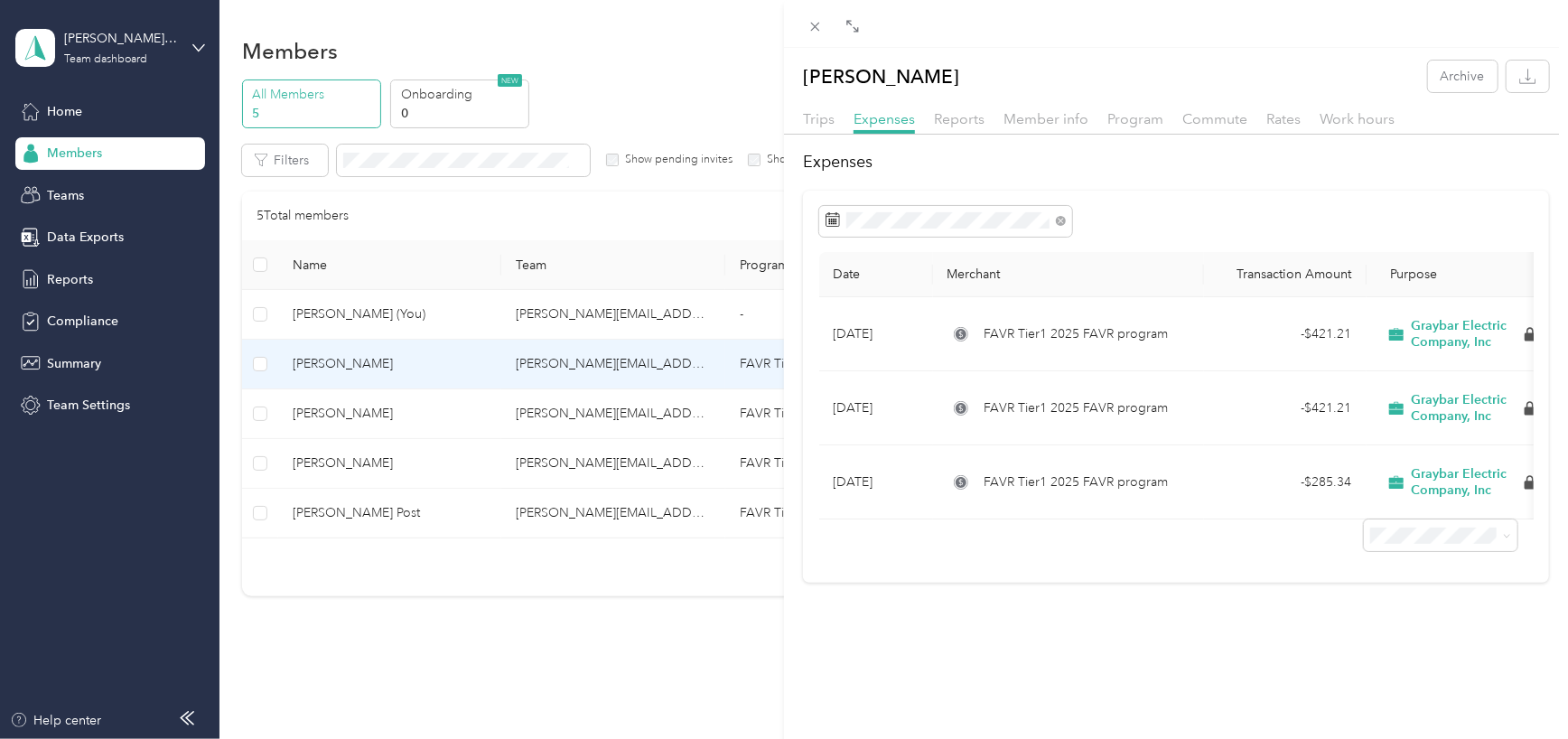
click at [1095, 167] on h2 "Expenses" at bounding box center [1176, 162] width 746 height 25
click at [958, 115] on span "Reports" at bounding box center [960, 118] width 51 height 17
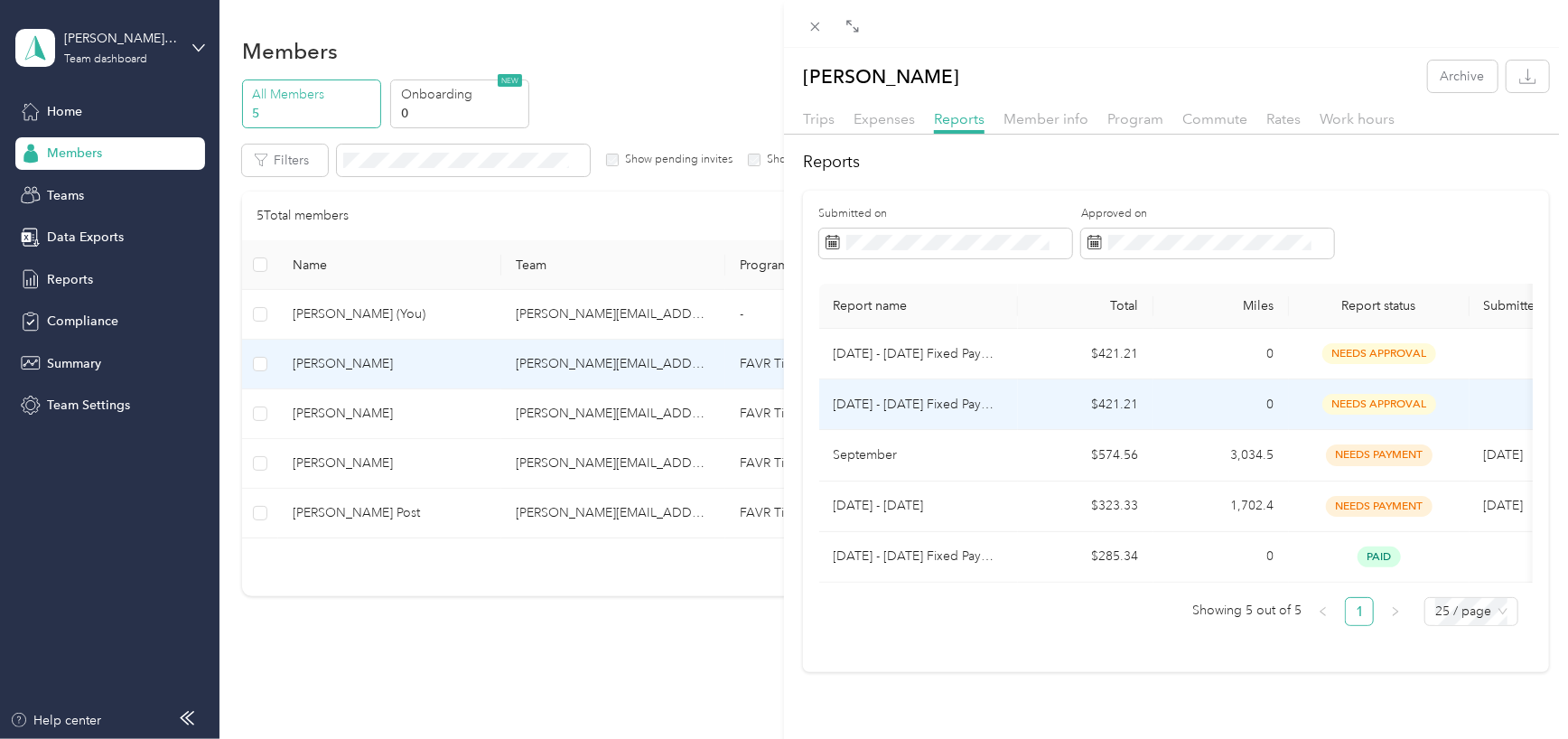
click at [992, 401] on p "[DATE] - [DATE] Fixed Payment" at bounding box center [919, 405] width 170 height 20
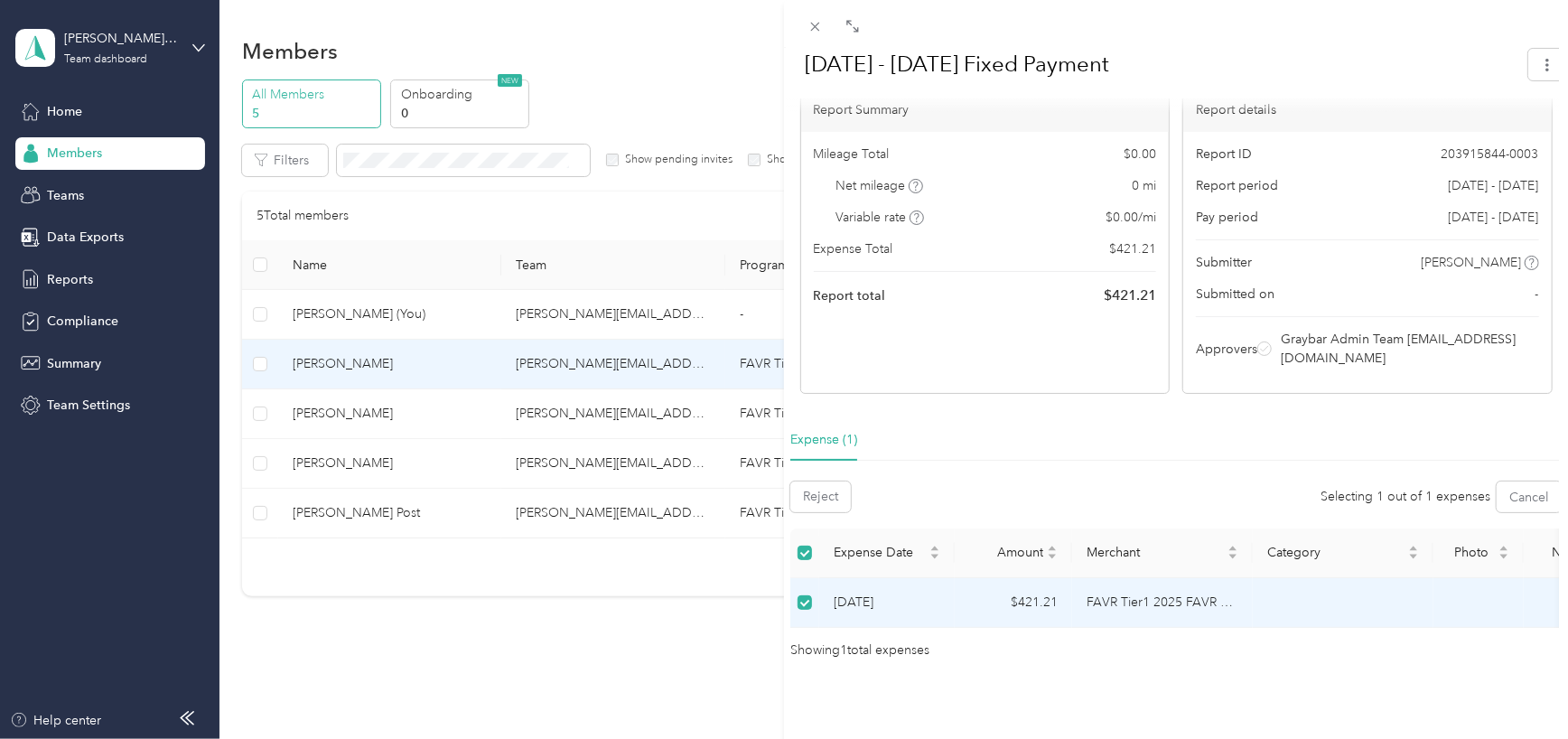
scroll to position [0, 137]
click at [1523, 594] on span "-" at bounding box center [1525, 602] width 4 height 15
click at [1281, 481] on div "Reject Selecting 1 out of 1 expenses Cancel" at bounding box center [1176, 497] width 771 height 31
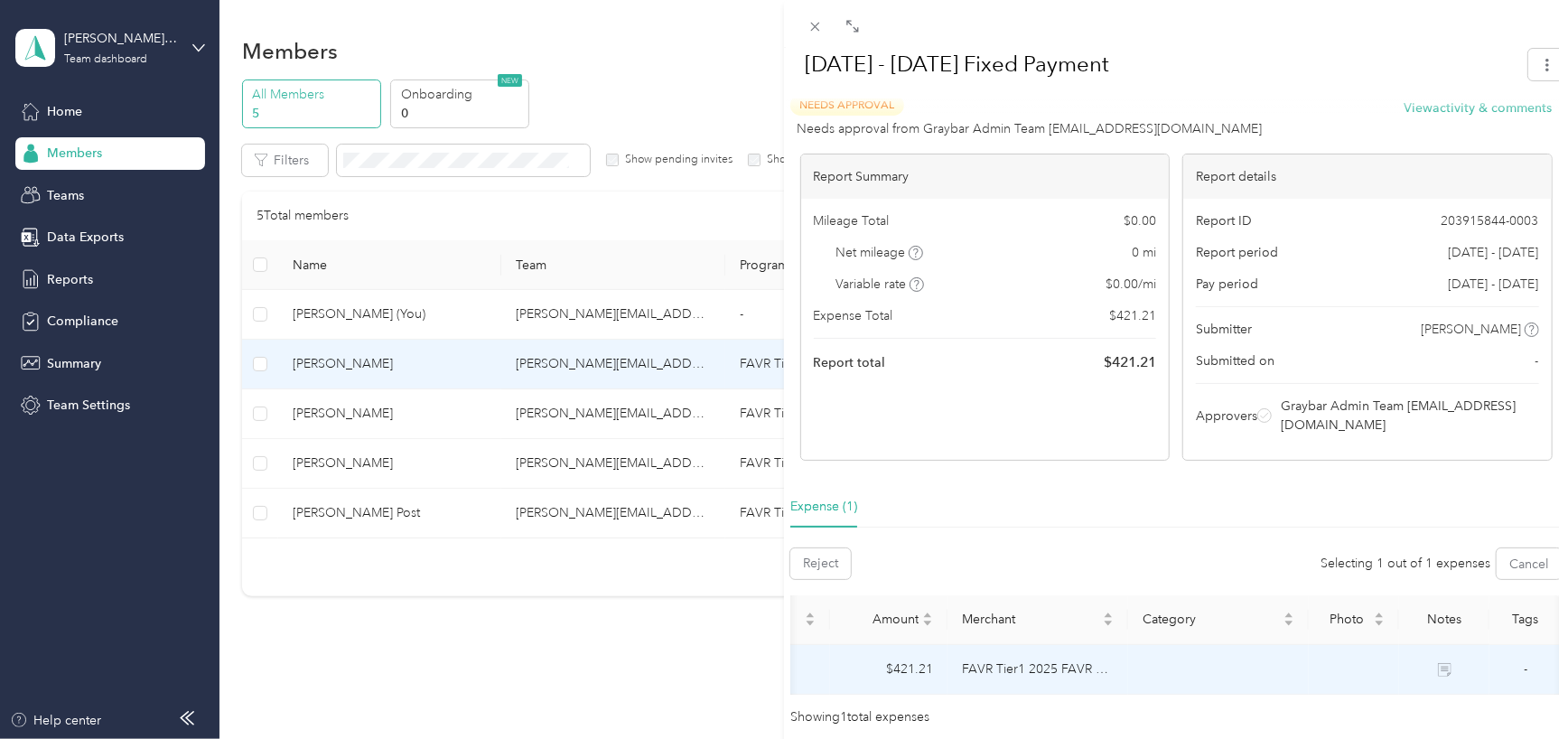
scroll to position [0, 0]
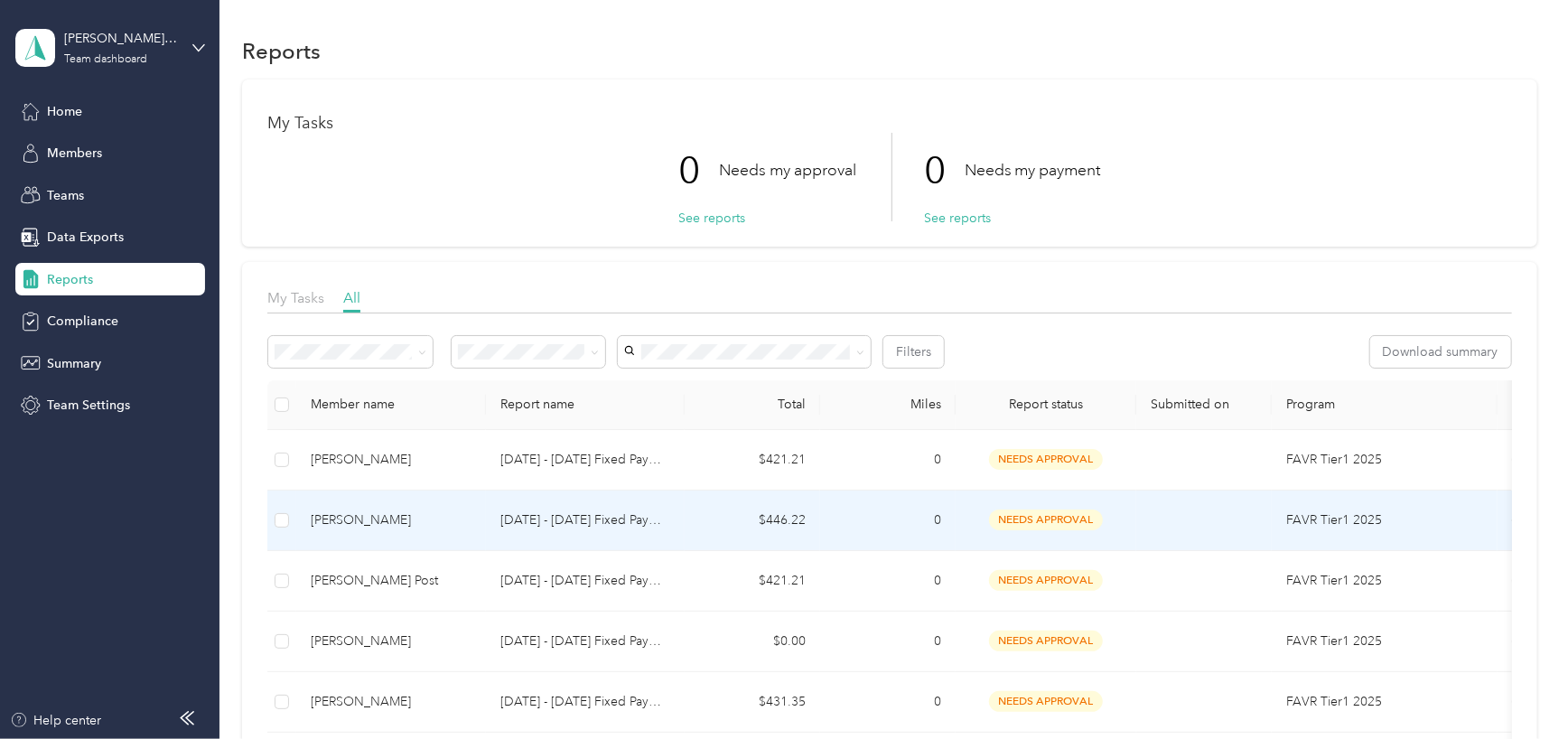
click at [560, 507] on td "[DATE] - [DATE] Fixed Payment" at bounding box center [585, 521] width 198 height 61
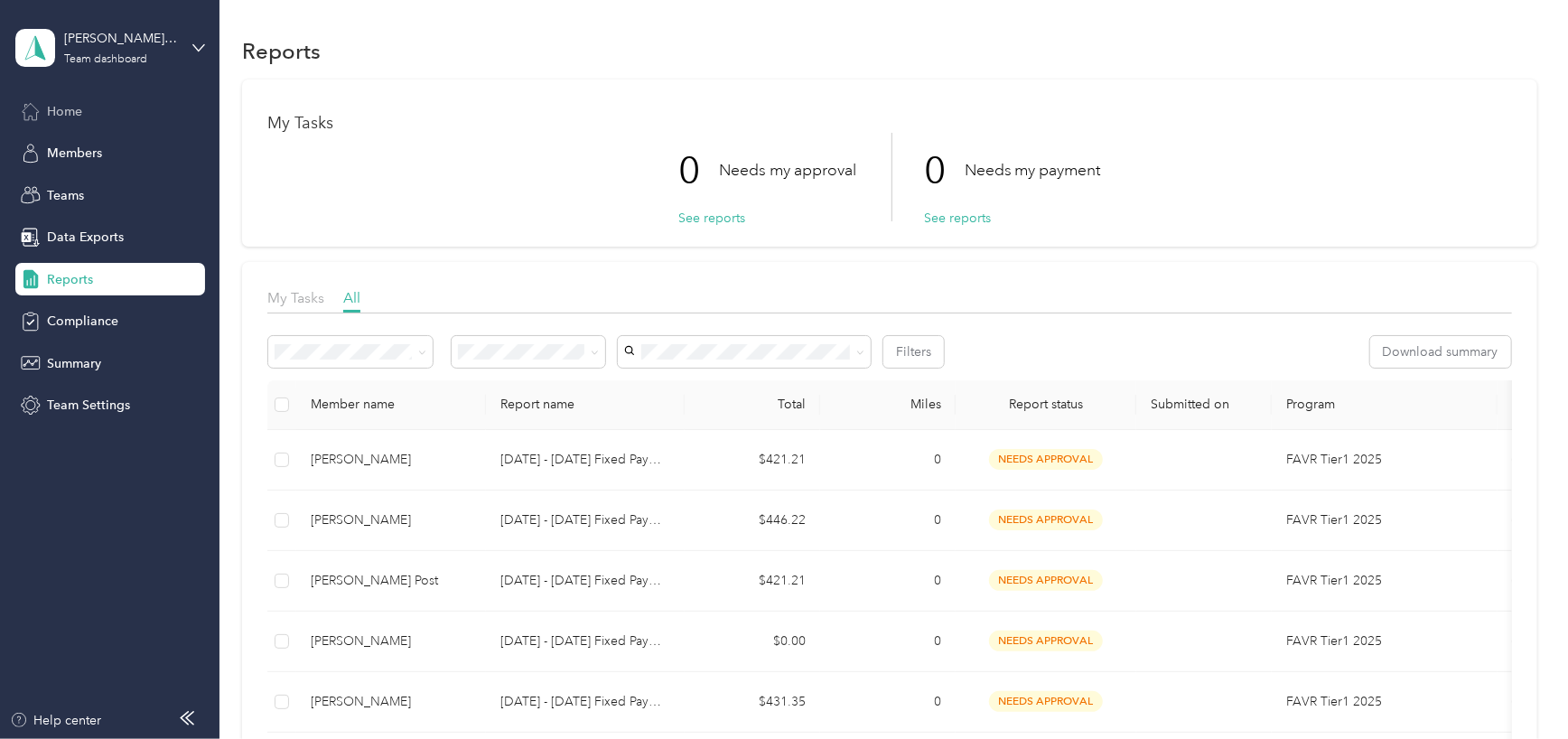
click at [55, 105] on span "Home" at bounding box center [65, 111] width 35 height 19
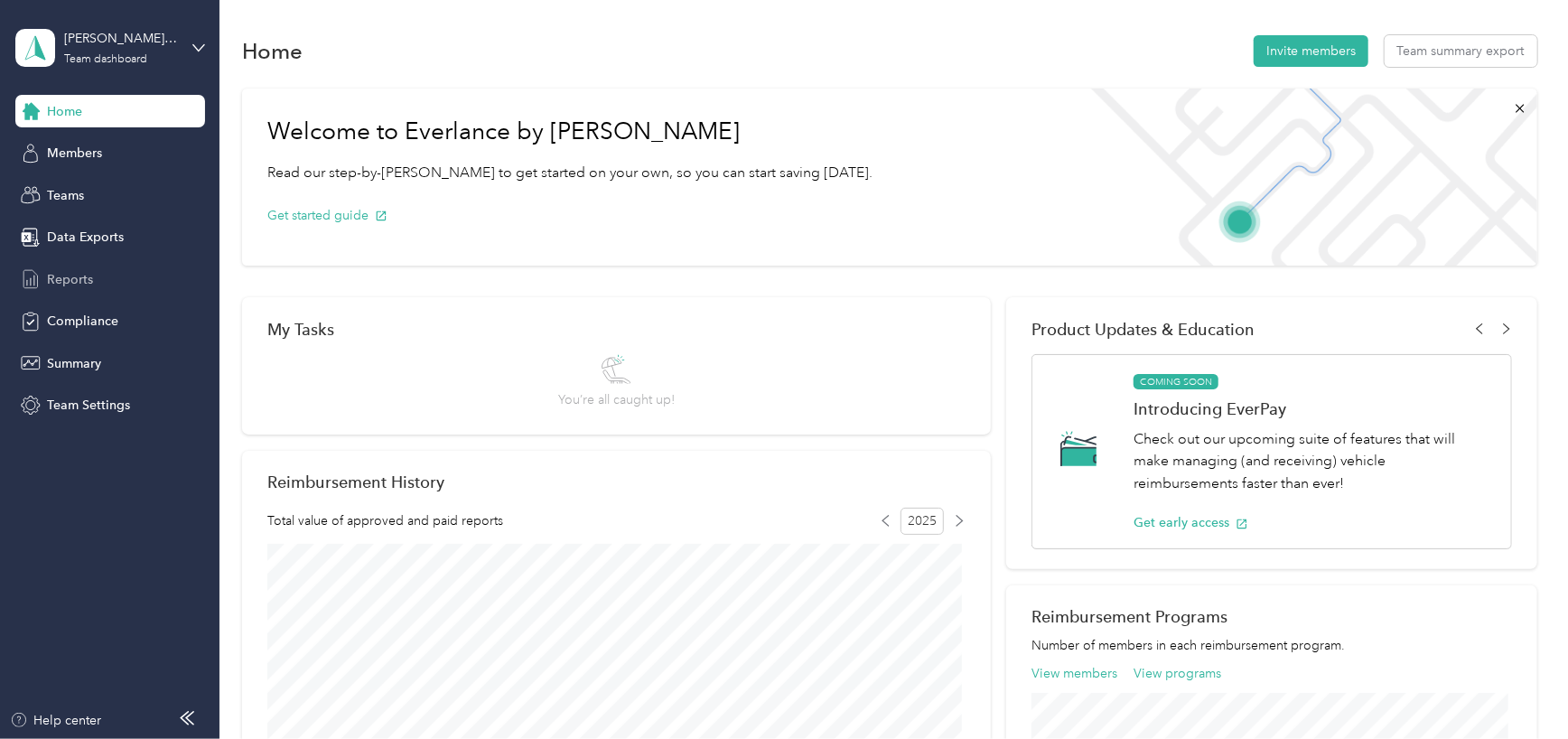
click at [73, 278] on span "Reports" at bounding box center [70, 279] width 46 height 19
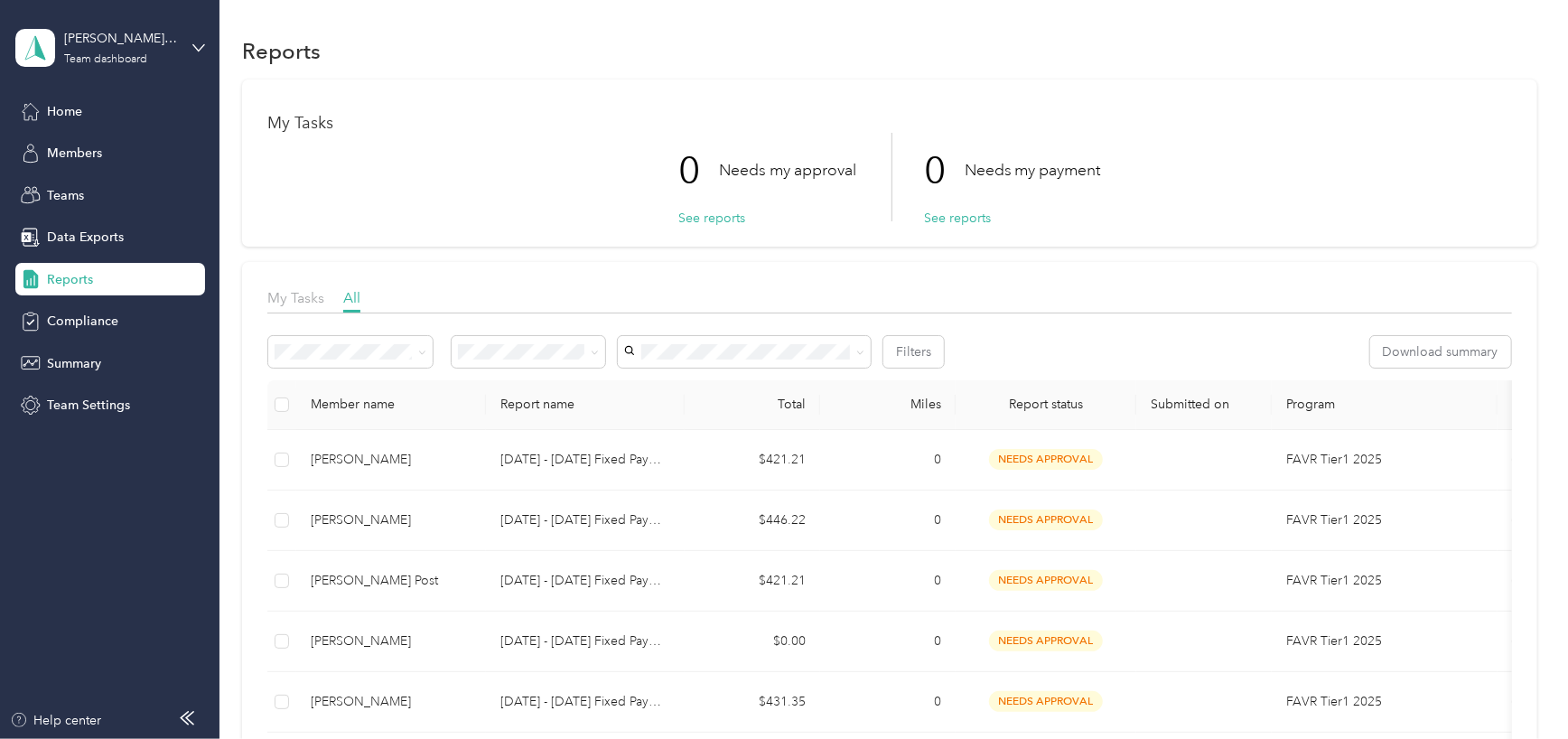
click at [67, 275] on span "Reports" at bounding box center [70, 279] width 46 height 19
click at [64, 277] on span "Reports" at bounding box center [70, 279] width 46 height 19
